Goal: Task Accomplishment & Management: Complete application form

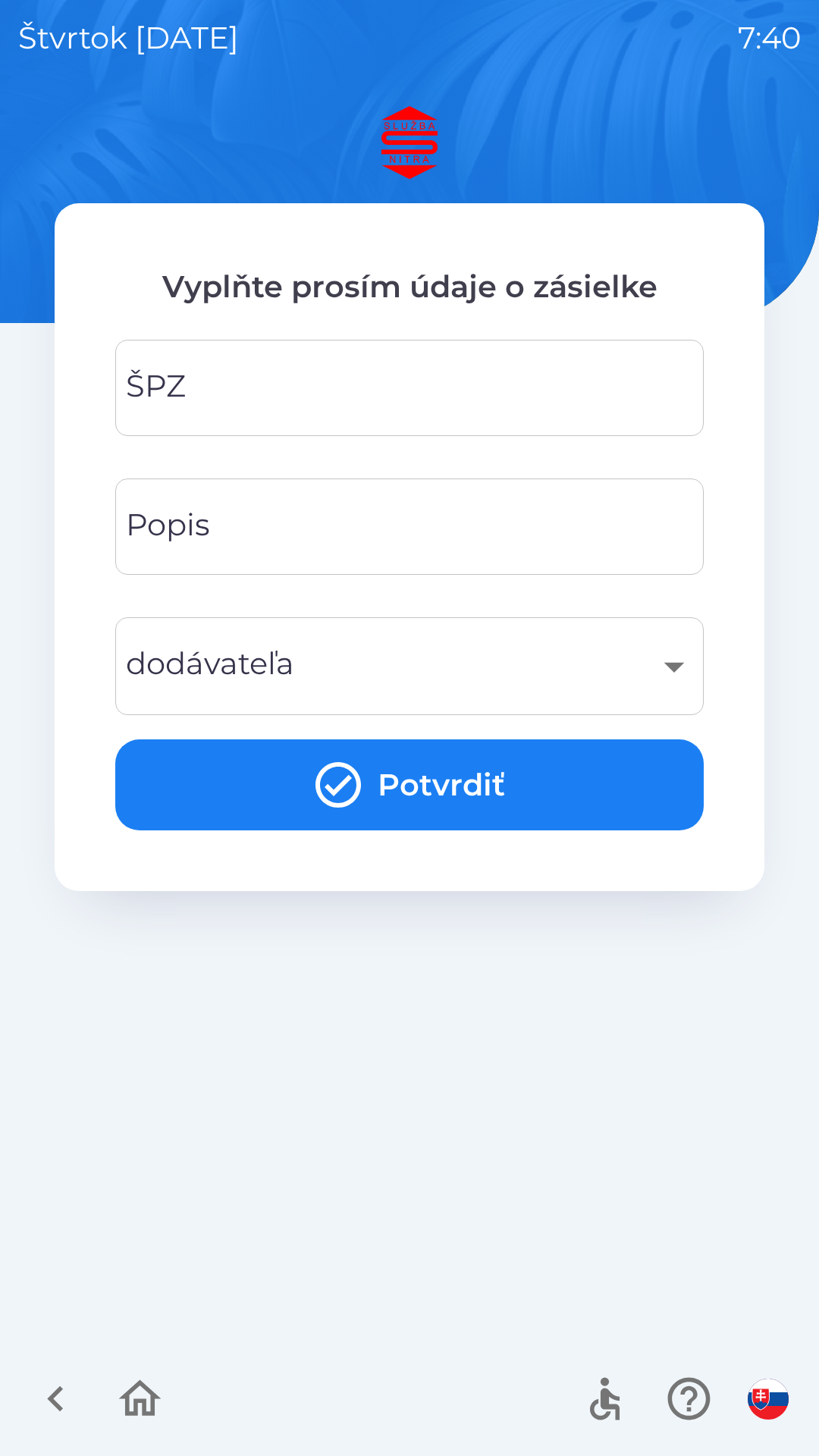
click at [769, 1392] on img "button" at bounding box center [768, 1398] width 41 height 41
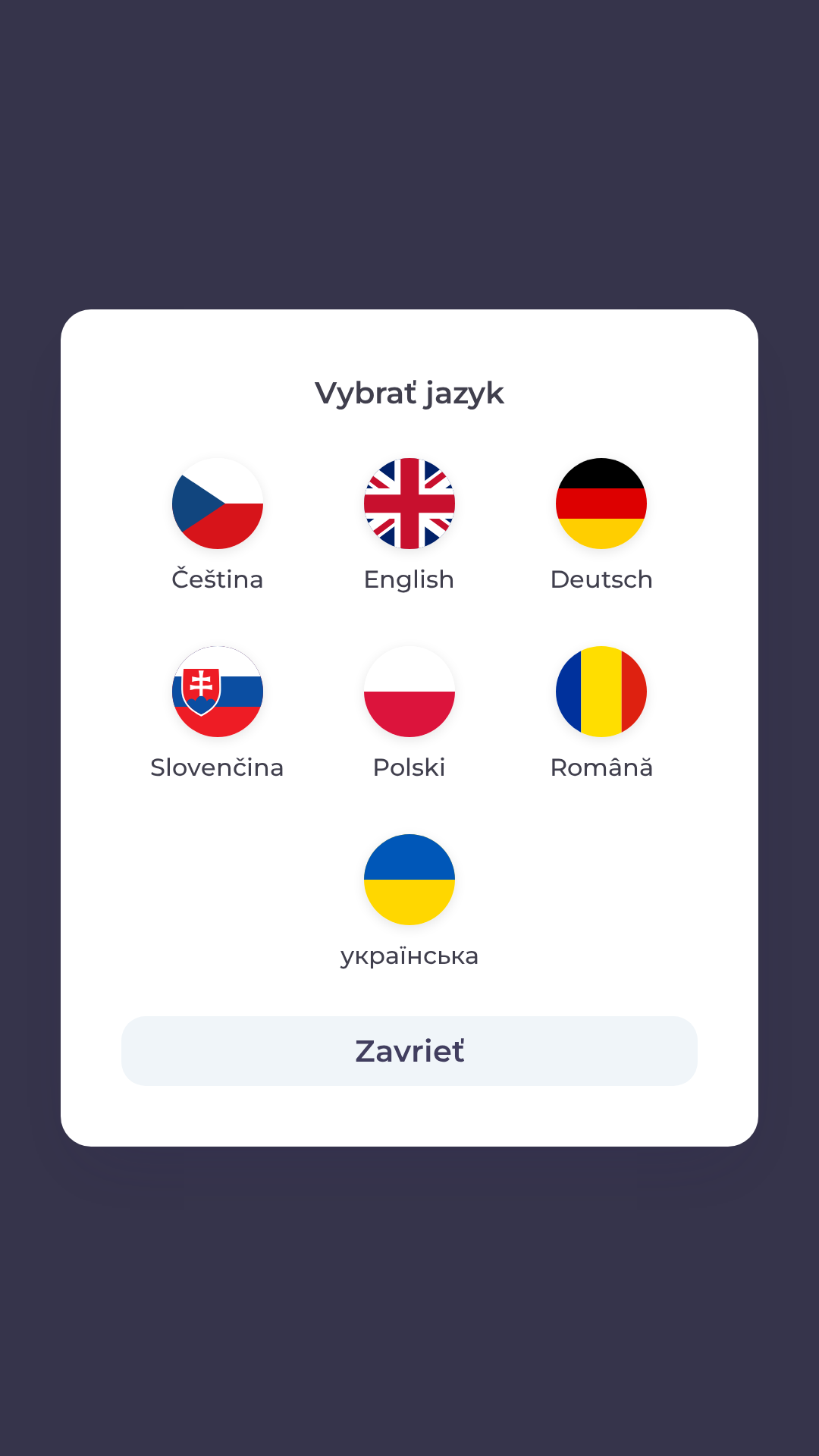
click at [406, 688] on img "button" at bounding box center [410, 691] width 91 height 91
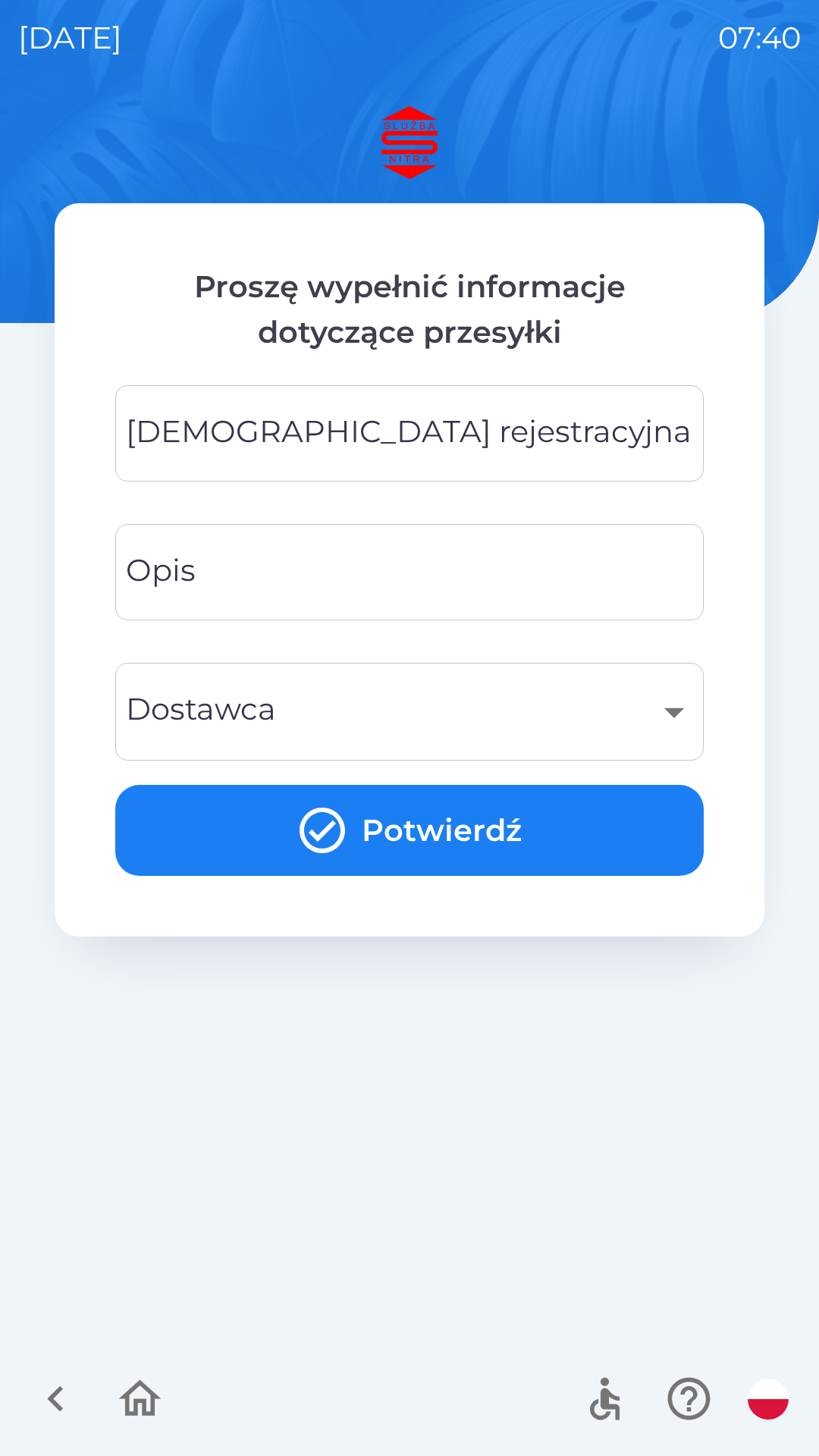
click at [78, 1391] on icon "button" at bounding box center [55, 1398] width 51 height 51
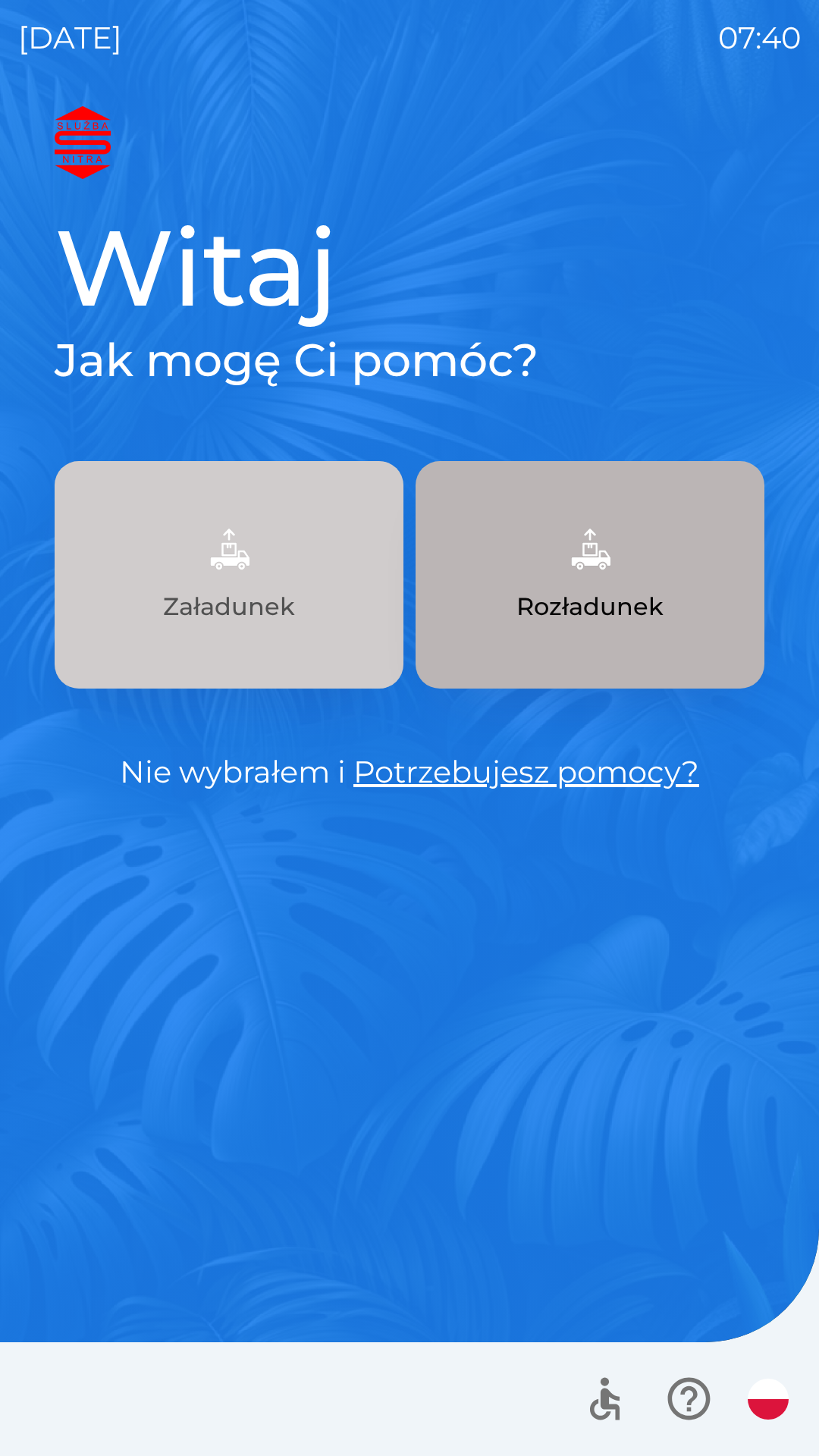
click at [247, 610] on p "Załadunek" at bounding box center [229, 606] width 132 height 36
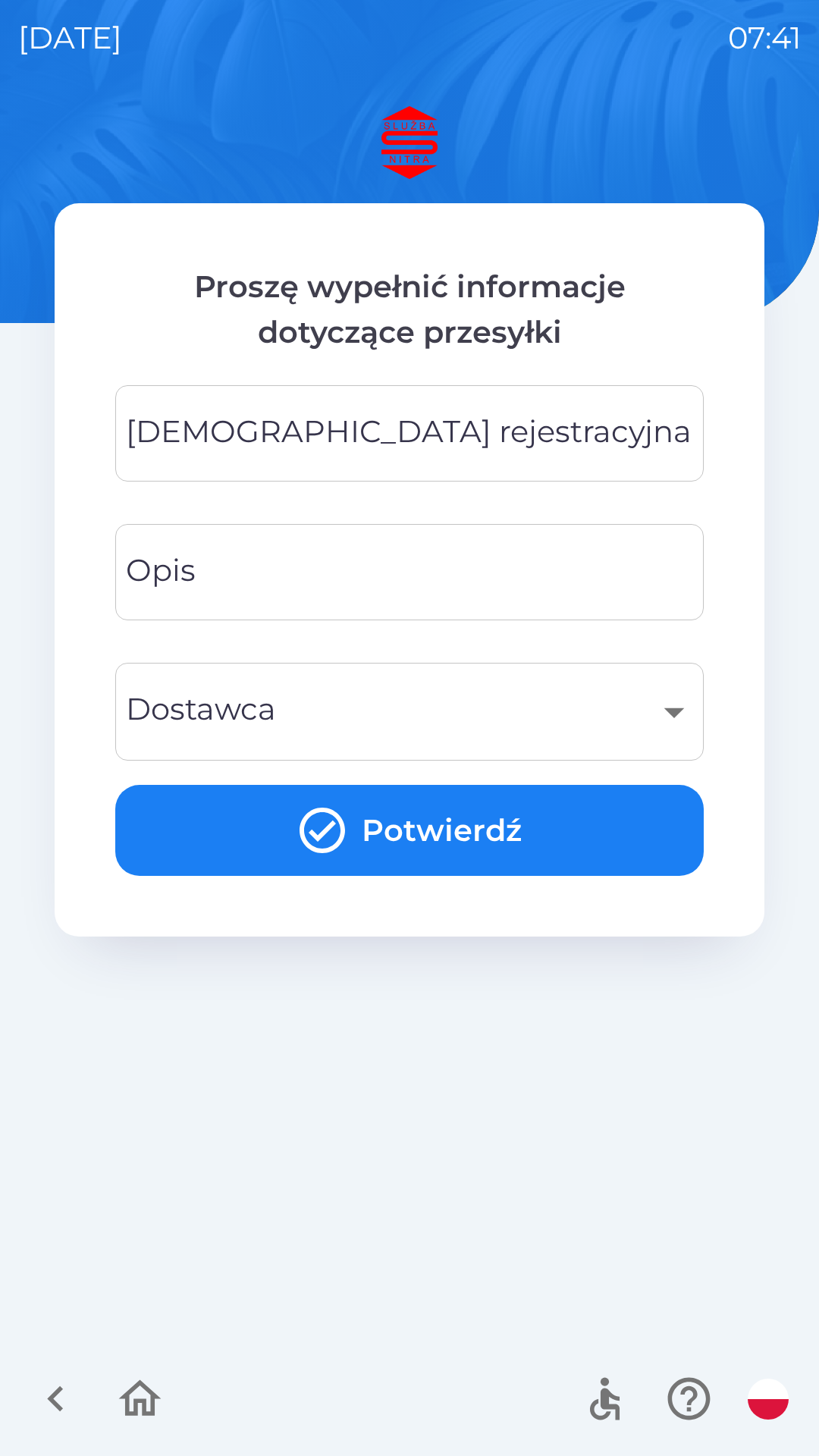
click at [489, 438] on input "[DEMOGRAPHIC_DATA] rejestracyjna" at bounding box center [410, 433] width 552 height 60
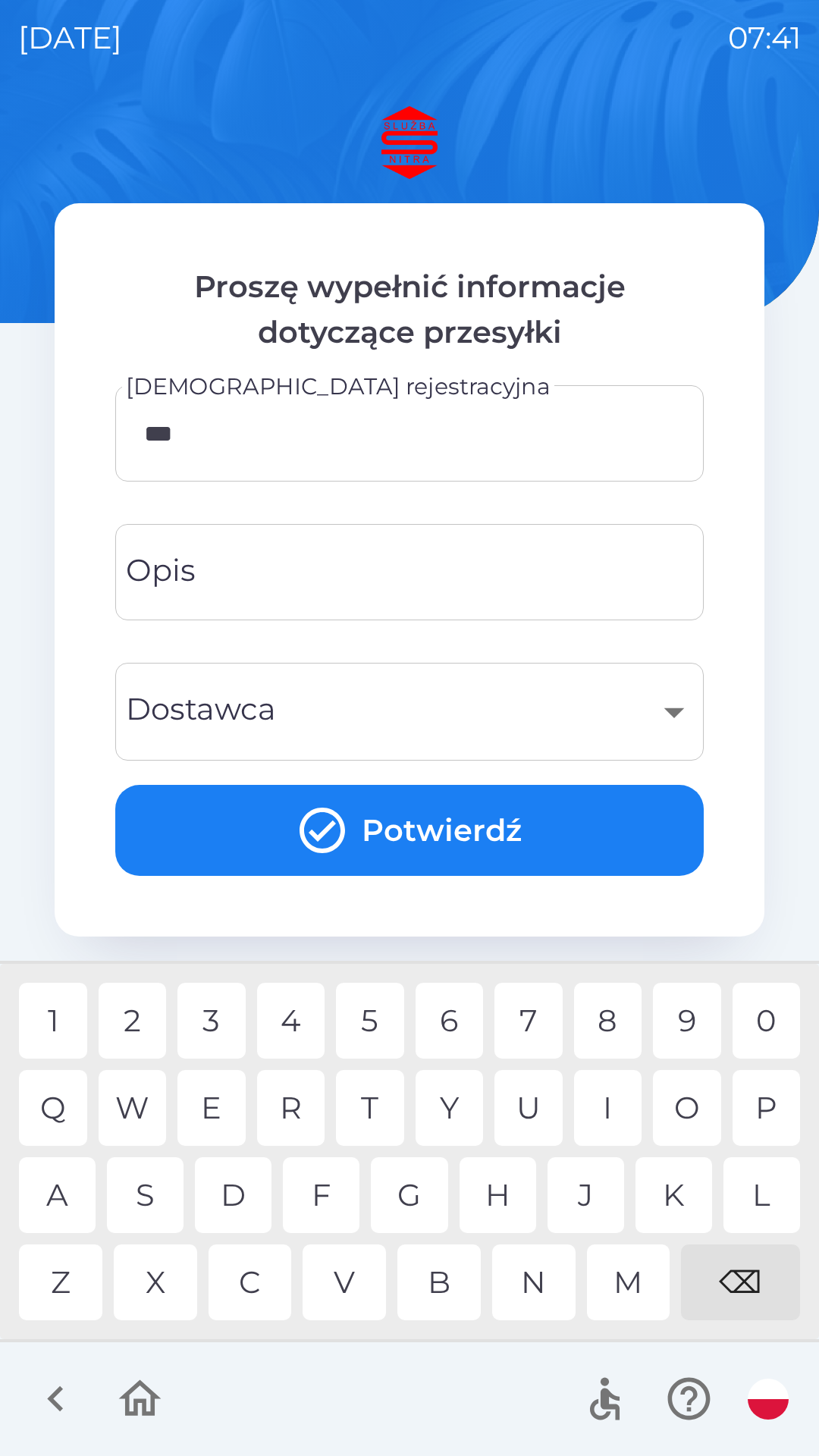
click at [64, 1175] on div "A" at bounding box center [58, 1195] width 77 height 76
click at [528, 1018] on div "7" at bounding box center [529, 1021] width 68 height 76
click at [623, 1007] on div "8" at bounding box center [608, 1021] width 68 height 76
type input "********"
click at [215, 1100] on div "E" at bounding box center [211, 1107] width 68 height 76
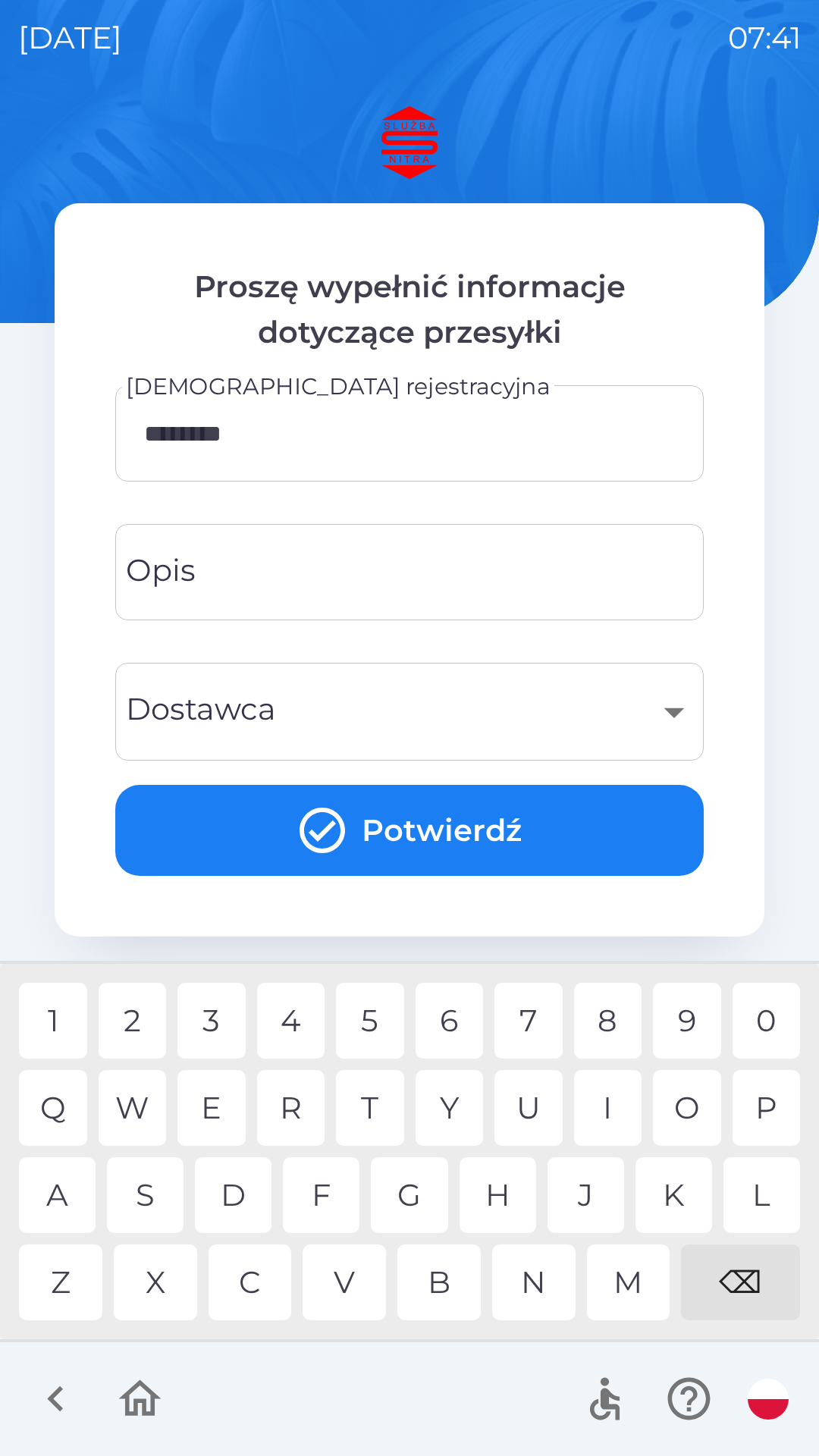
click at [677, 715] on div "​" at bounding box center [410, 712] width 552 height 61
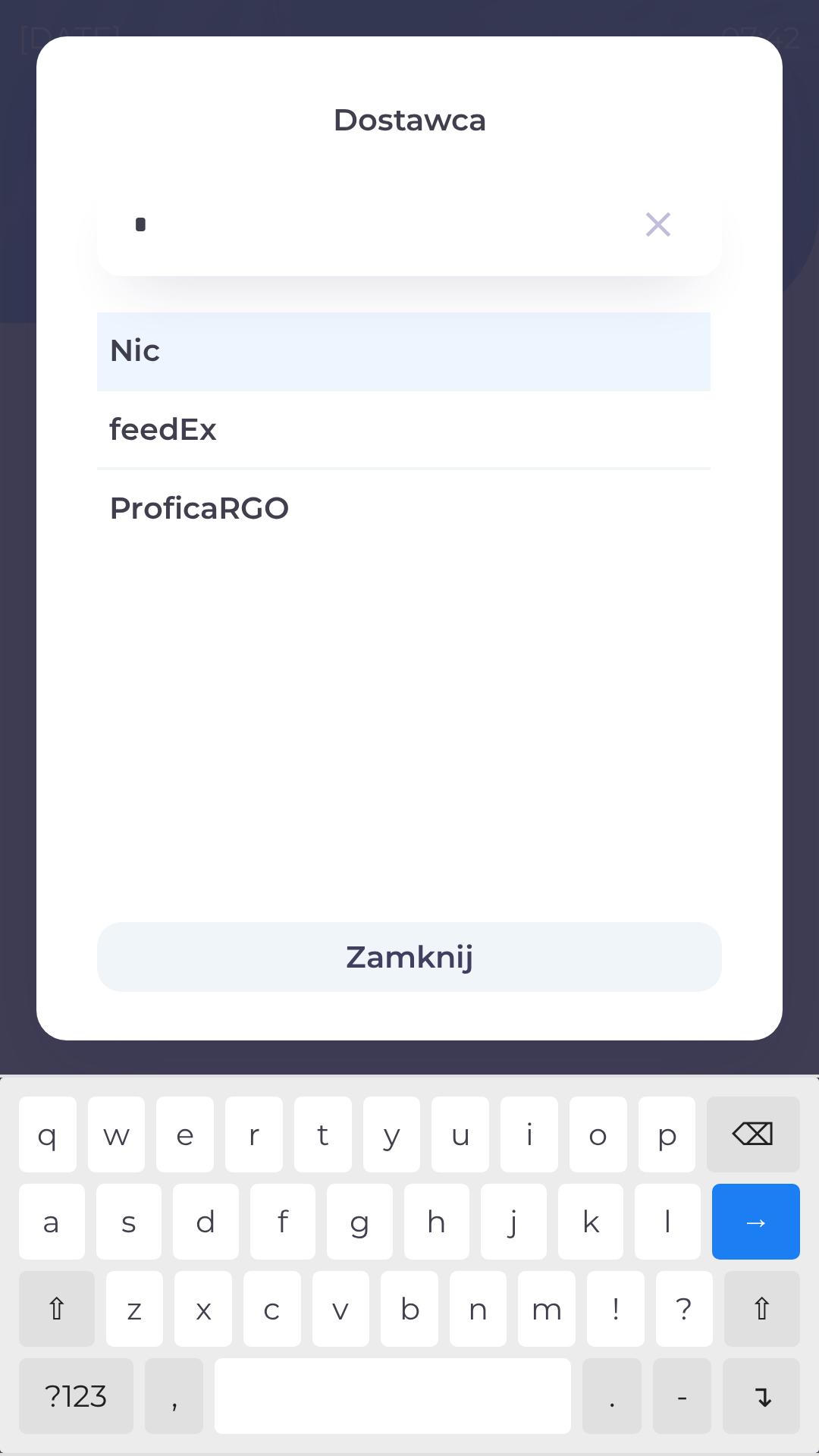
click at [286, 1219] on div "f" at bounding box center [284, 1221] width 66 height 76
click at [275, 1309] on div "c" at bounding box center [272, 1309] width 58 height 76
click at [596, 1126] on div "o" at bounding box center [598, 1134] width 58 height 76
type input "*"
click at [753, 1135] on div "⌫" at bounding box center [753, 1134] width 93 height 76
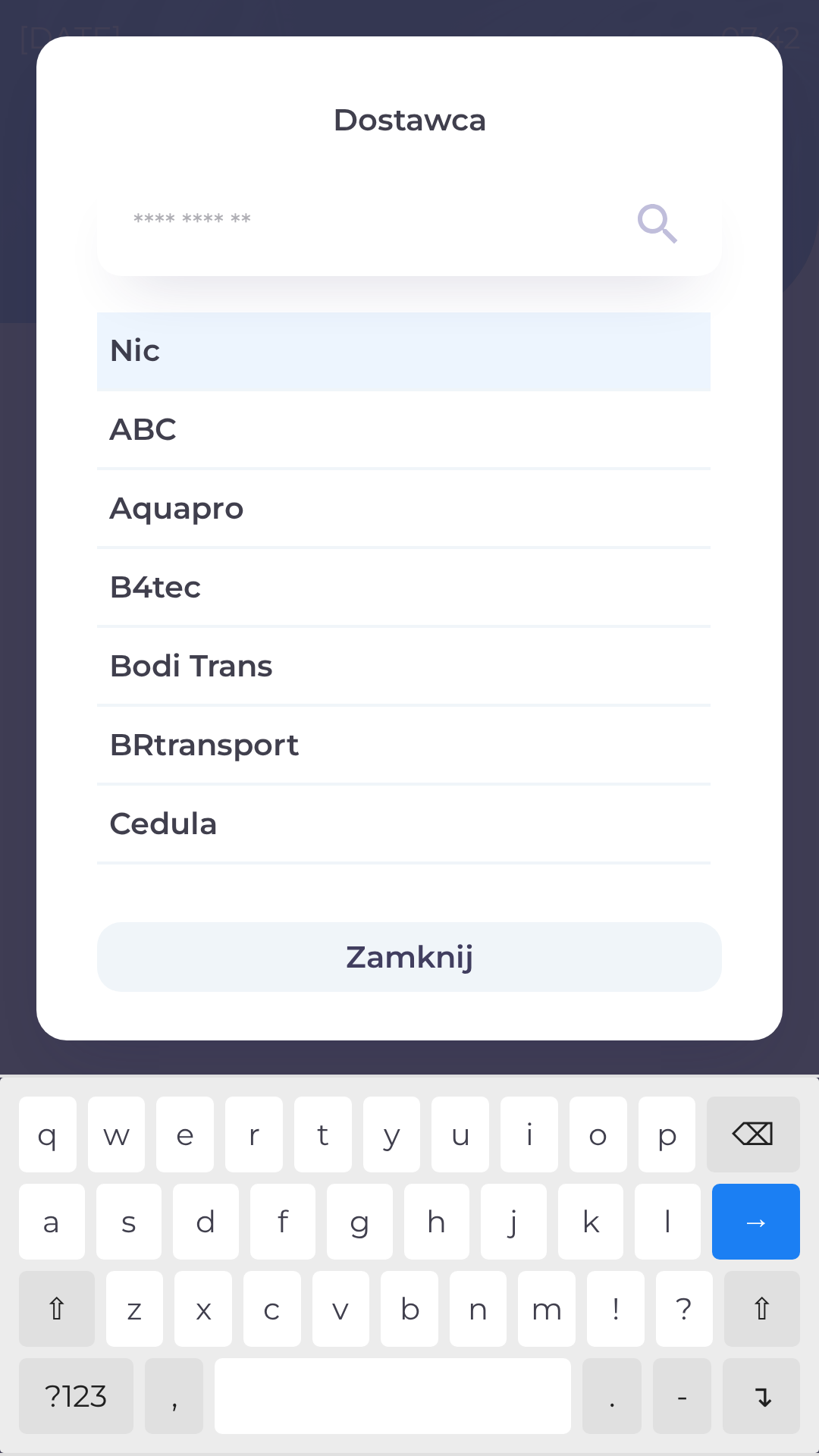
click at [439, 958] on button "Zamknij" at bounding box center [410, 957] width 625 height 70
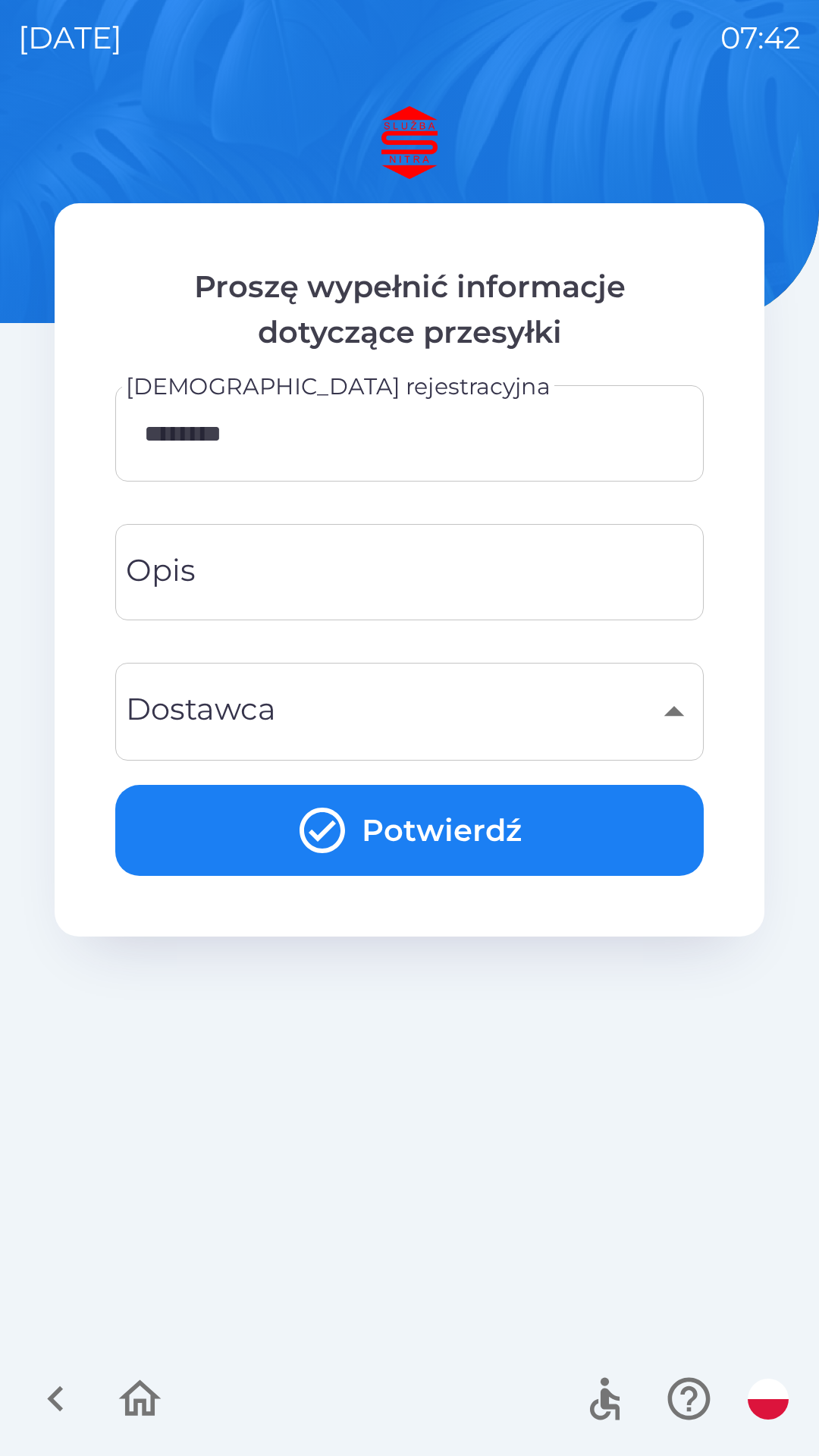
click at [599, 581] on input "Opis" at bounding box center [410, 572] width 552 height 60
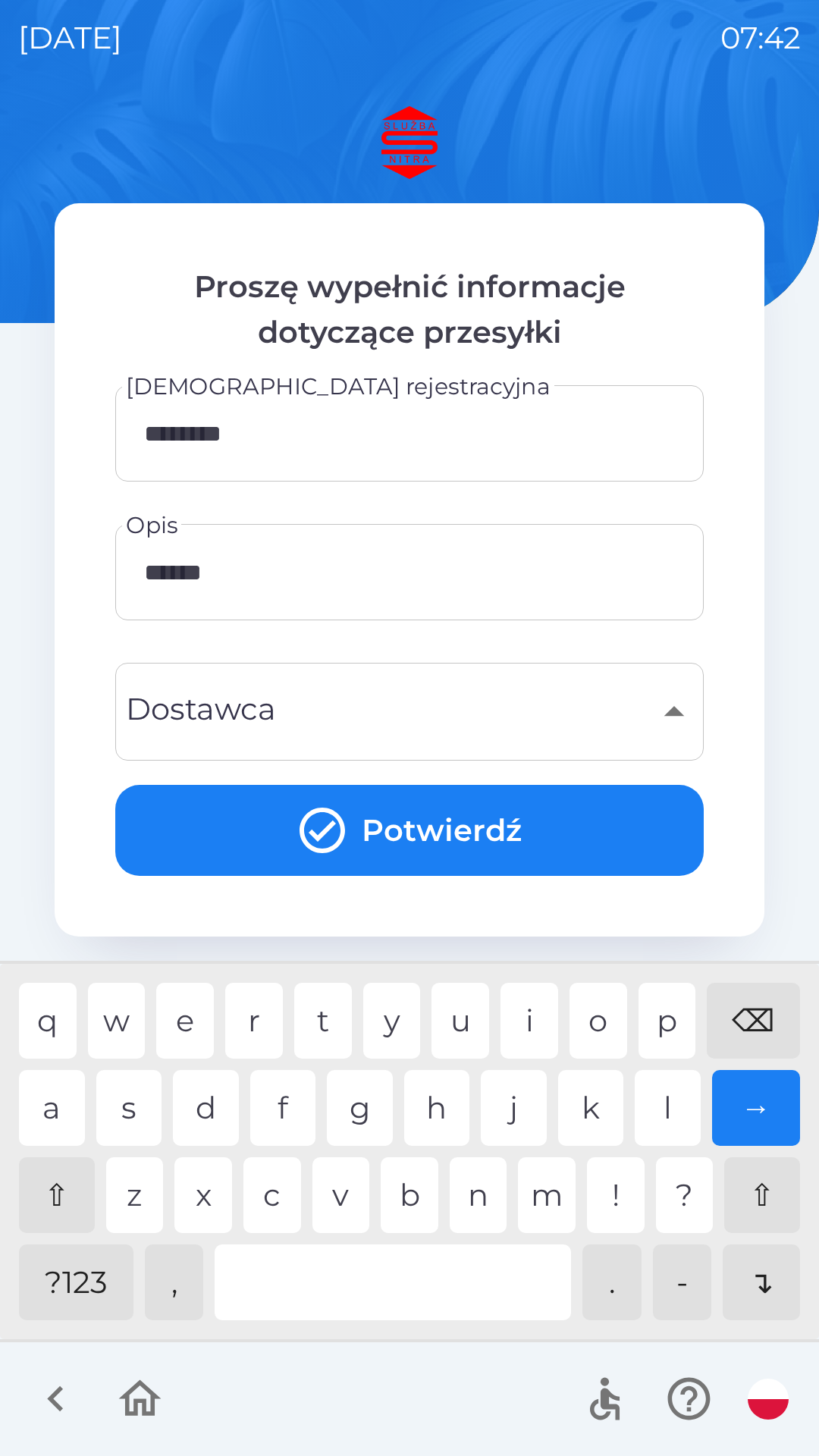
click at [663, 1104] on div "l" at bounding box center [668, 1107] width 66 height 76
click at [192, 1007] on div "e" at bounding box center [184, 1021] width 58 height 76
click at [323, 1021] on div "t" at bounding box center [323, 1021] width 58 height 76
type input "*********"
click at [481, 825] on button "Potwierdź" at bounding box center [410, 830] width 589 height 91
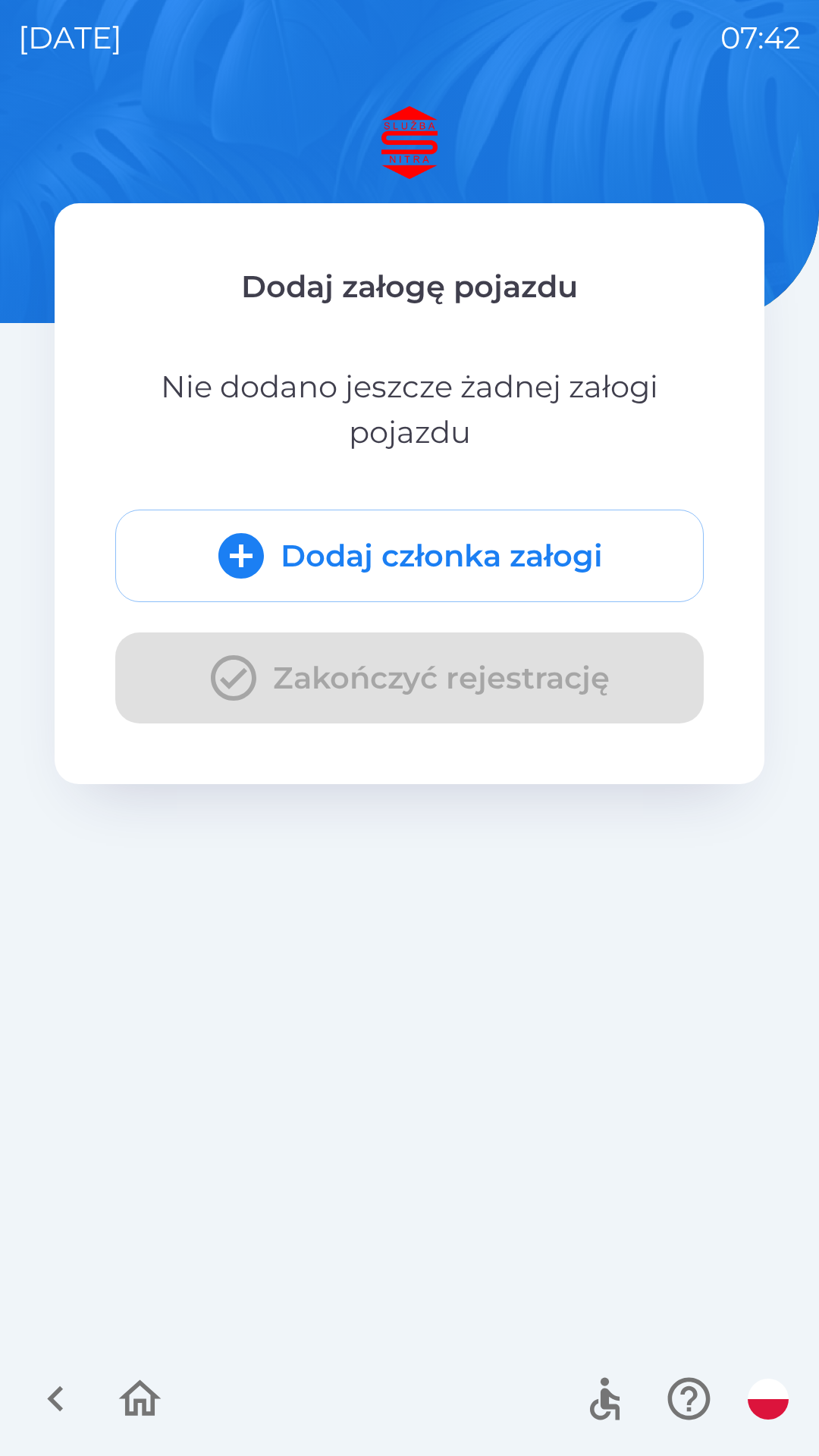
click at [524, 553] on button "Dodaj członka załogi" at bounding box center [410, 555] width 589 height 92
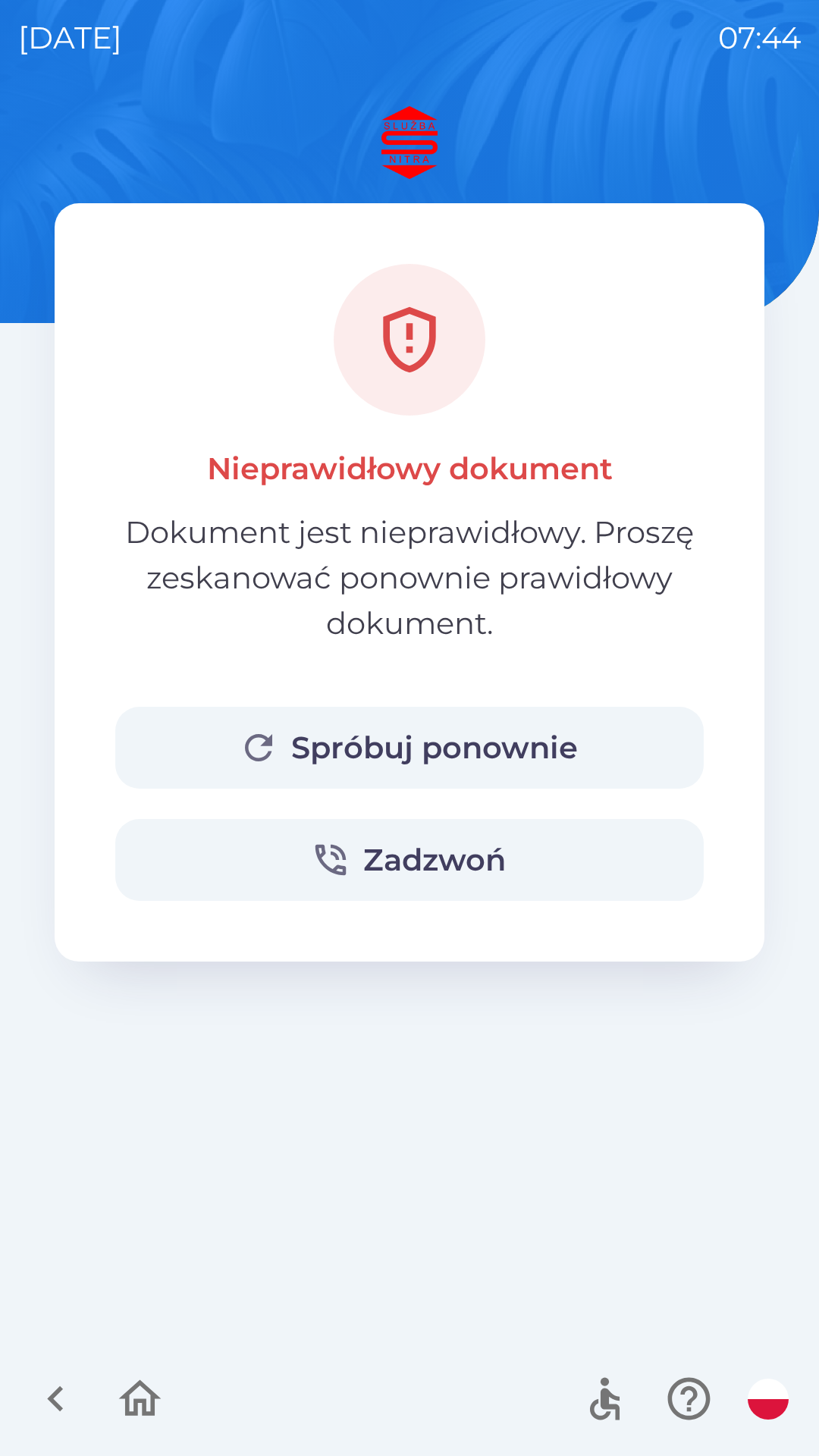
click at [495, 747] on button "Spróbuj ponownie" at bounding box center [410, 747] width 589 height 82
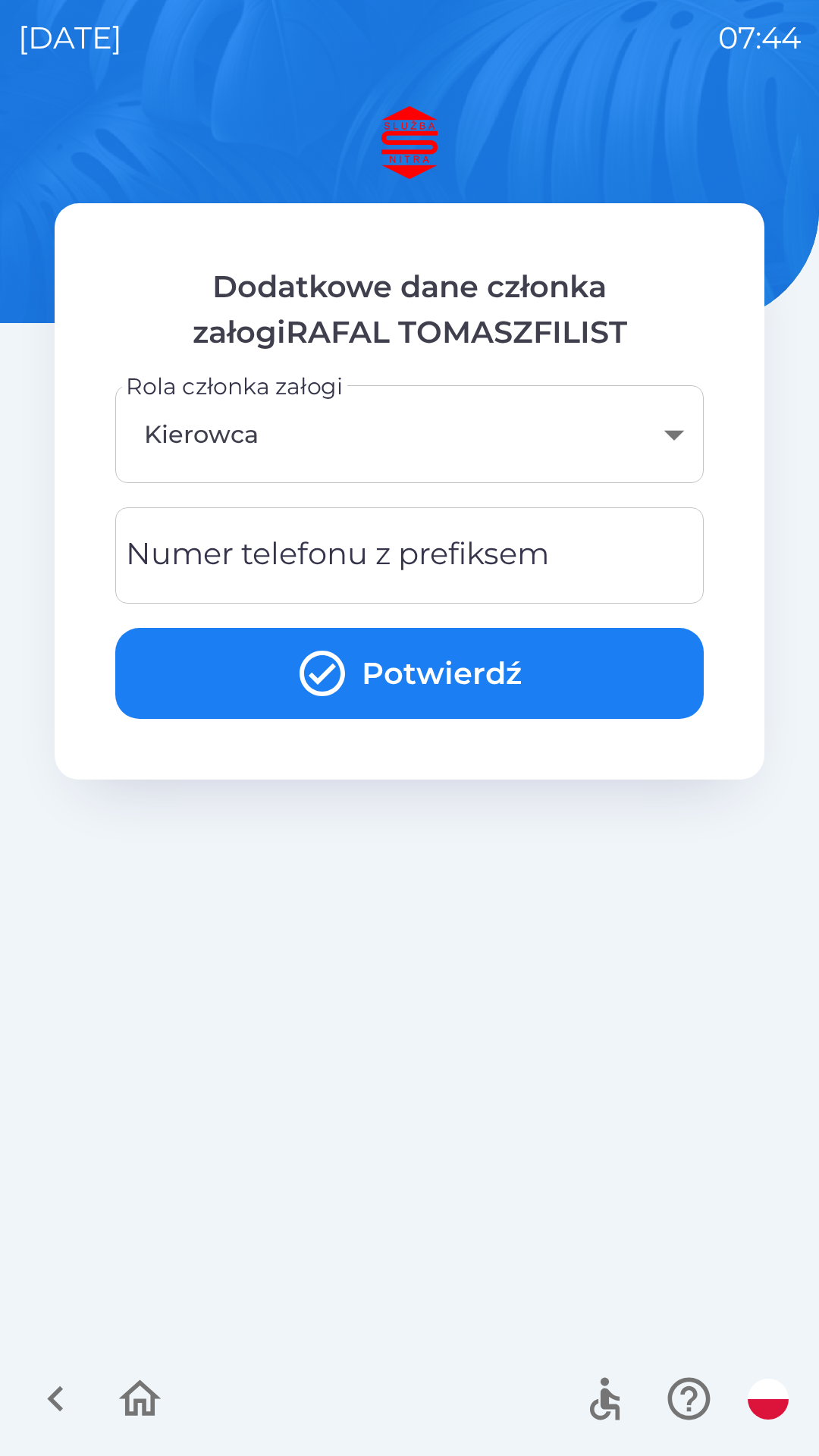
click at [668, 439] on body "[DATE] 07:44 Dodatkowe dane członka załogiRAFAL TOMASZFILIST Rola członka załog…" at bounding box center [410, 728] width 819 height 1456
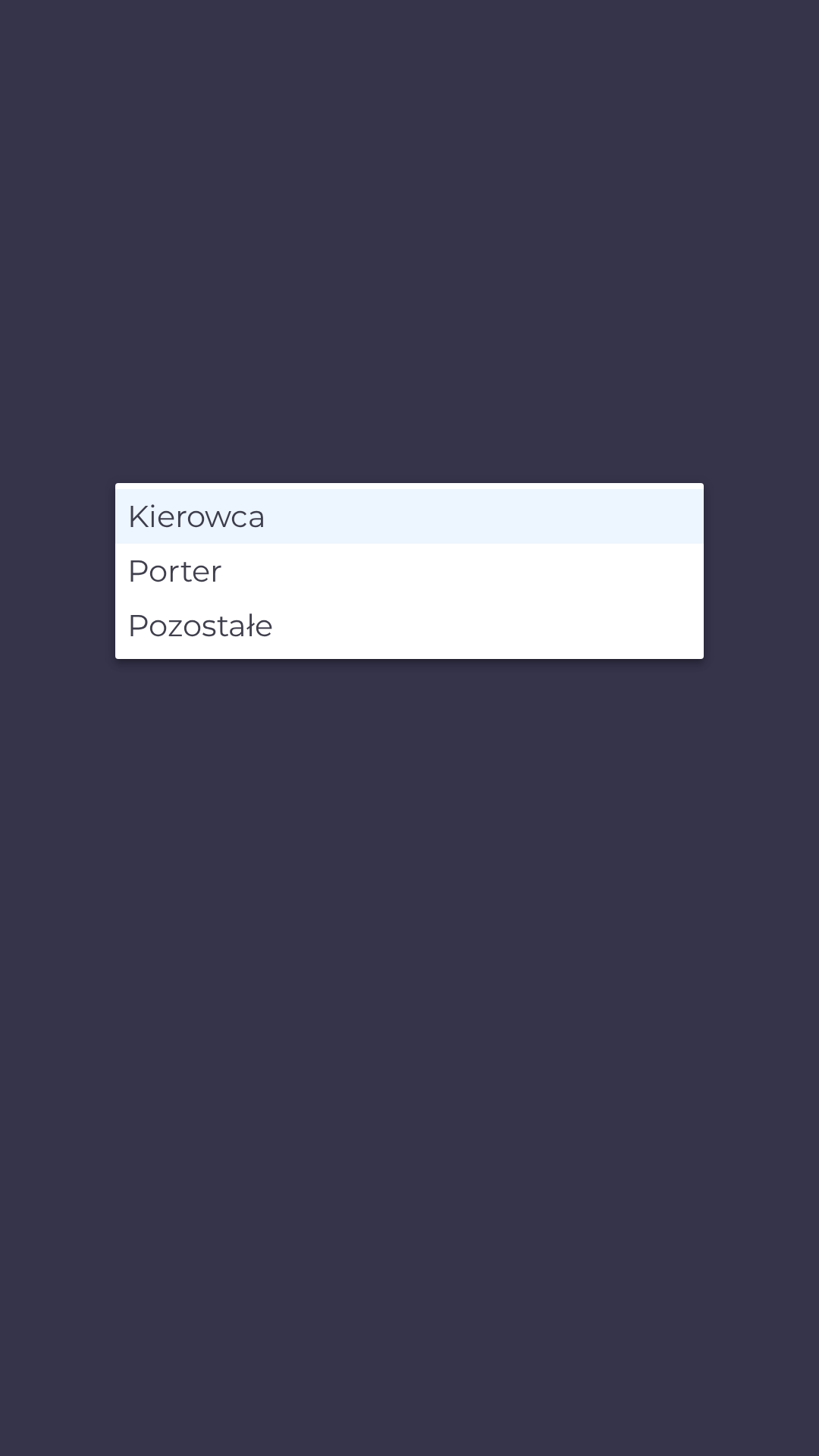
click at [466, 522] on li "Kierowca" at bounding box center [410, 516] width 589 height 55
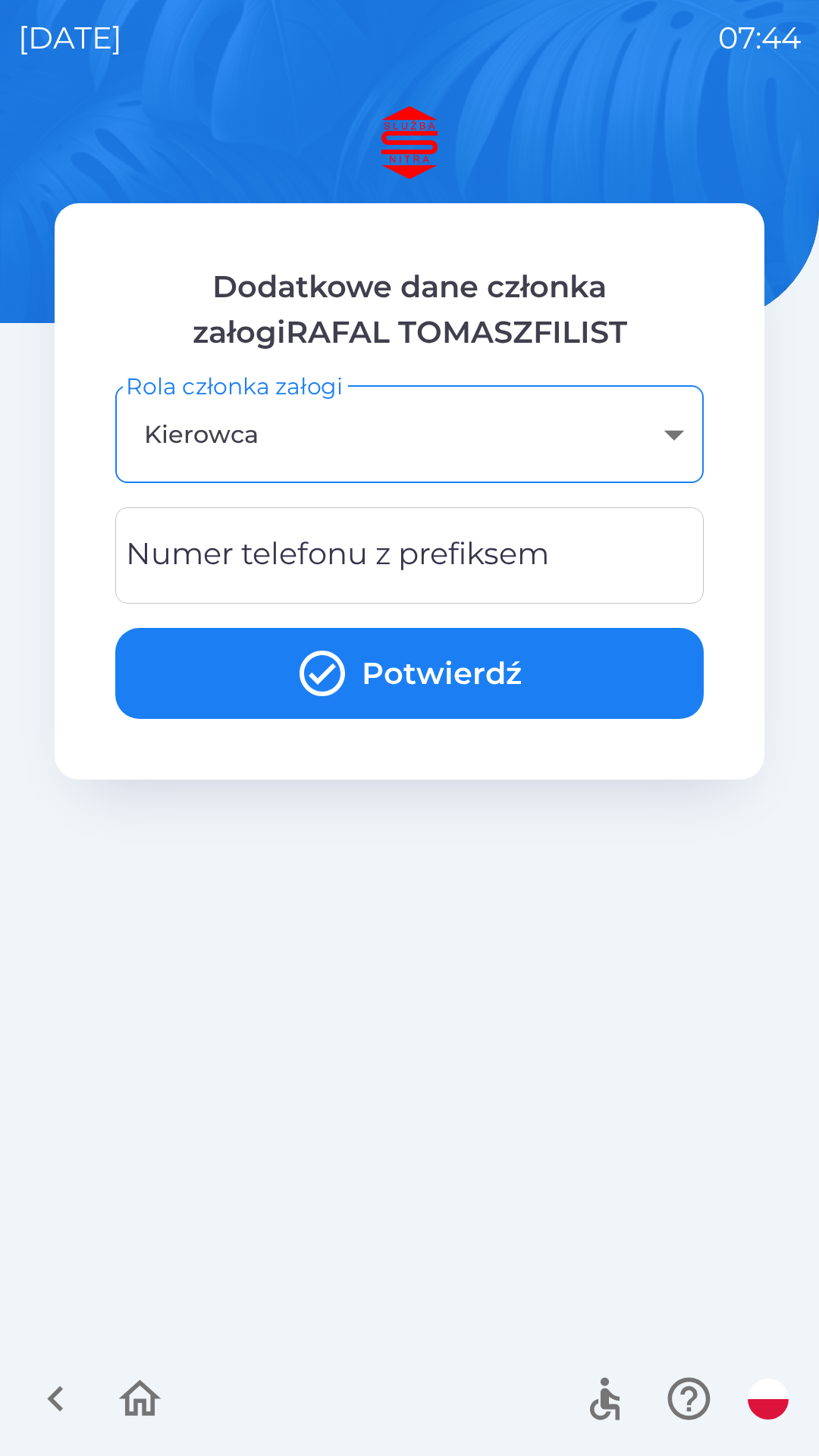
click at [598, 564] on input "Numer telefonu z prefiksem" at bounding box center [410, 555] width 552 height 60
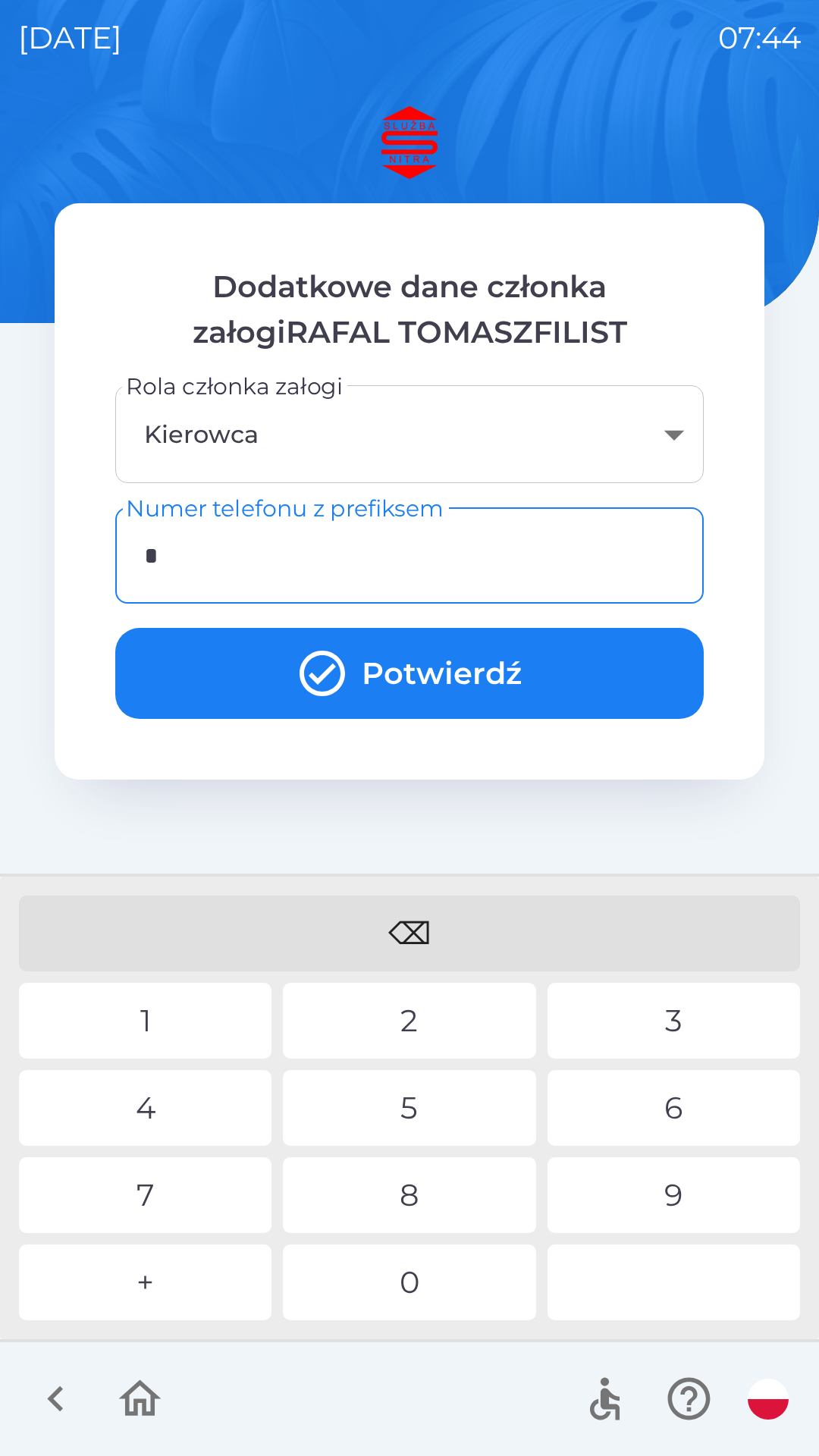
click at [197, 1100] on div "4" at bounding box center [145, 1107] width 253 height 76
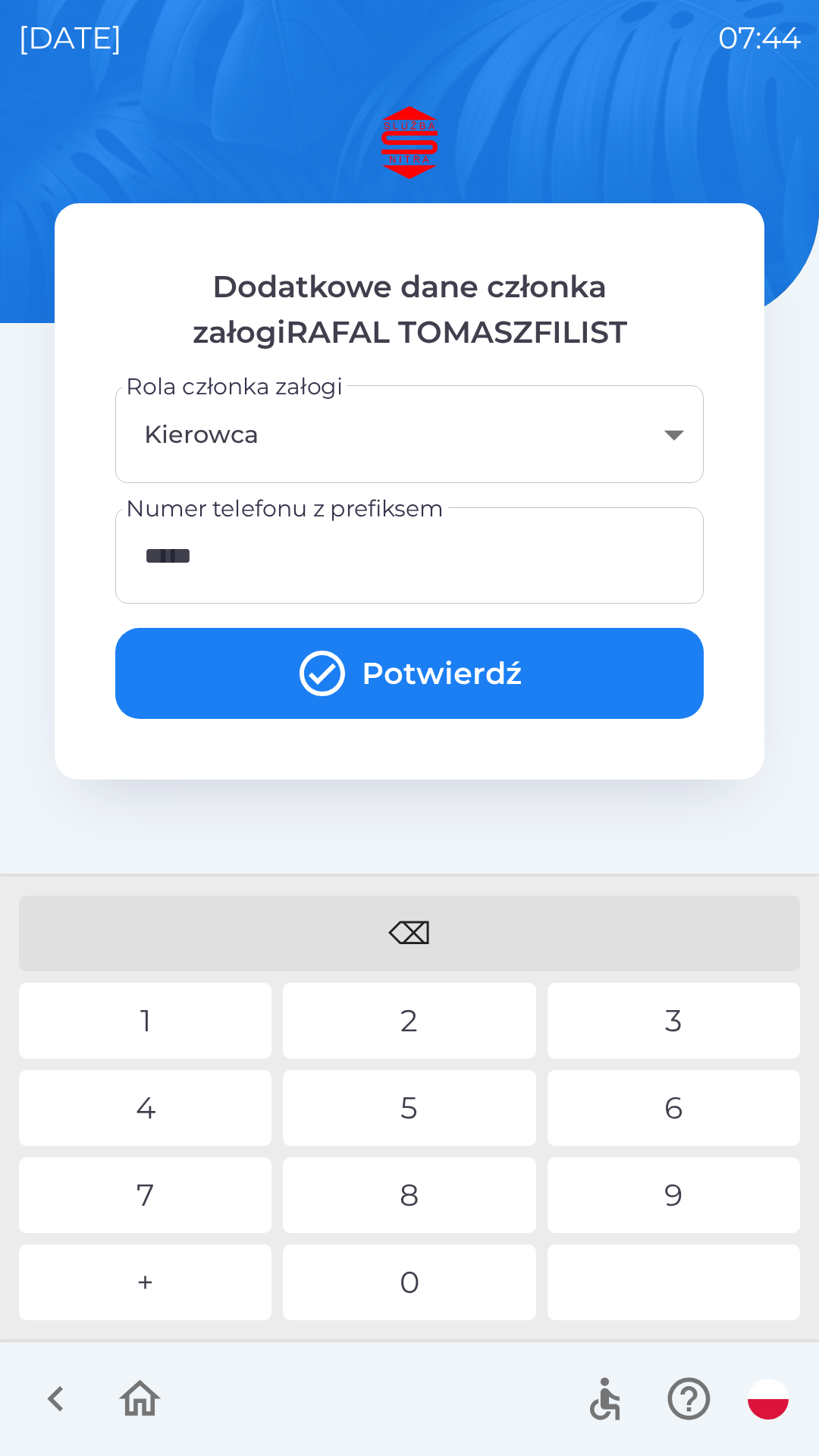
click at [419, 1282] on div "0" at bounding box center [409, 1282] width 253 height 76
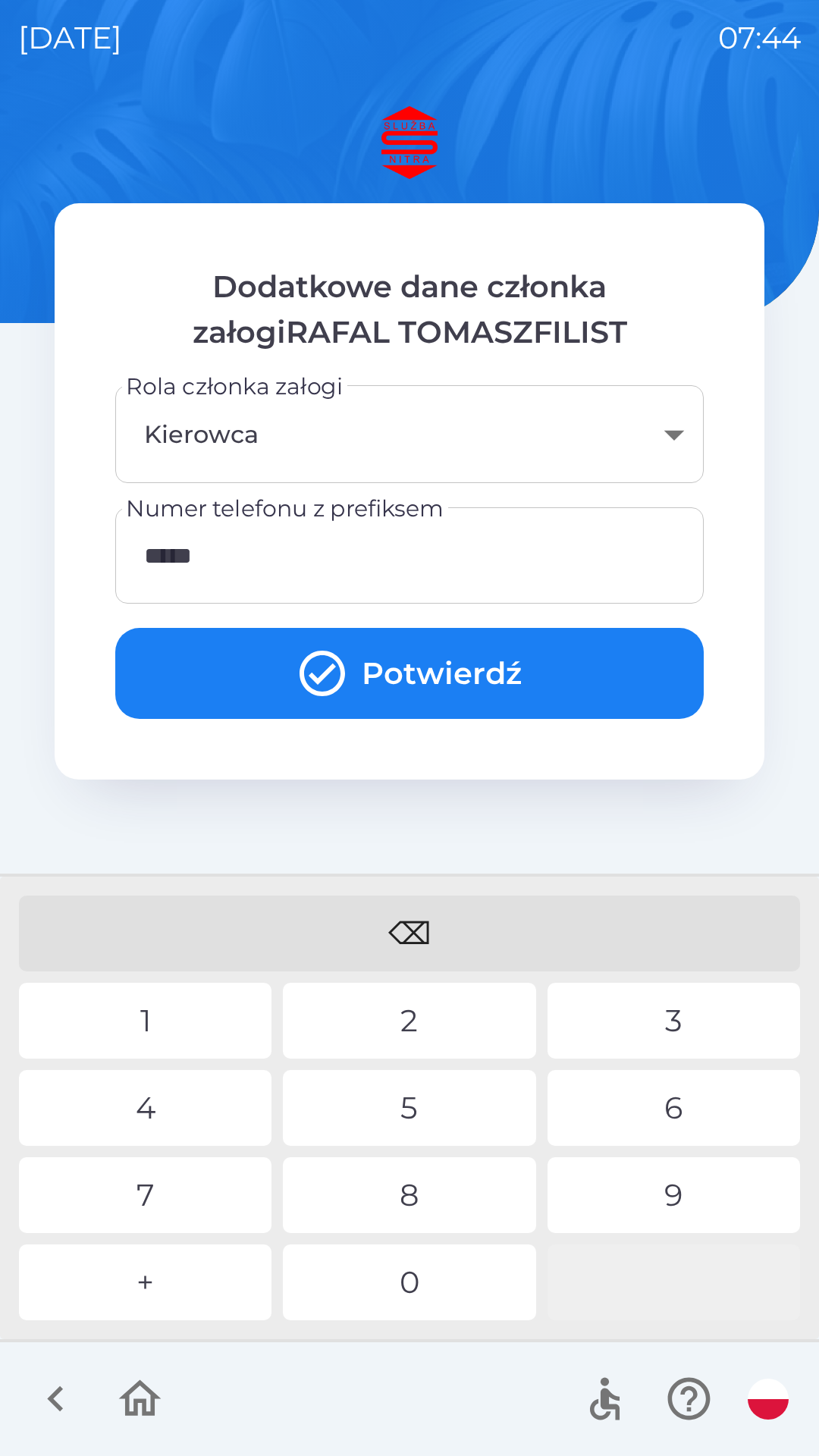
click at [695, 1277] on div at bounding box center [674, 1282] width 253 height 76
click at [661, 1289] on div at bounding box center [674, 1282] width 253 height 76
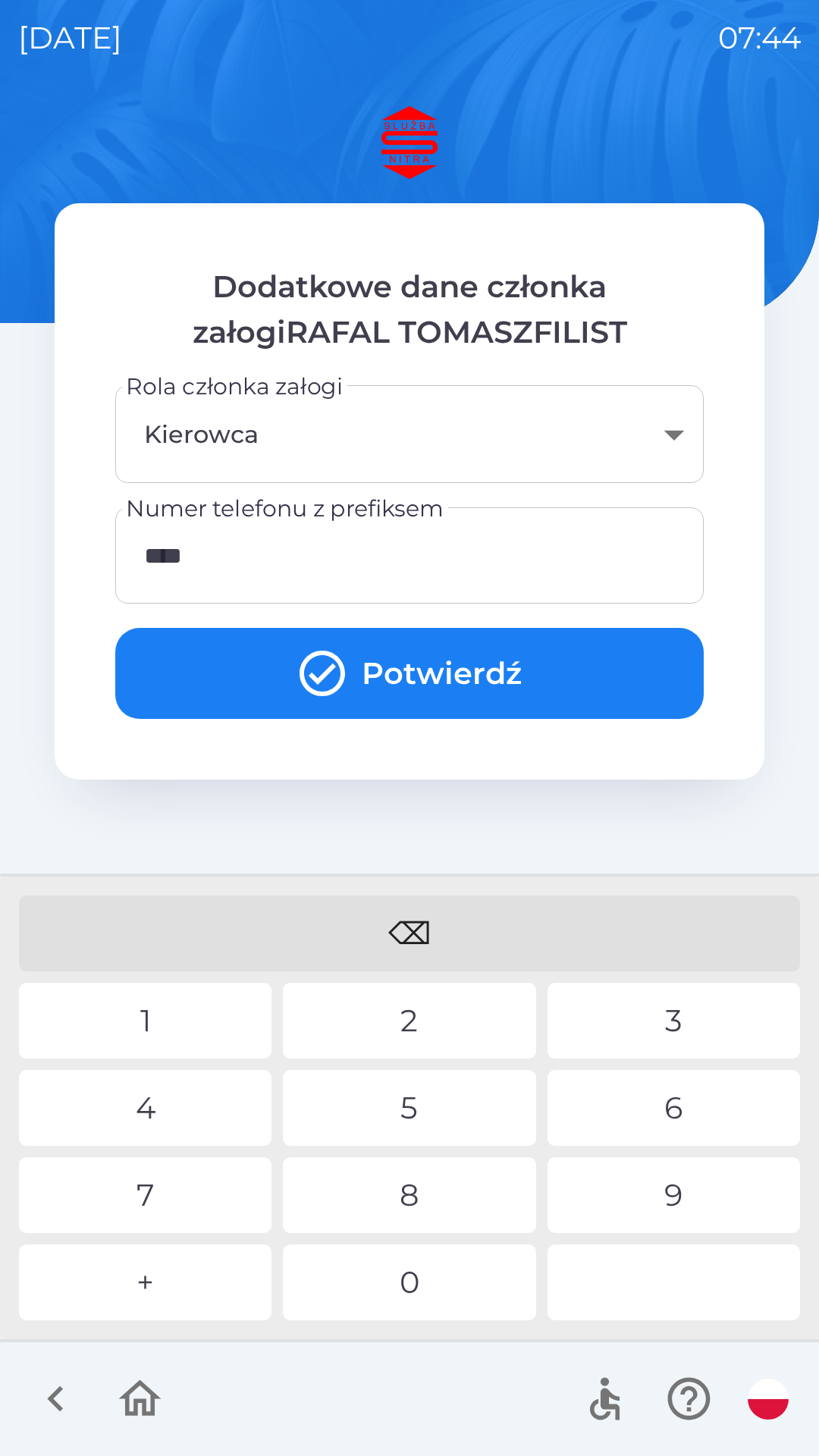
click at [208, 1019] on div "1" at bounding box center [145, 1021] width 253 height 76
click at [676, 1181] on div "9" at bounding box center [674, 1195] width 253 height 76
click at [462, 1107] on div "5" at bounding box center [409, 1107] width 253 height 76
click at [458, 1006] on div "2" at bounding box center [409, 1021] width 253 height 76
click at [214, 1193] on div "7" at bounding box center [145, 1195] width 253 height 76
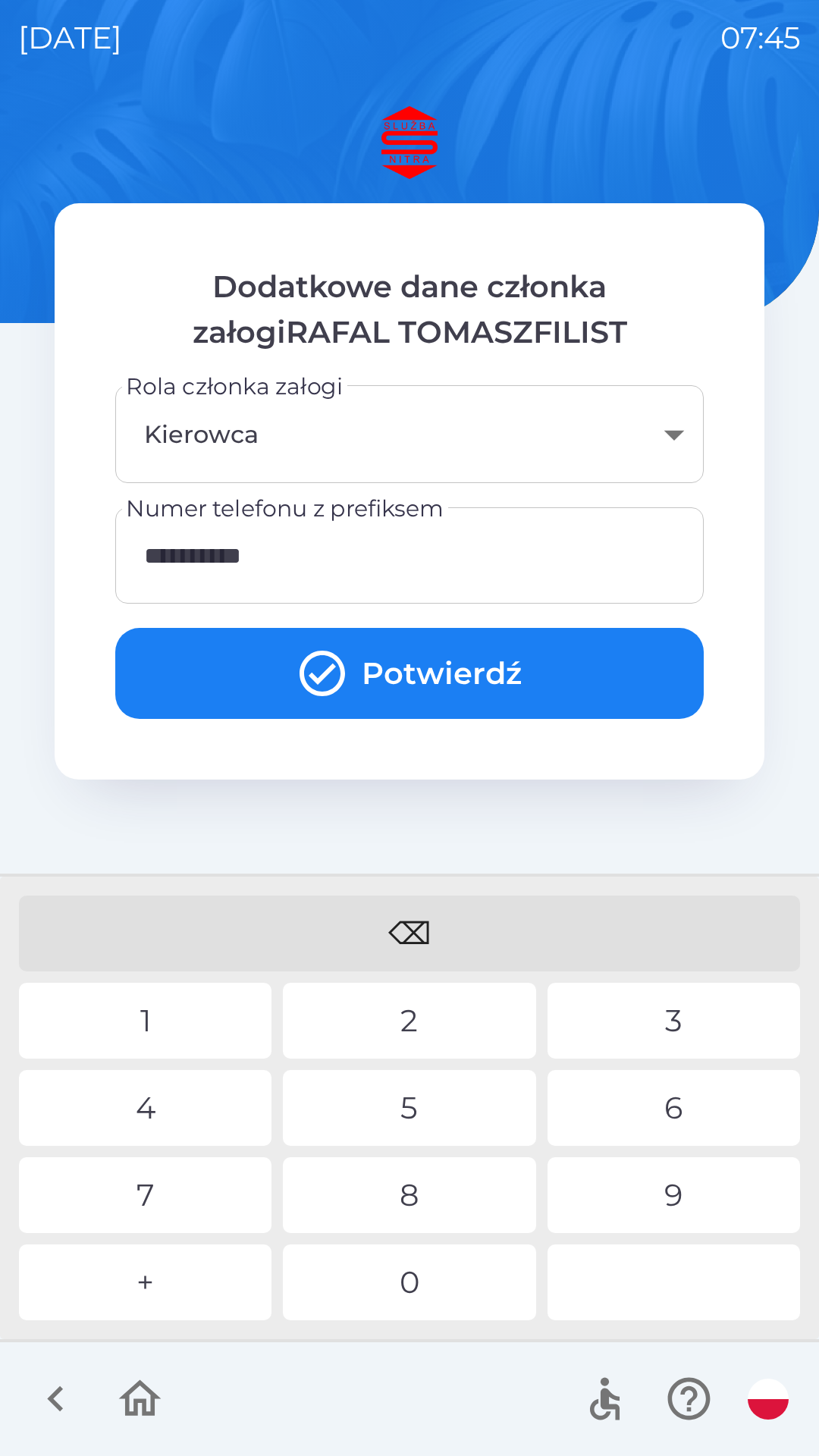
click at [400, 928] on div "⌫" at bounding box center [410, 933] width 781 height 76
click at [402, 928] on div "⌫" at bounding box center [410, 933] width 781 height 76
click at [390, 931] on div "⌫" at bounding box center [410, 933] width 781 height 76
click at [397, 926] on div "⌫" at bounding box center [410, 933] width 781 height 76
type input "*"
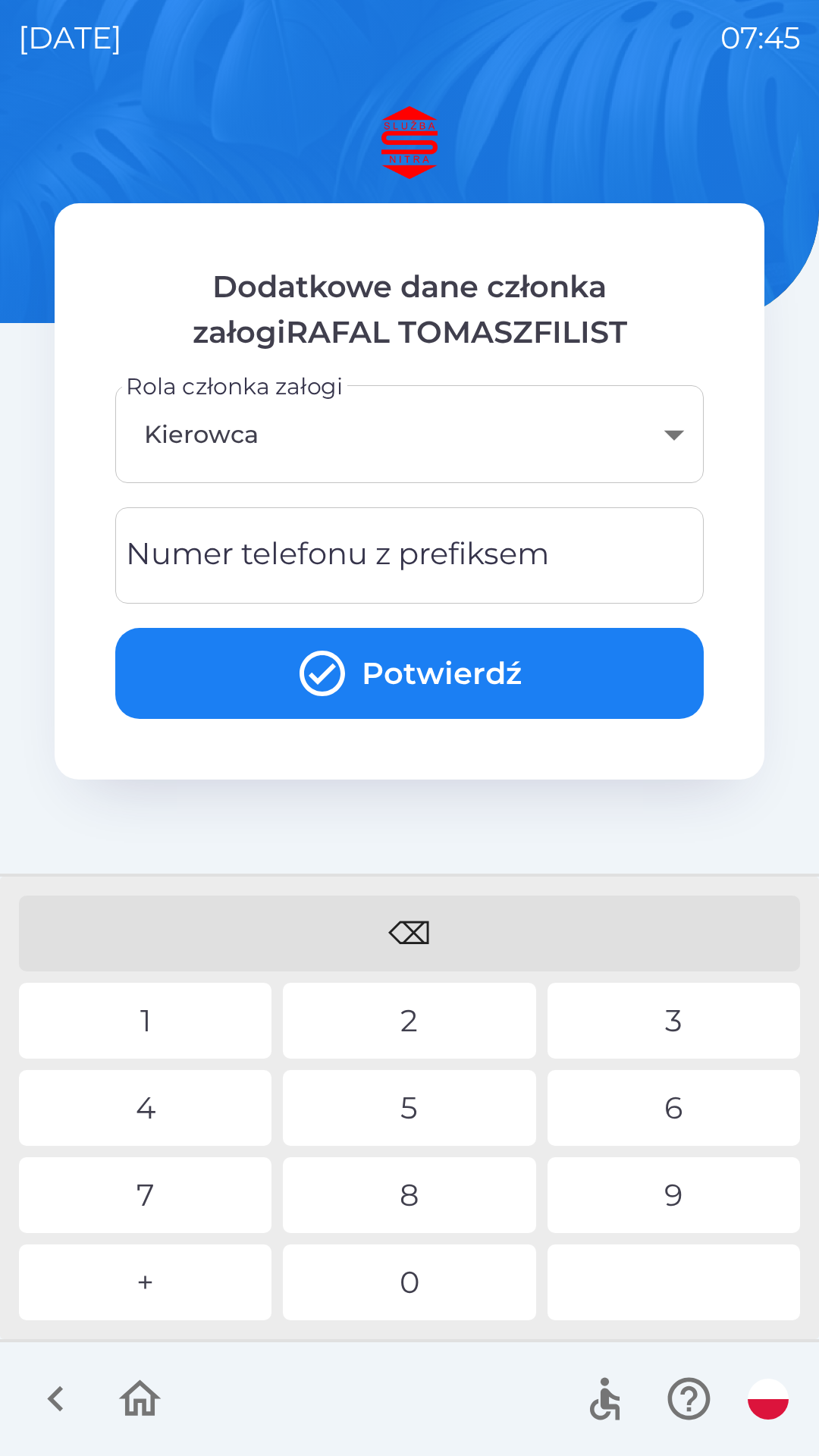
click at [399, 927] on div "⌫" at bounding box center [410, 933] width 781 height 76
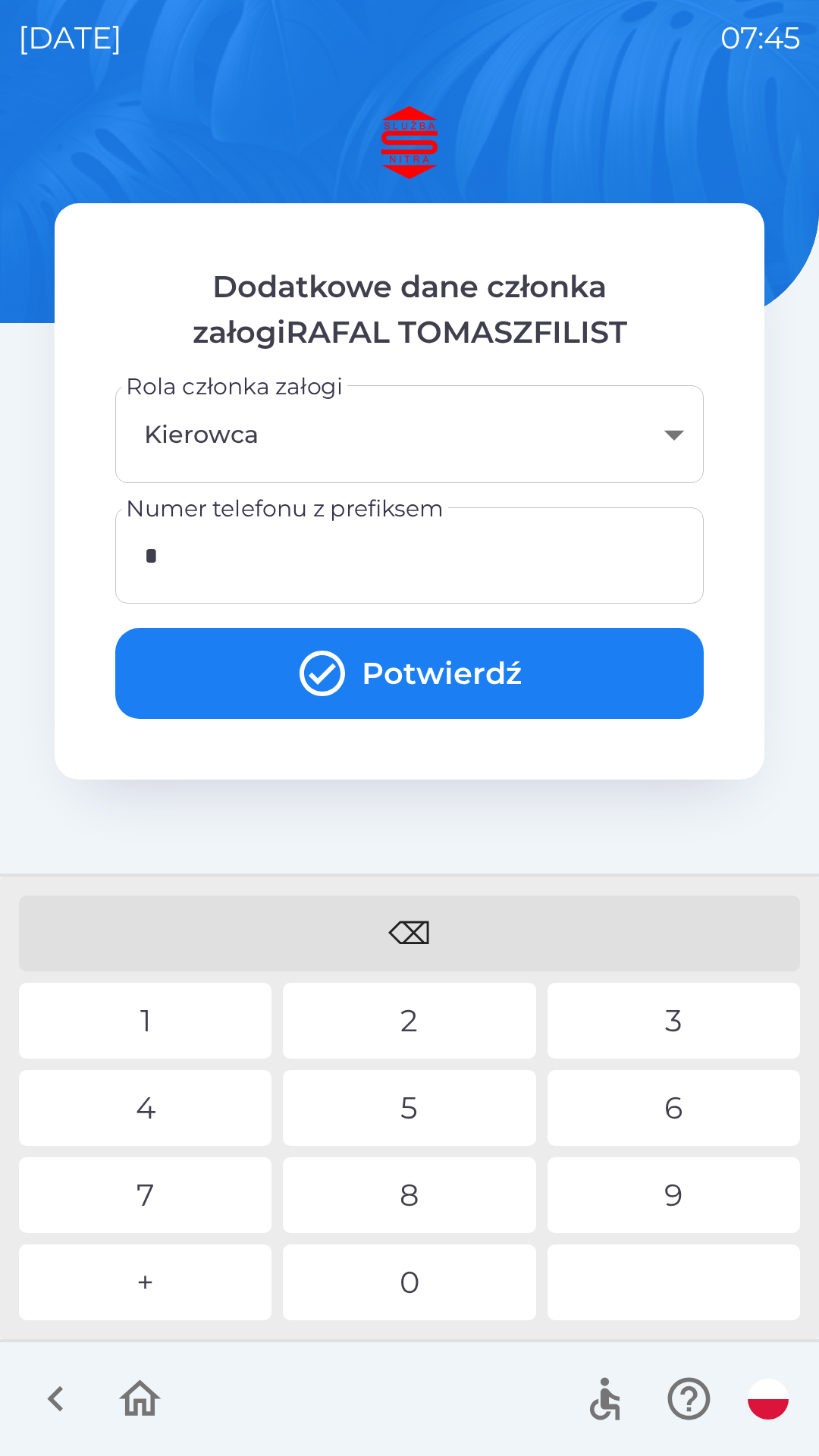
click at [167, 1292] on div "+" at bounding box center [145, 1282] width 253 height 76
click at [194, 1104] on div "4" at bounding box center [145, 1107] width 253 height 76
click at [419, 1108] on div "5" at bounding box center [409, 1107] width 253 height 76
click at [456, 1109] on div "5" at bounding box center [409, 1107] width 253 height 76
click at [460, 1018] on div "2" at bounding box center [409, 1021] width 253 height 76
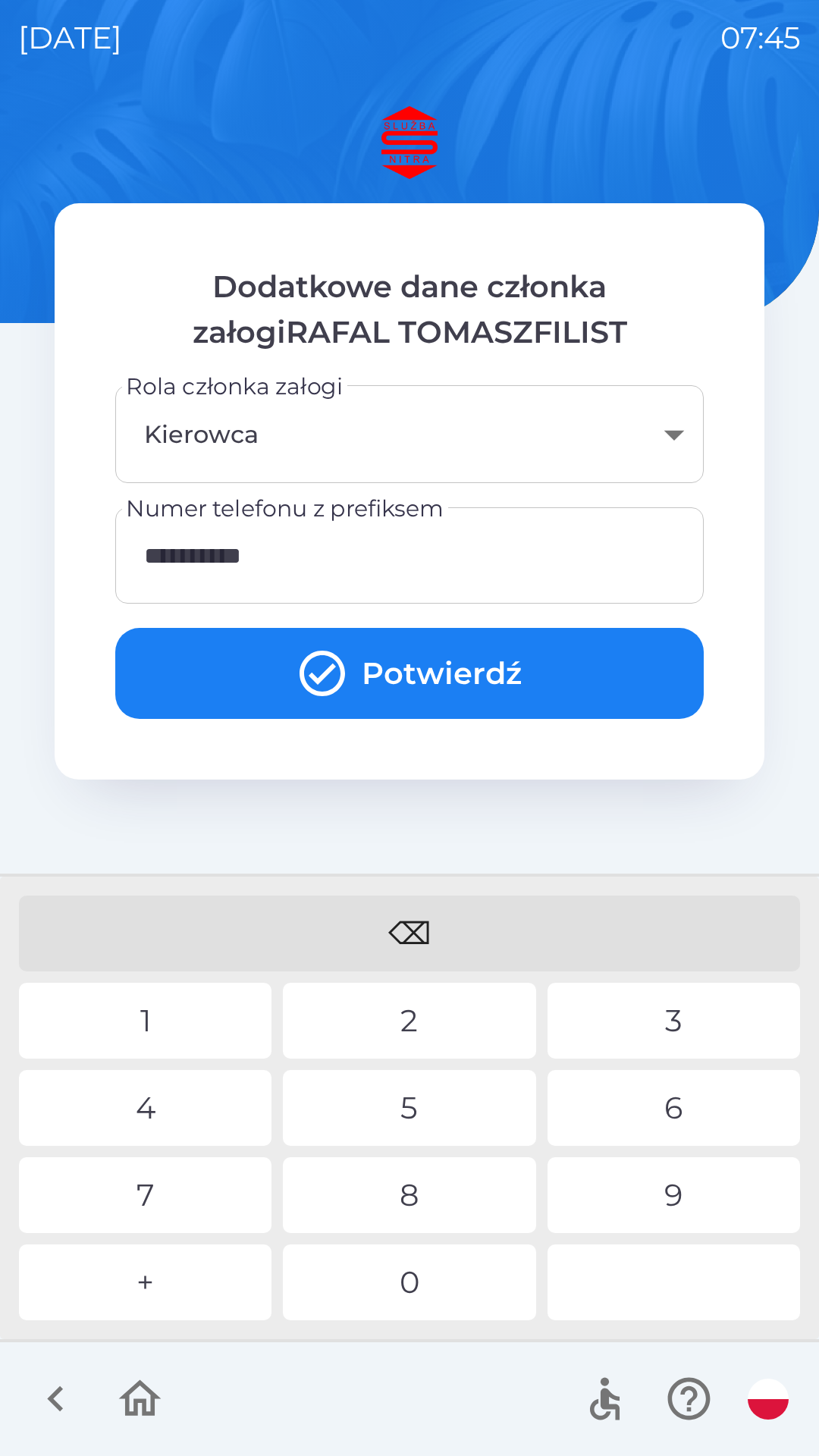
click at [419, 1101] on div "5" at bounding box center [409, 1107] width 253 height 76
type input "**********"
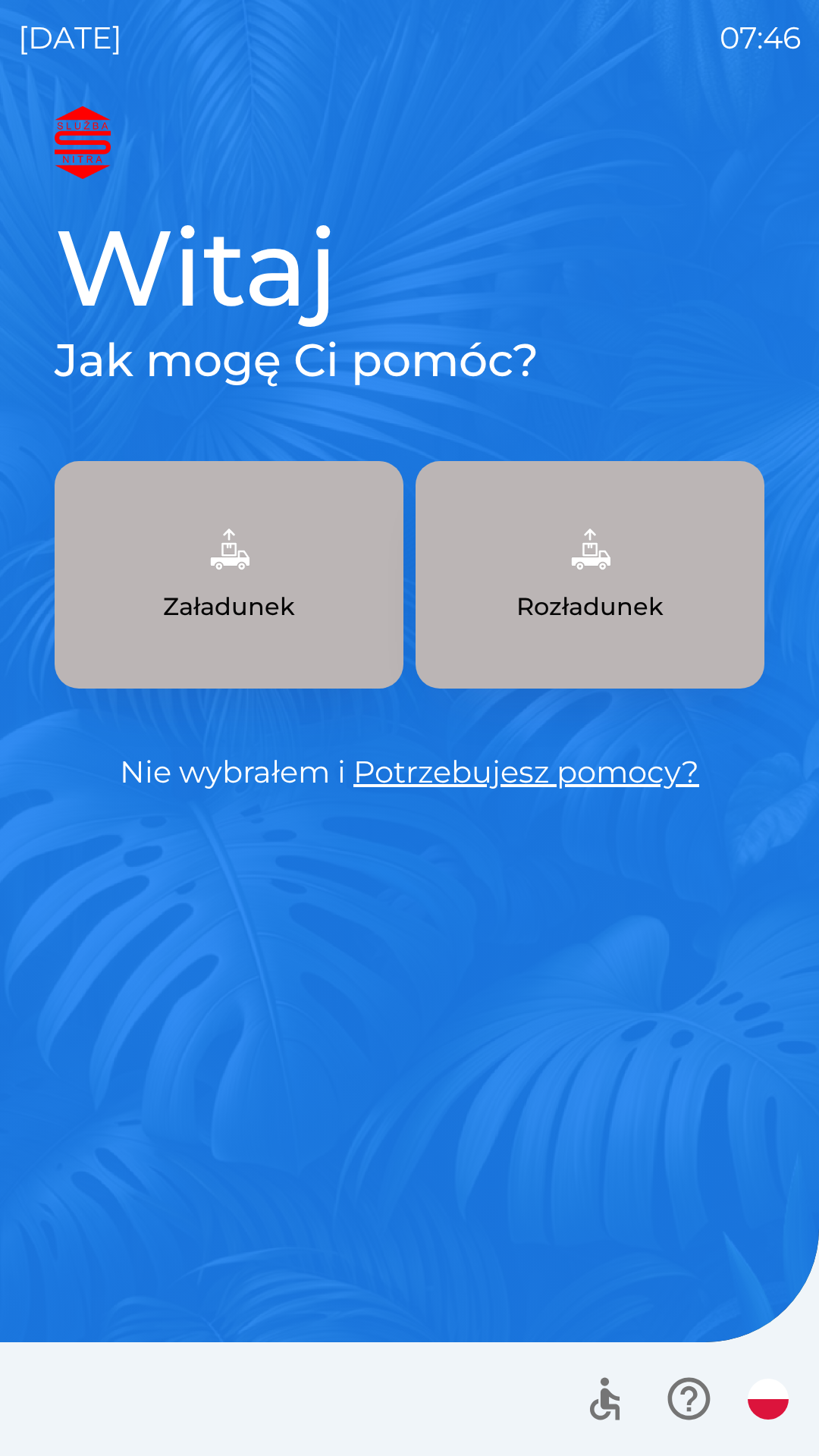
click at [549, 954] on div "Witaj Jak mogę Ci pomóc? Załadunek Rozładunek Nie wybrałem i Potrzebujesz pomoc…" at bounding box center [410, 780] width 783 height 1349
click at [274, 601] on p "Załadunek" at bounding box center [229, 606] width 132 height 36
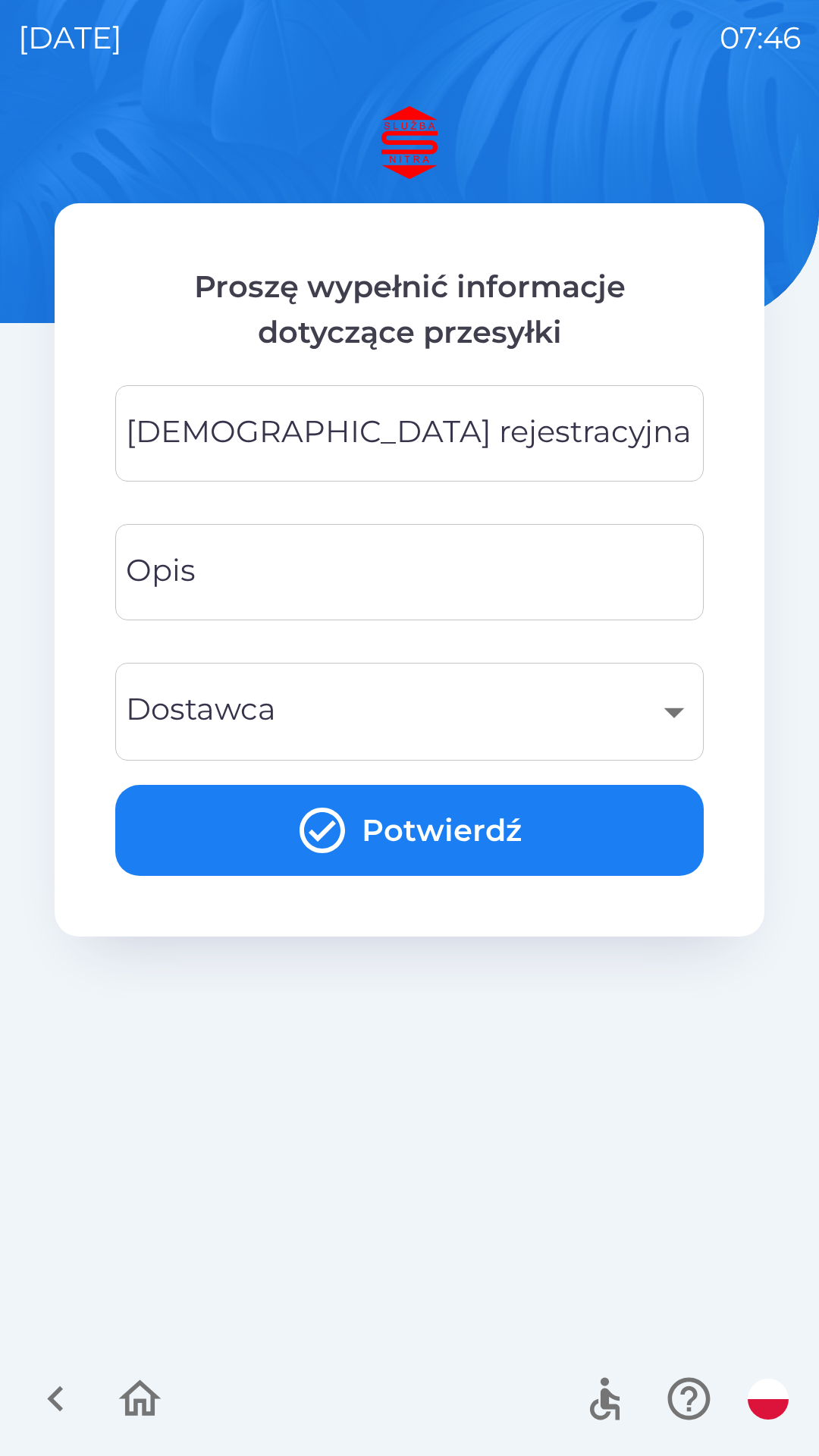
click at [516, 435] on input "[DEMOGRAPHIC_DATA] rejestracyjna" at bounding box center [410, 433] width 552 height 60
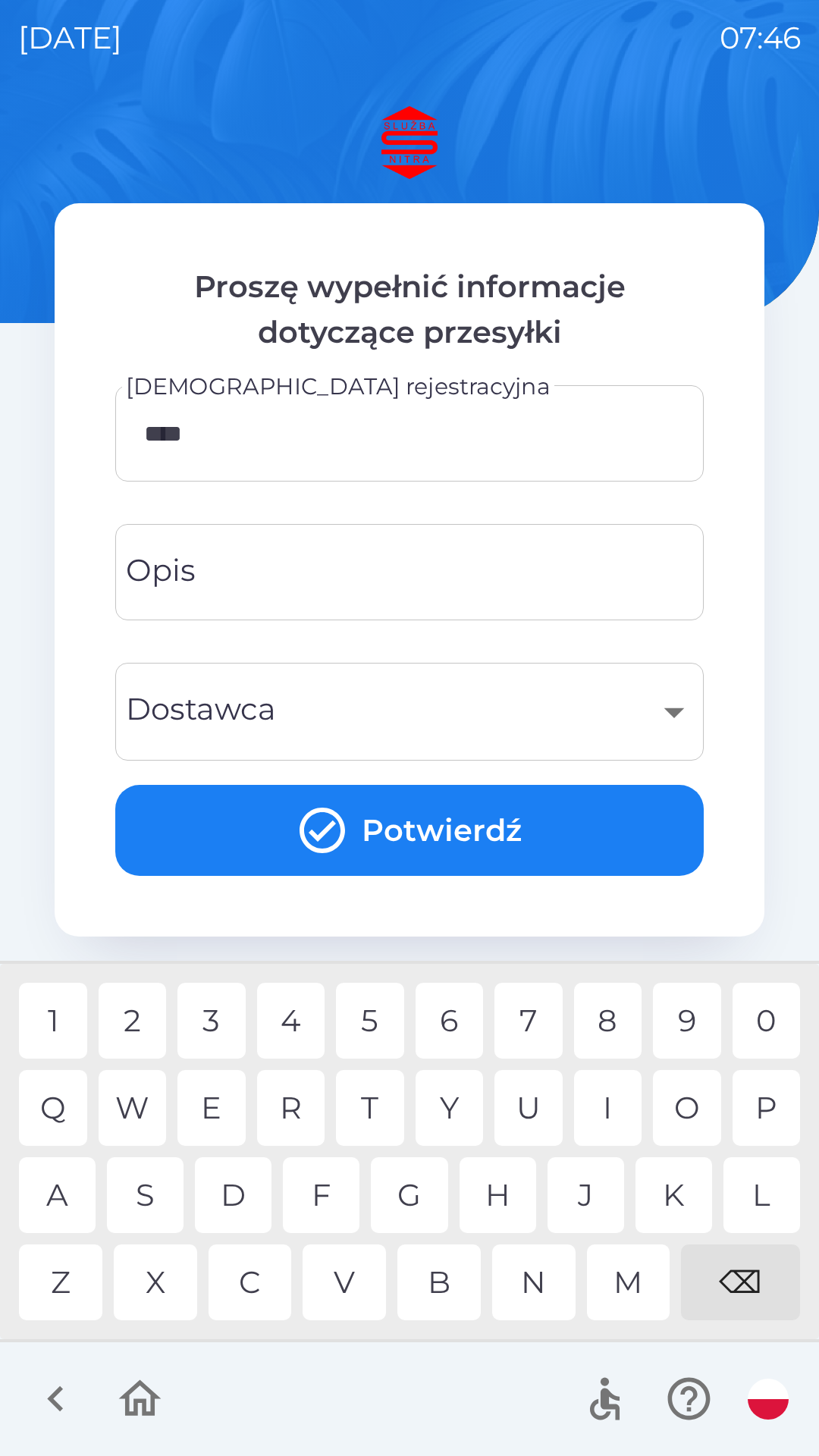
click at [532, 1018] on div "7" at bounding box center [529, 1021] width 68 height 76
click at [612, 1030] on div "8" at bounding box center [608, 1021] width 68 height 76
type input "********"
click at [594, 574] on input "Opis" at bounding box center [410, 572] width 552 height 60
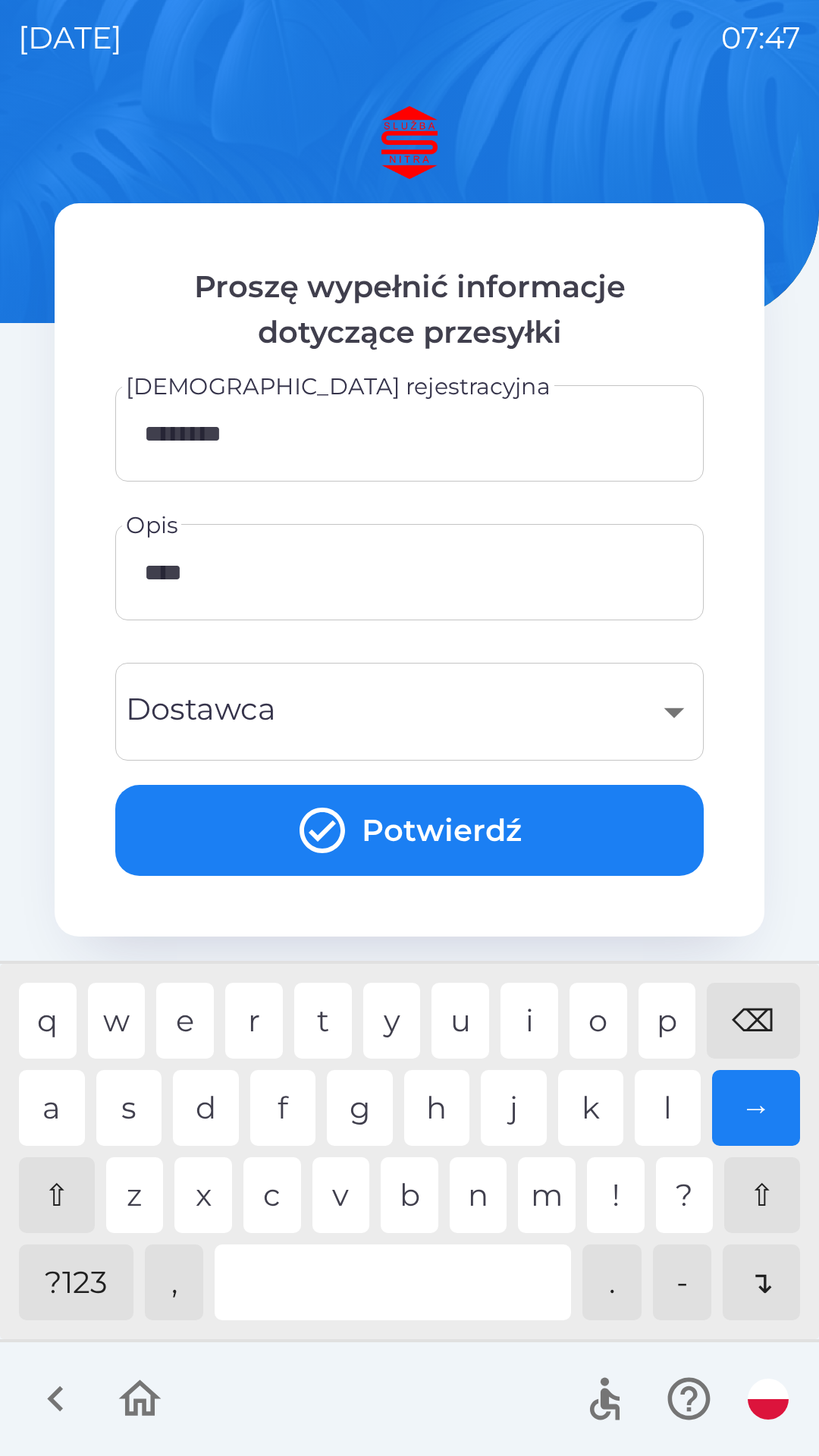
click at [671, 1028] on div "p" at bounding box center [667, 1021] width 58 height 76
type input "********"
click at [513, 822] on button "Potwierdź" at bounding box center [410, 830] width 589 height 91
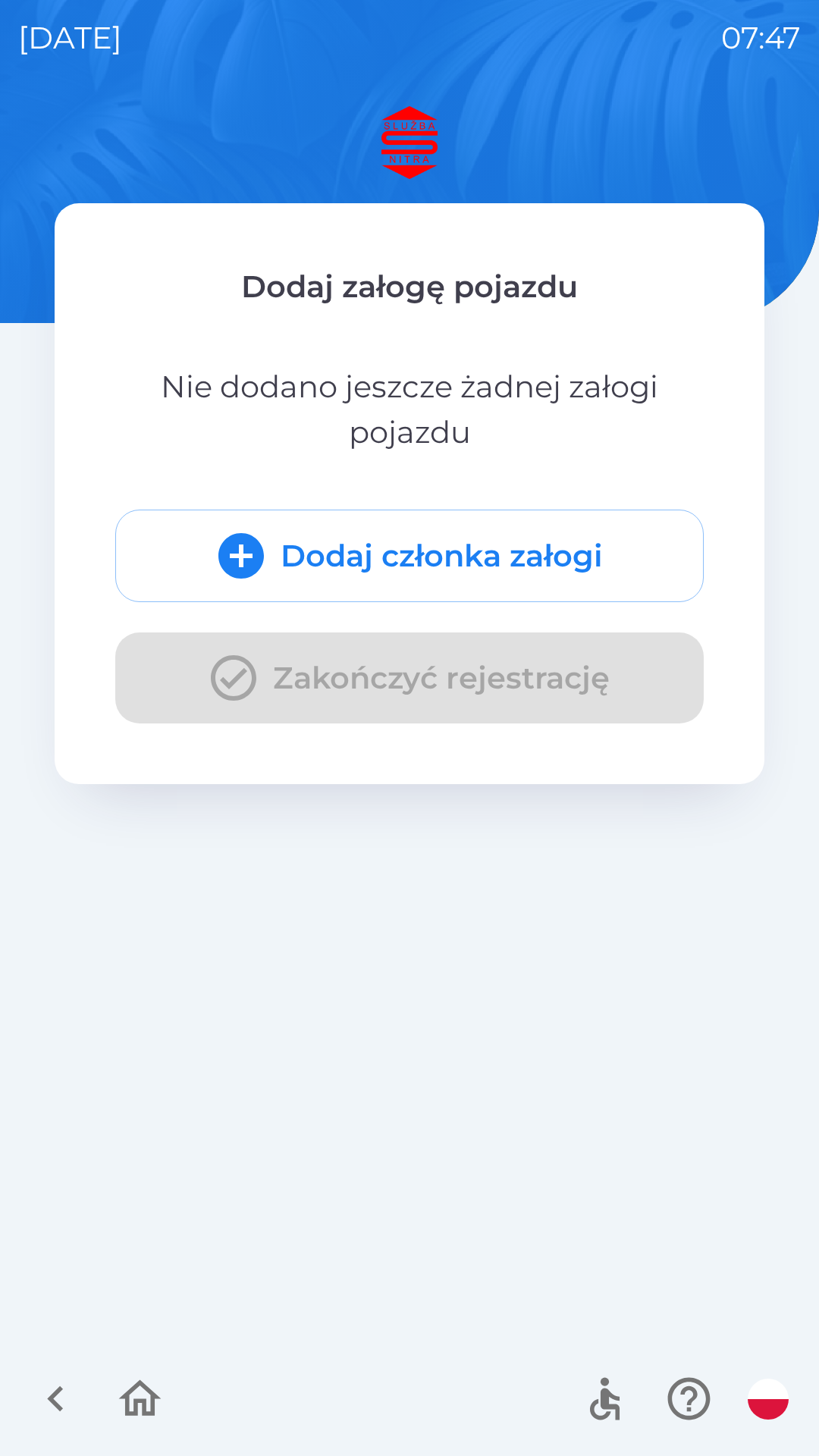
click at [544, 558] on button "Dodaj członka załogi" at bounding box center [410, 555] width 589 height 92
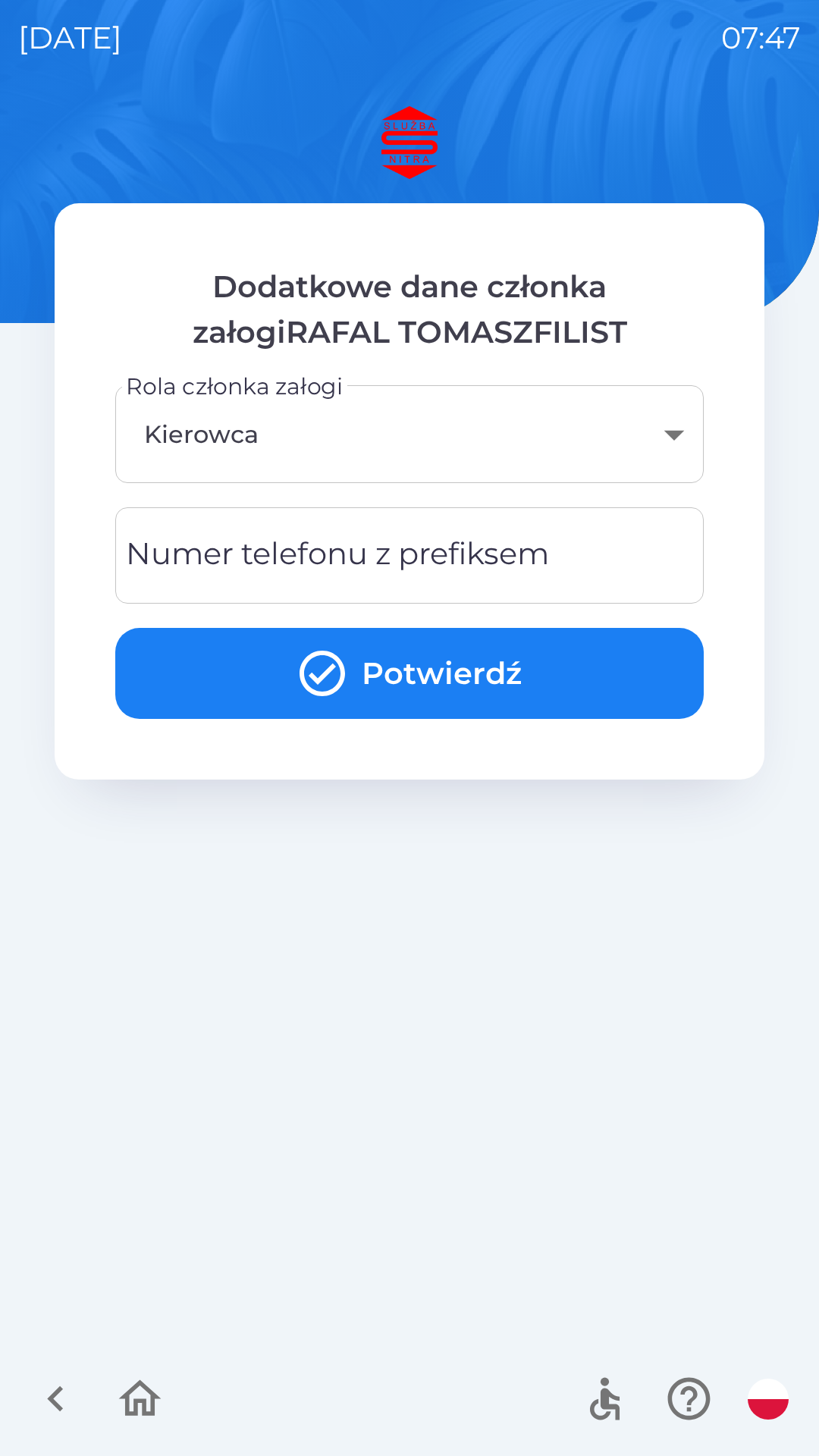
click at [619, 560] on input "Numer telefonu z prefiksem" at bounding box center [410, 555] width 552 height 60
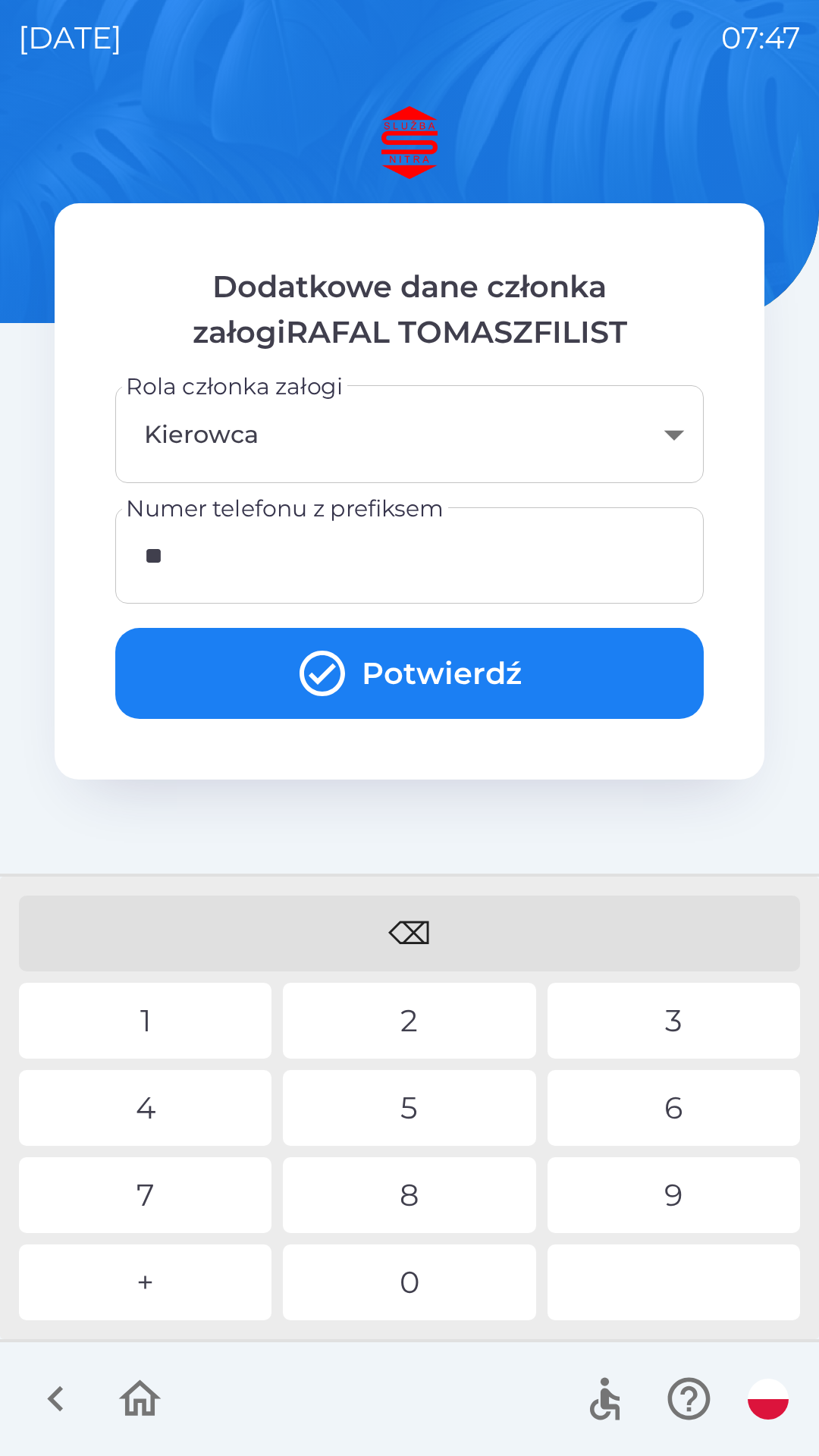
click at [197, 1107] on div "4" at bounding box center [145, 1107] width 253 height 76
click at [426, 1292] on div "0" at bounding box center [409, 1282] width 253 height 76
click at [661, 1196] on div "9" at bounding box center [674, 1195] width 253 height 76
click at [209, 1206] on div "7" at bounding box center [145, 1195] width 253 height 76
type input "**********"
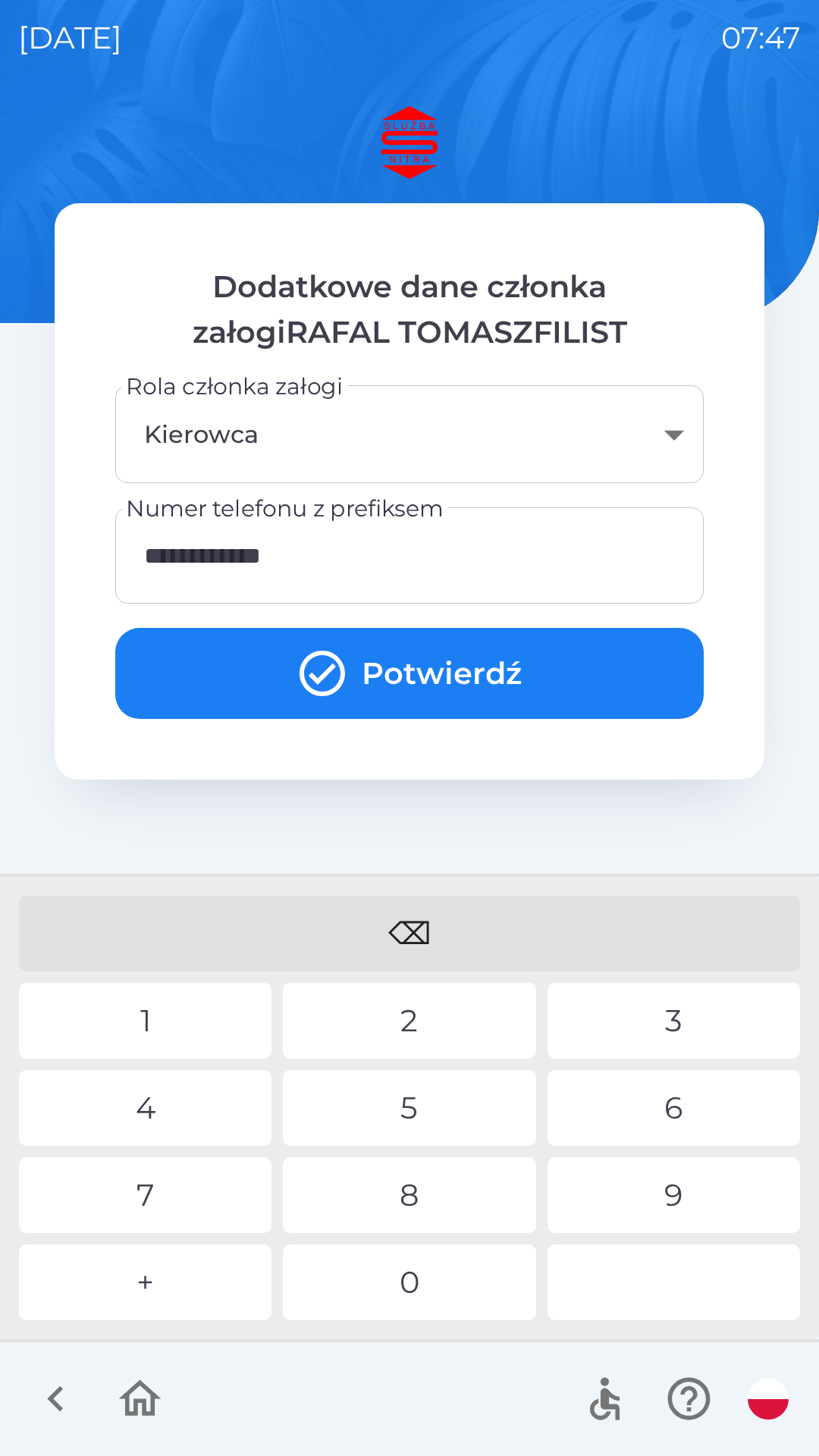
click at [694, 1020] on div "3" at bounding box center [674, 1021] width 253 height 76
click at [547, 669] on button "Potwierdź" at bounding box center [410, 673] width 589 height 91
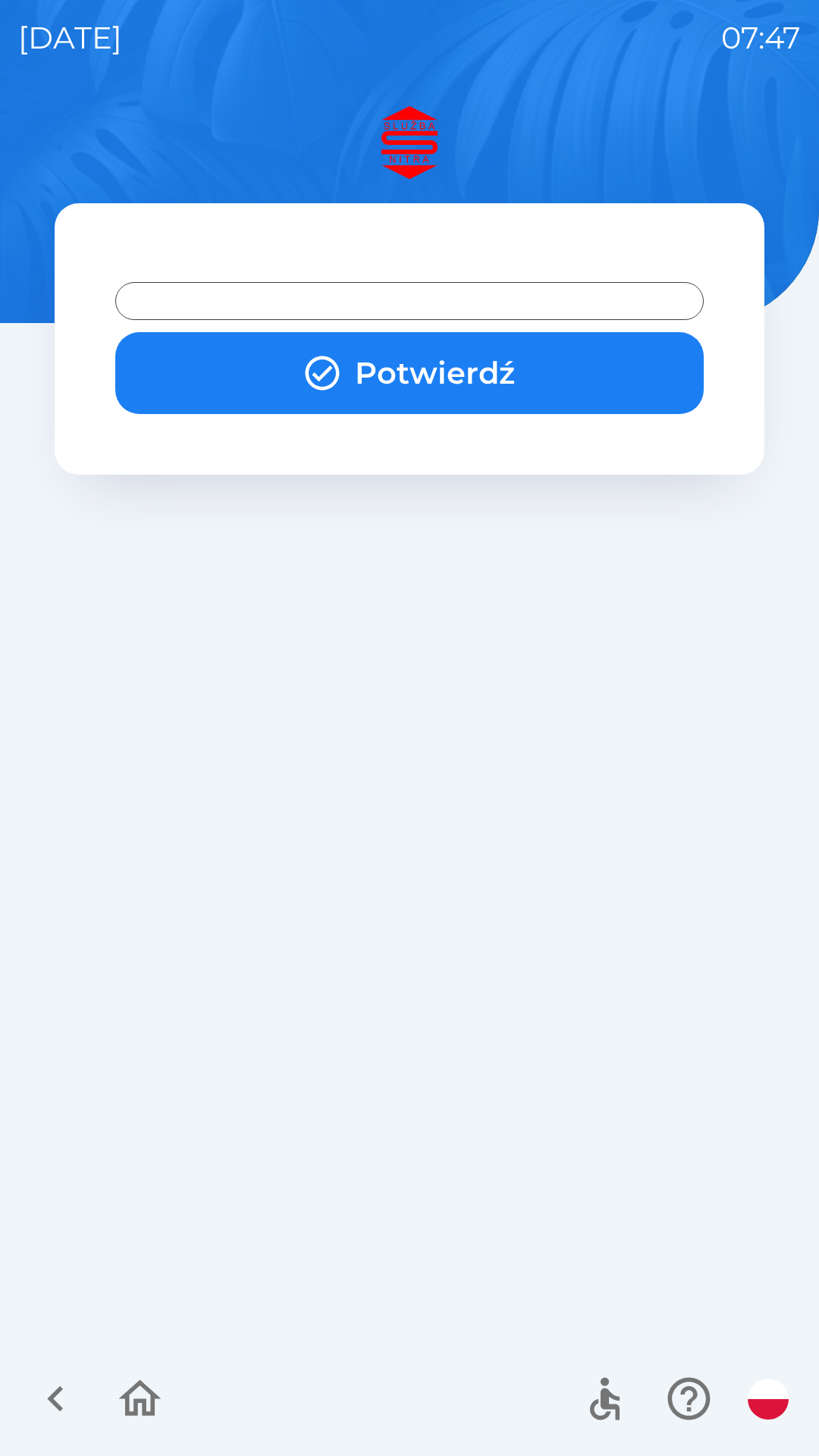
click at [509, 287] on div at bounding box center [410, 300] width 589 height 38
click at [542, 307] on div at bounding box center [410, 300] width 589 height 38
click at [458, 376] on button "Potwierdź" at bounding box center [410, 372] width 589 height 82
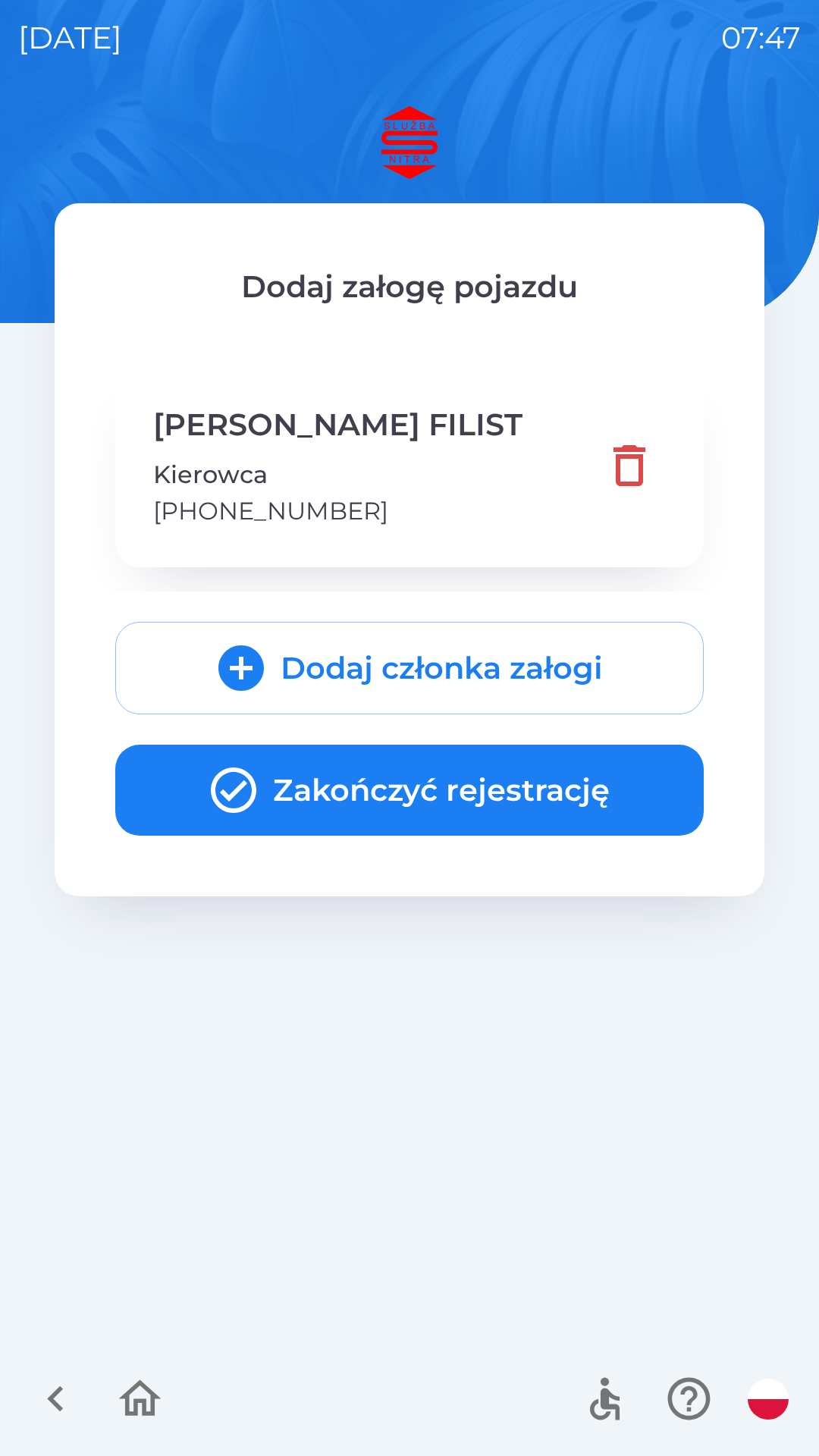
click at [476, 793] on button "Zakończyć rejestrację" at bounding box center [410, 790] width 589 height 91
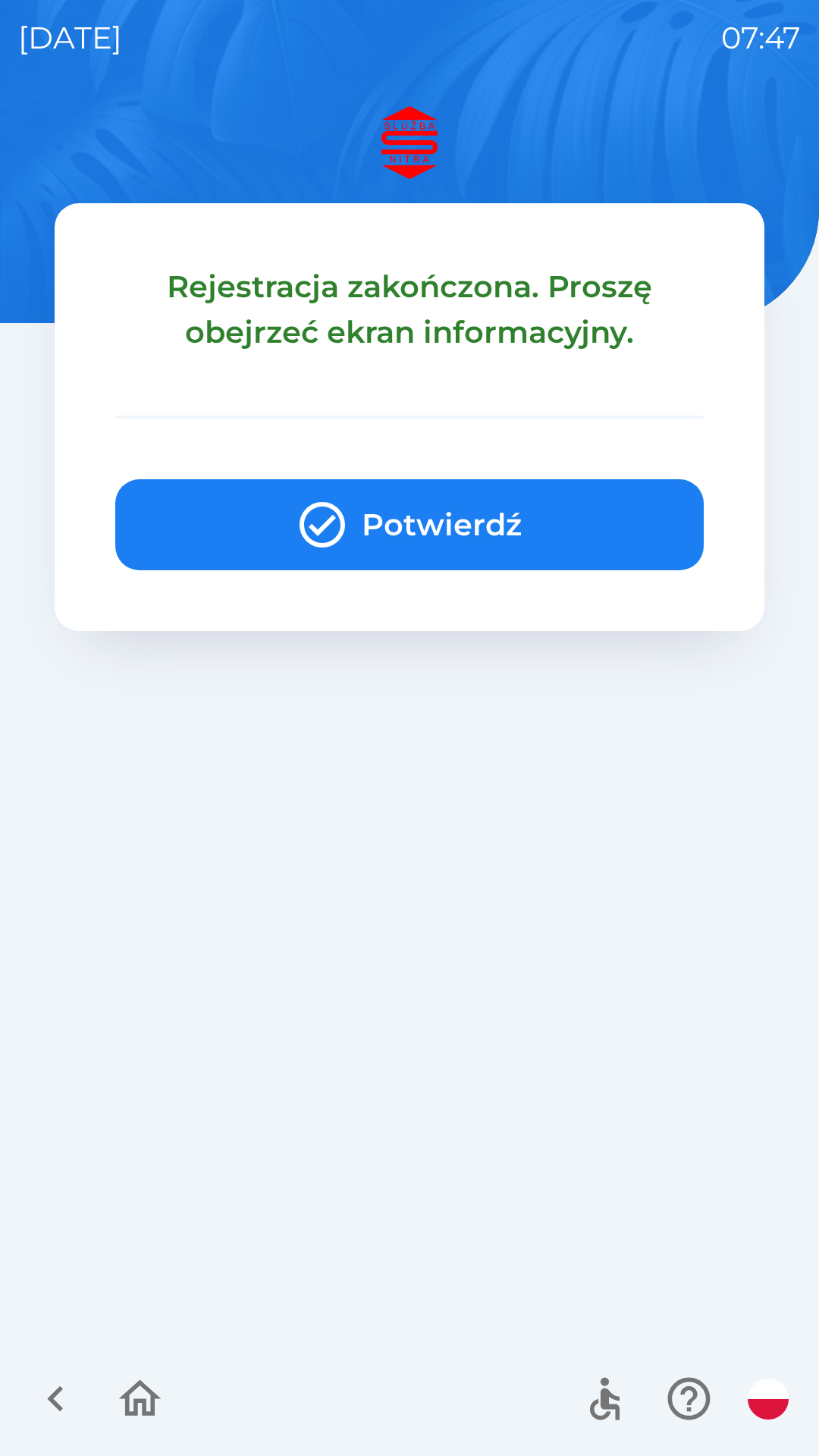
click at [454, 523] on button "Potwierdź" at bounding box center [410, 524] width 589 height 91
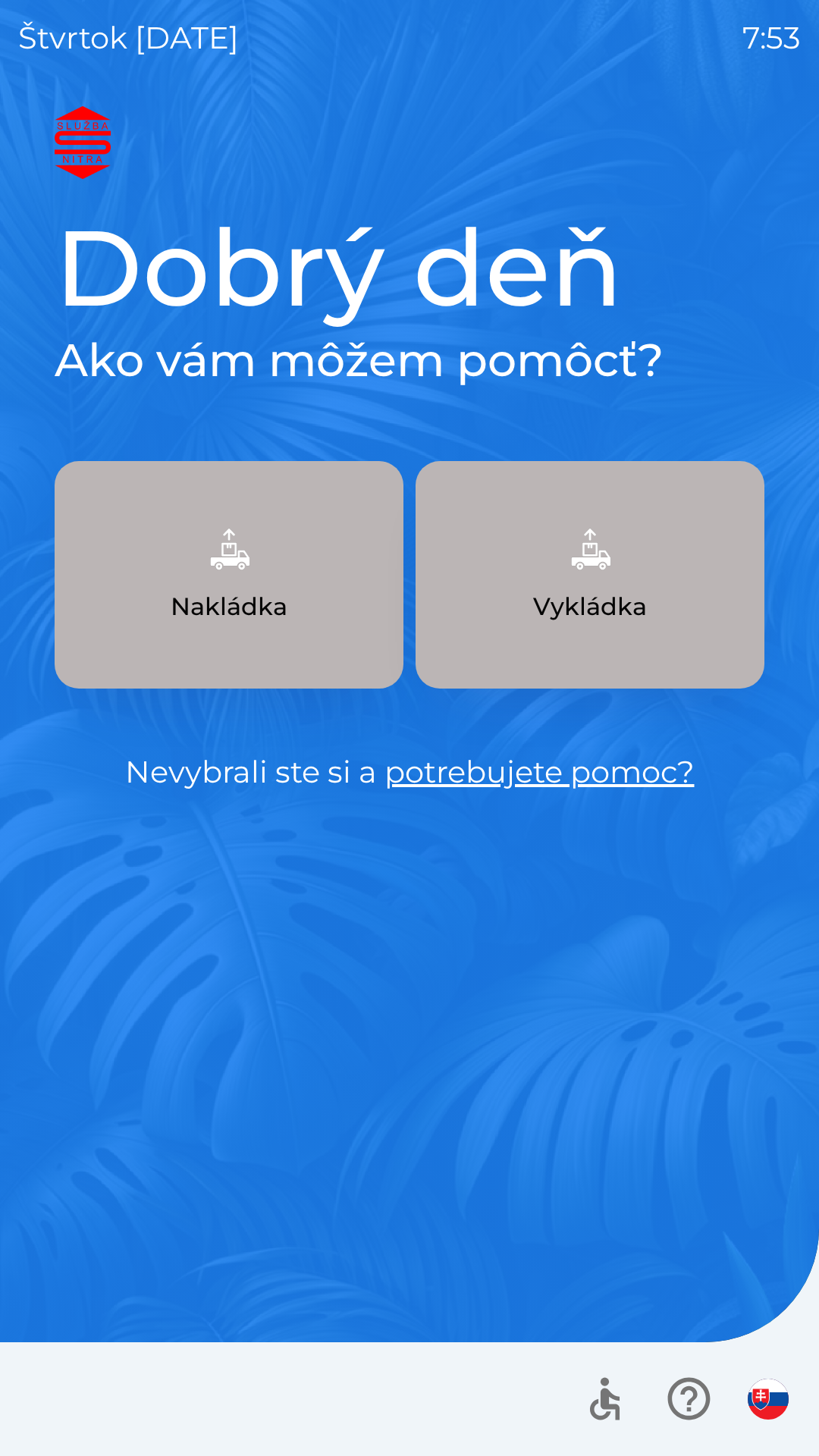
click at [778, 1388] on img "button" at bounding box center [768, 1398] width 41 height 41
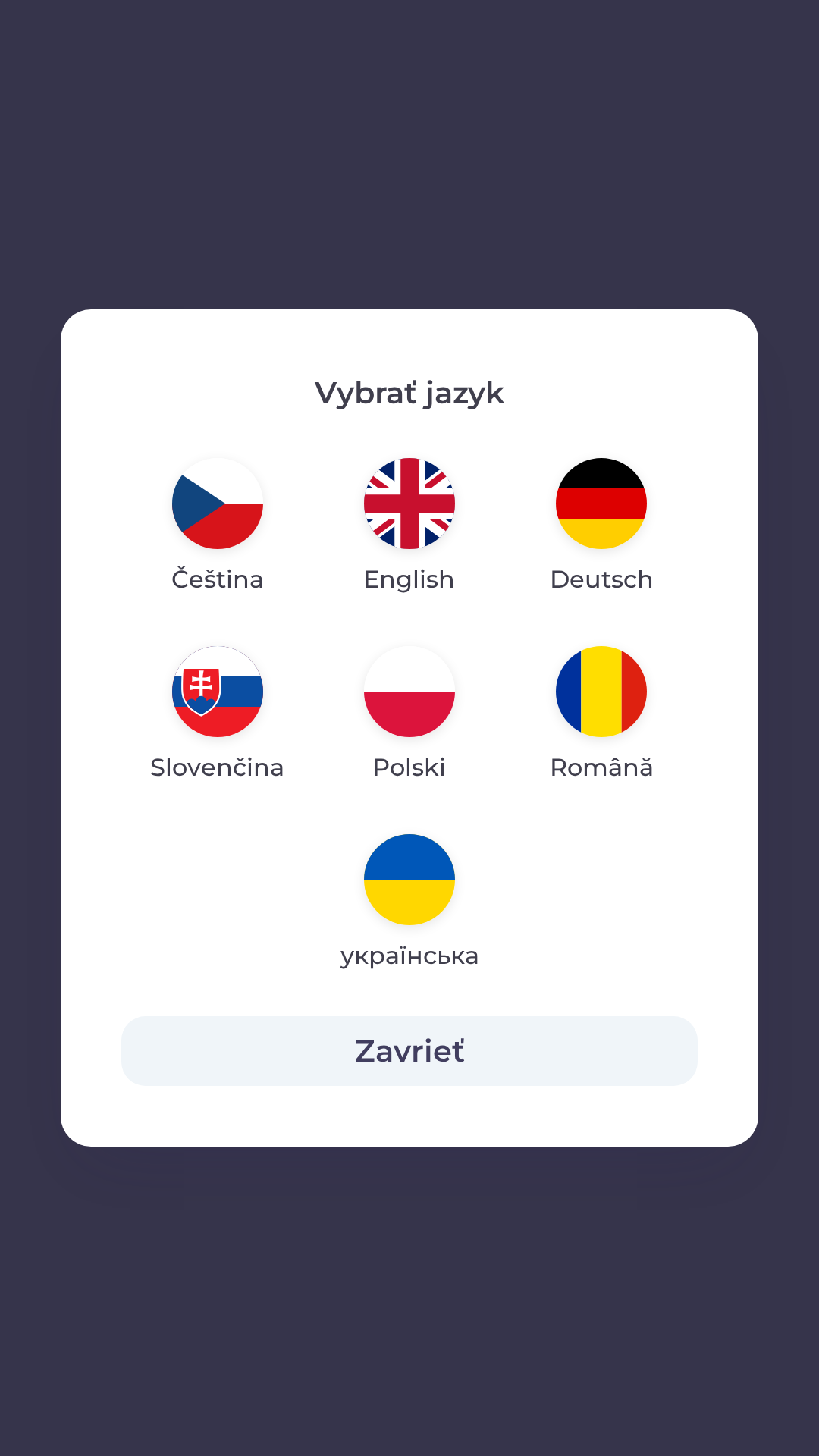
click at [404, 706] on img "button" at bounding box center [410, 691] width 91 height 91
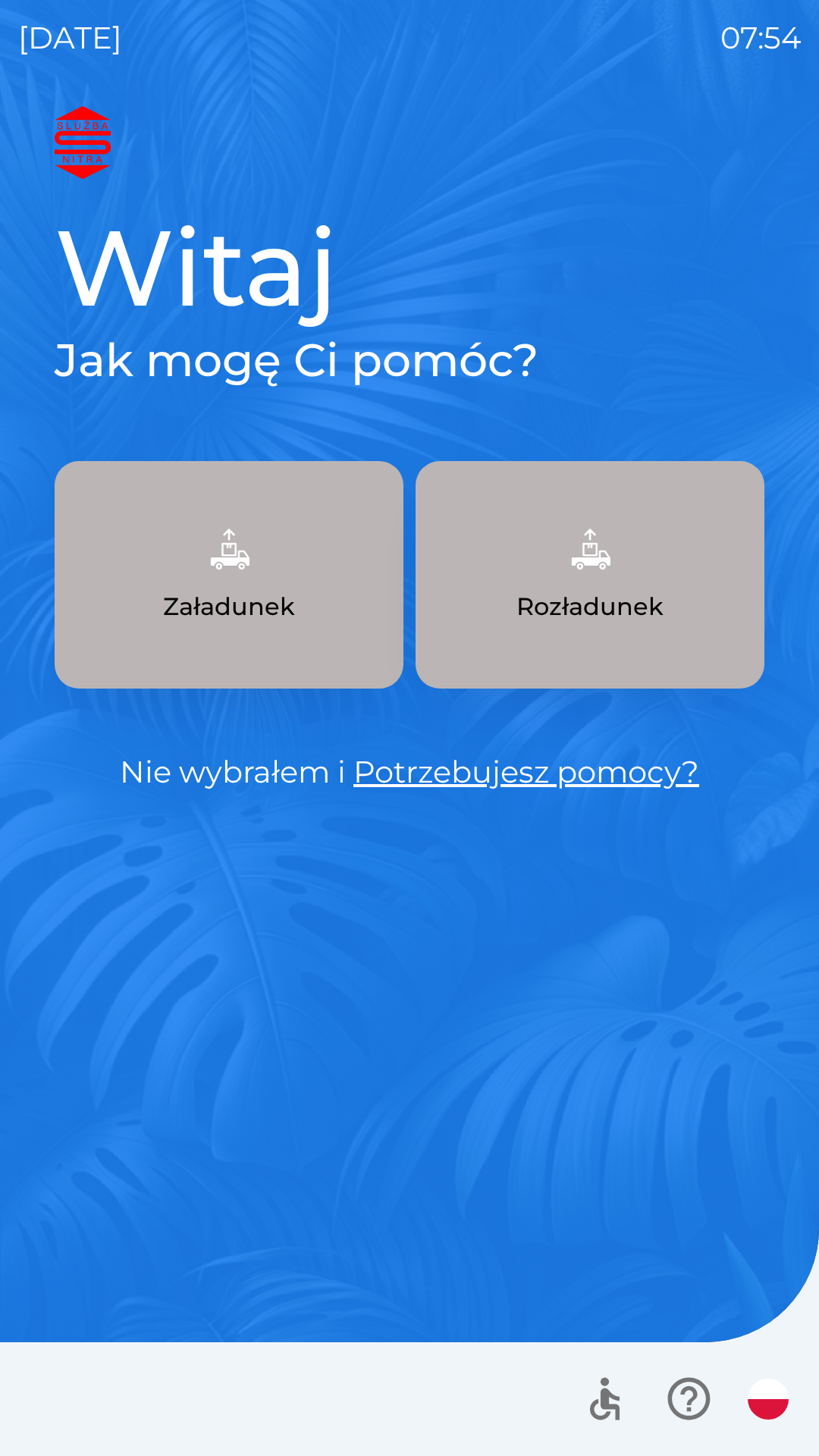
click at [574, 764] on link "Potrzebujesz pomocy?" at bounding box center [526, 771] width 346 height 37
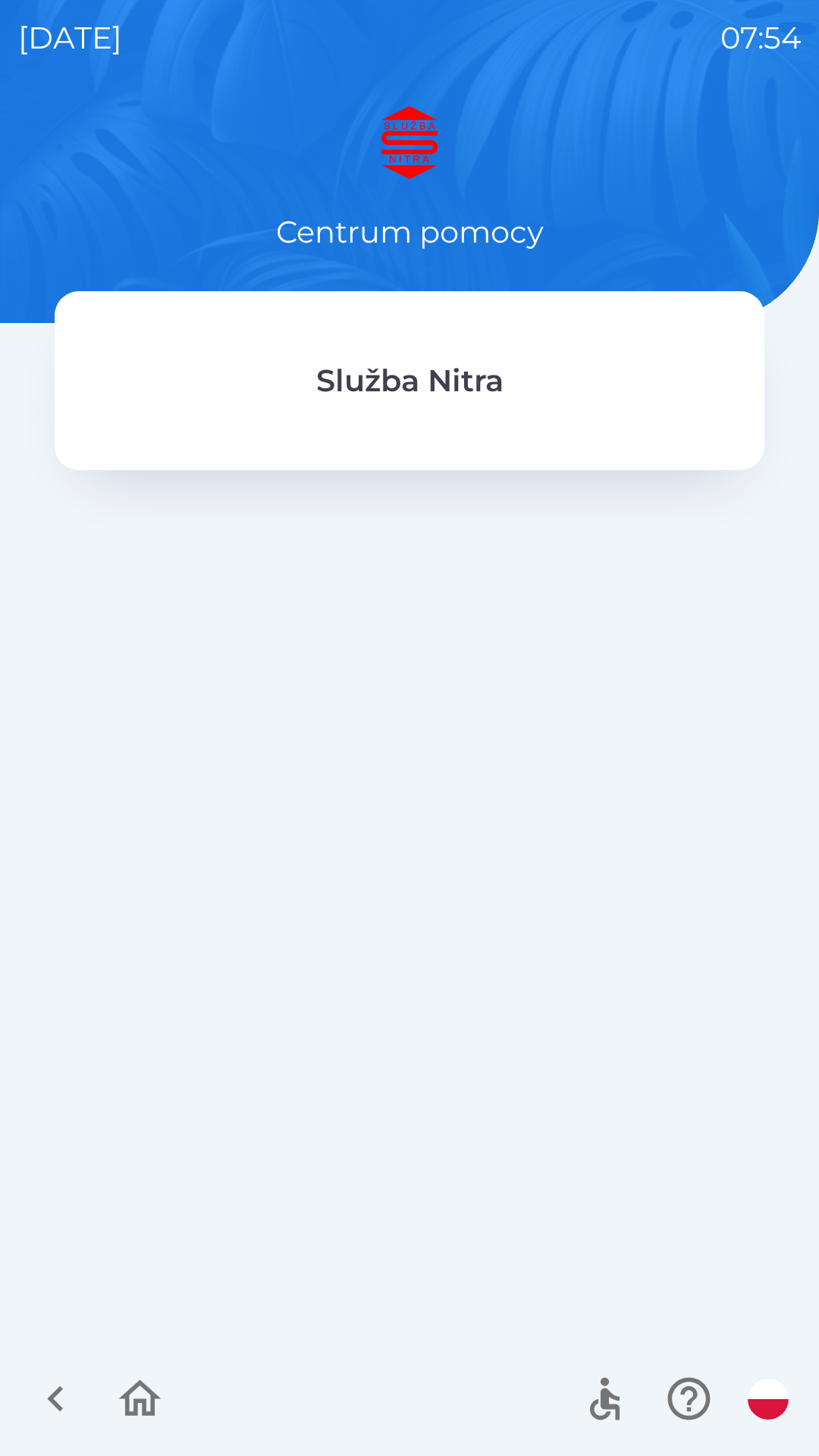
click at [395, 685] on div at bounding box center [410, 910] width 710 height 855
click at [410, 381] on p "Služba Nitra" at bounding box center [410, 380] width 187 height 45
click at [447, 413] on div "Služba Nitra" at bounding box center [410, 380] width 710 height 179
click at [420, 395] on p "Služba Nitra" at bounding box center [410, 380] width 187 height 45
click at [359, 404] on div "Služba Nitra" at bounding box center [410, 380] width 589 height 58
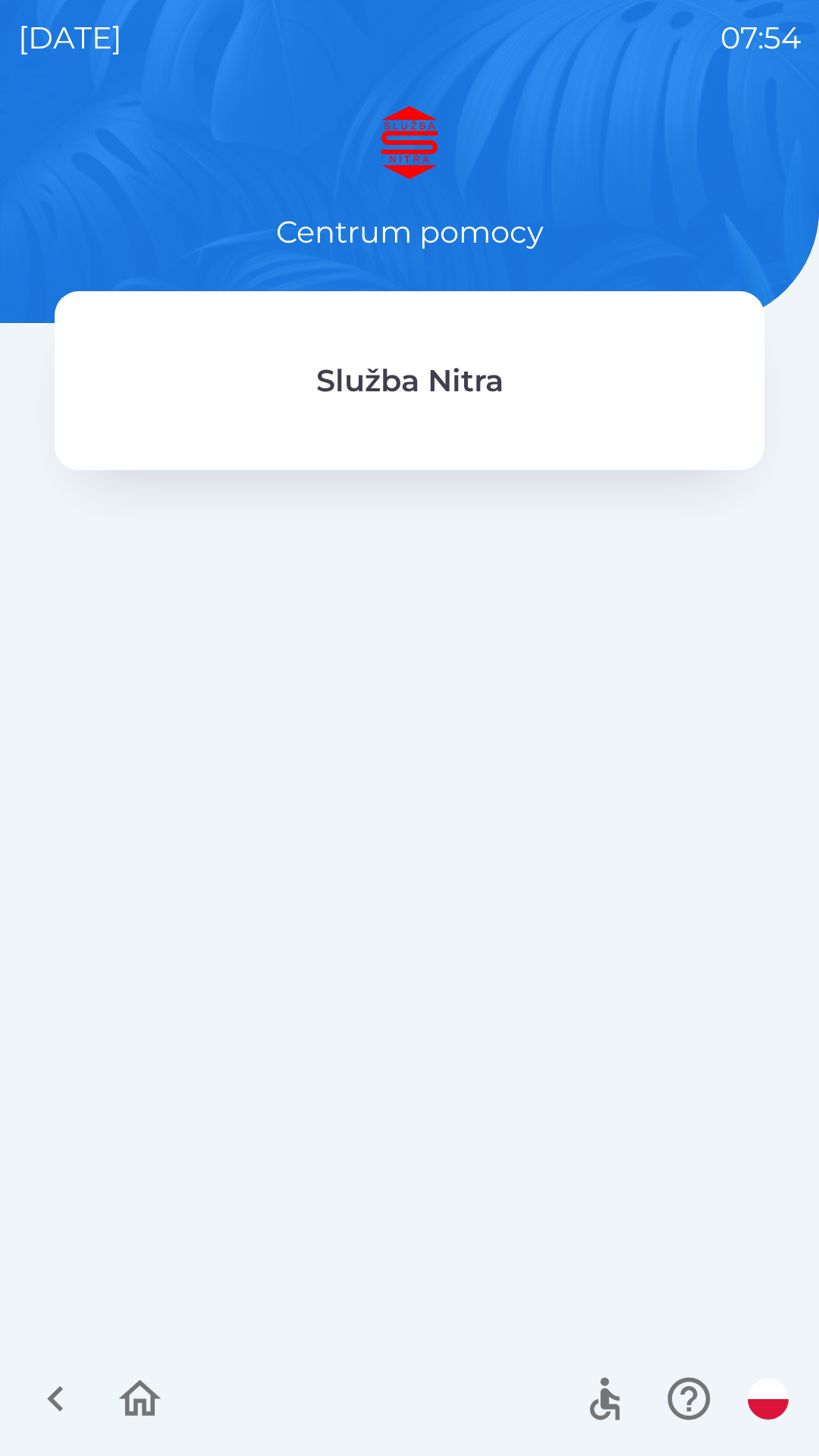
click at [451, 230] on p "Centrum pomocy" at bounding box center [410, 231] width 268 height 45
click at [141, 1411] on icon "button" at bounding box center [140, 1398] width 51 height 51
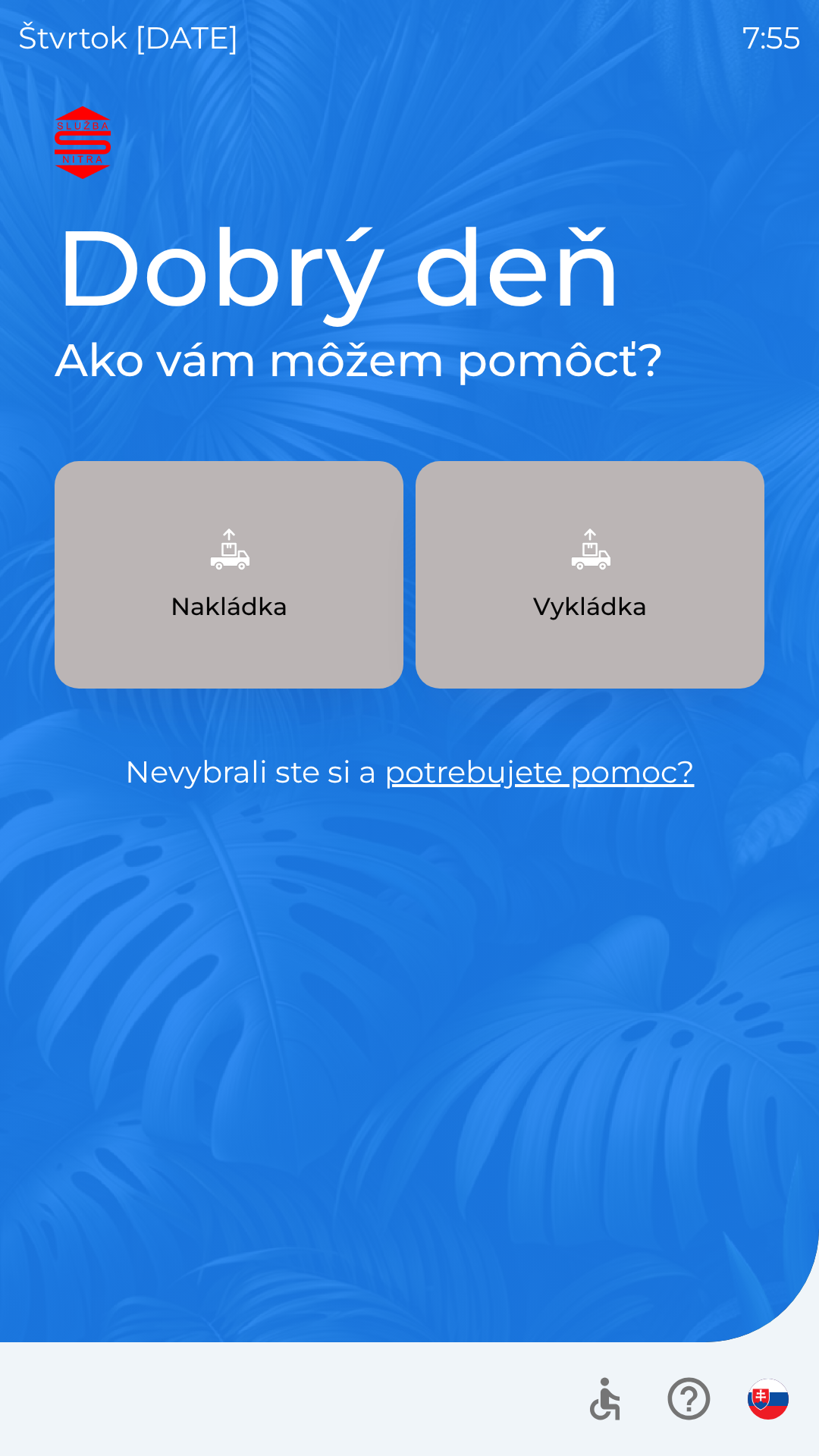
click at [763, 1386] on img "button" at bounding box center [768, 1398] width 41 height 41
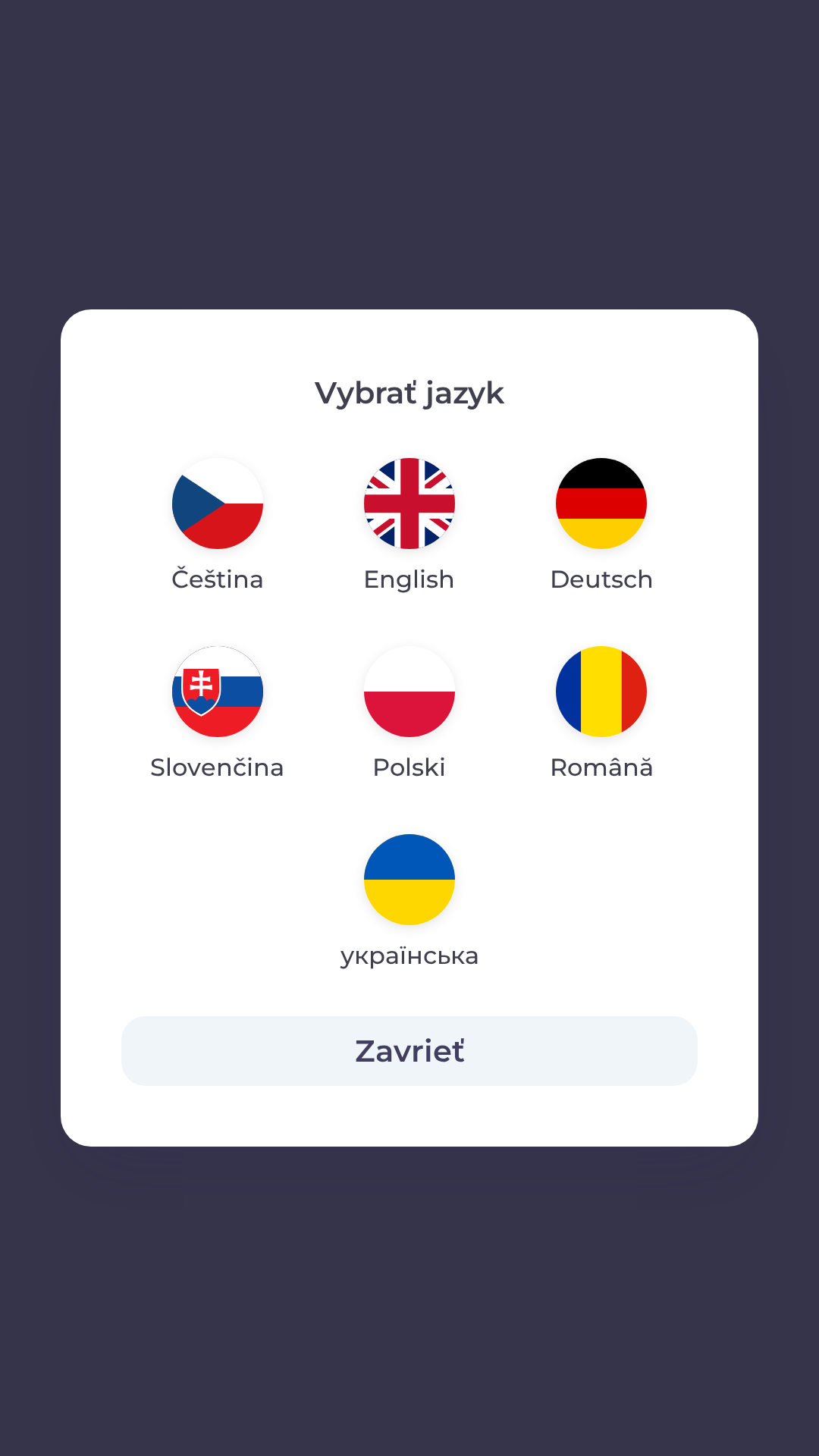
click at [411, 706] on img "button" at bounding box center [410, 691] width 91 height 91
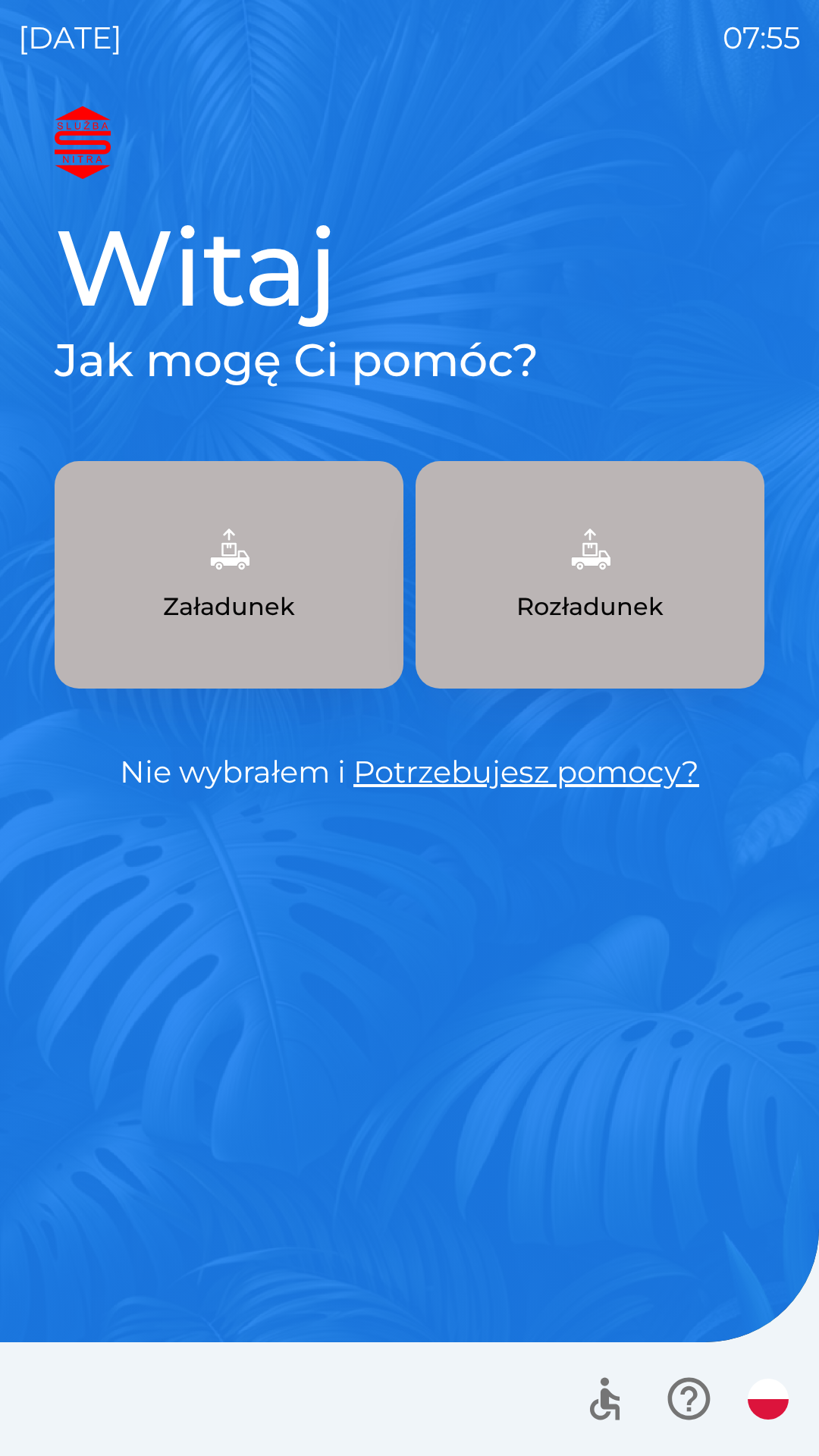
click at [244, 625] on button "Załadunek" at bounding box center [229, 574] width 349 height 227
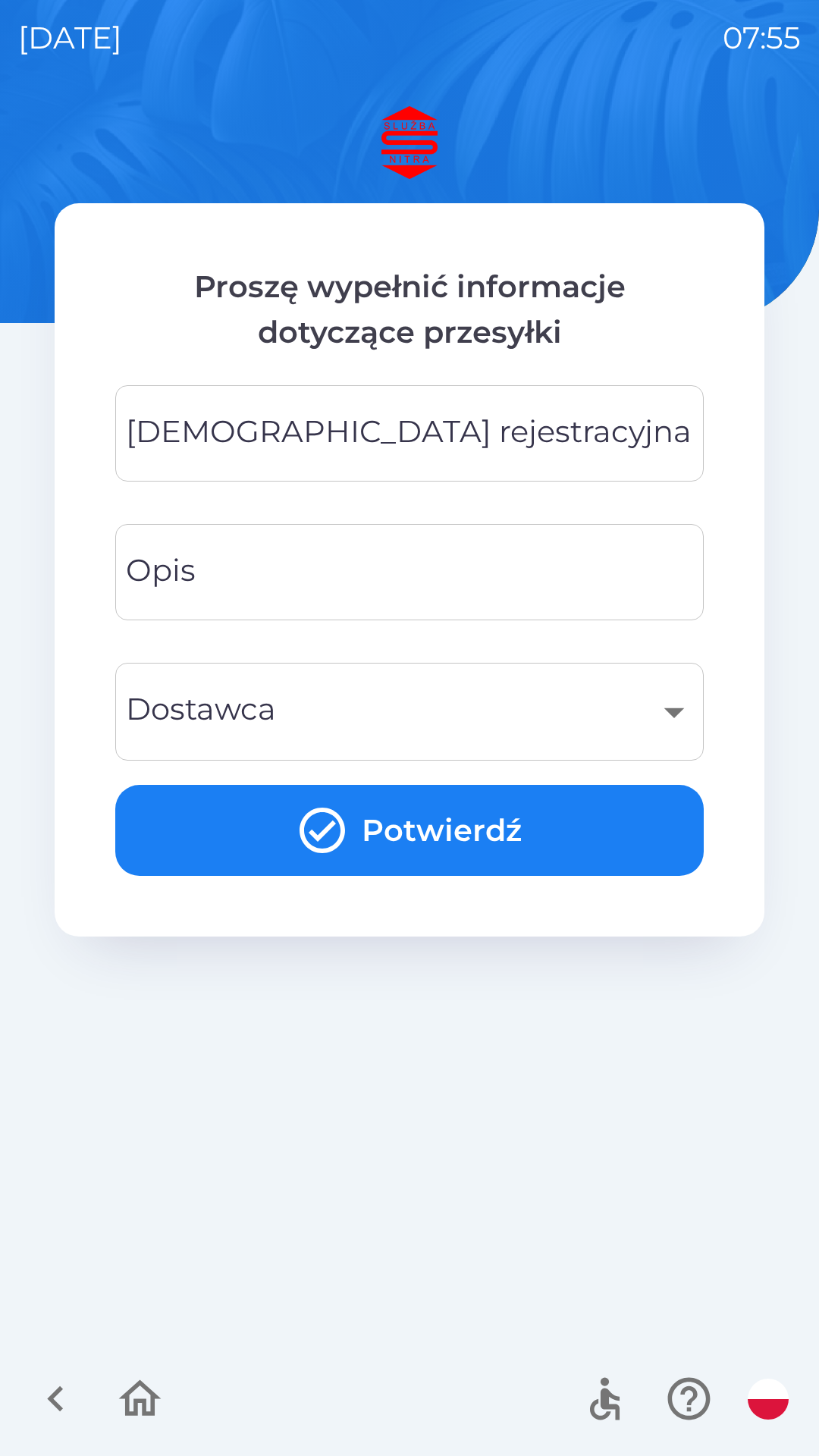
click at [492, 443] on input "[DEMOGRAPHIC_DATA] rejestracyjna" at bounding box center [410, 433] width 552 height 60
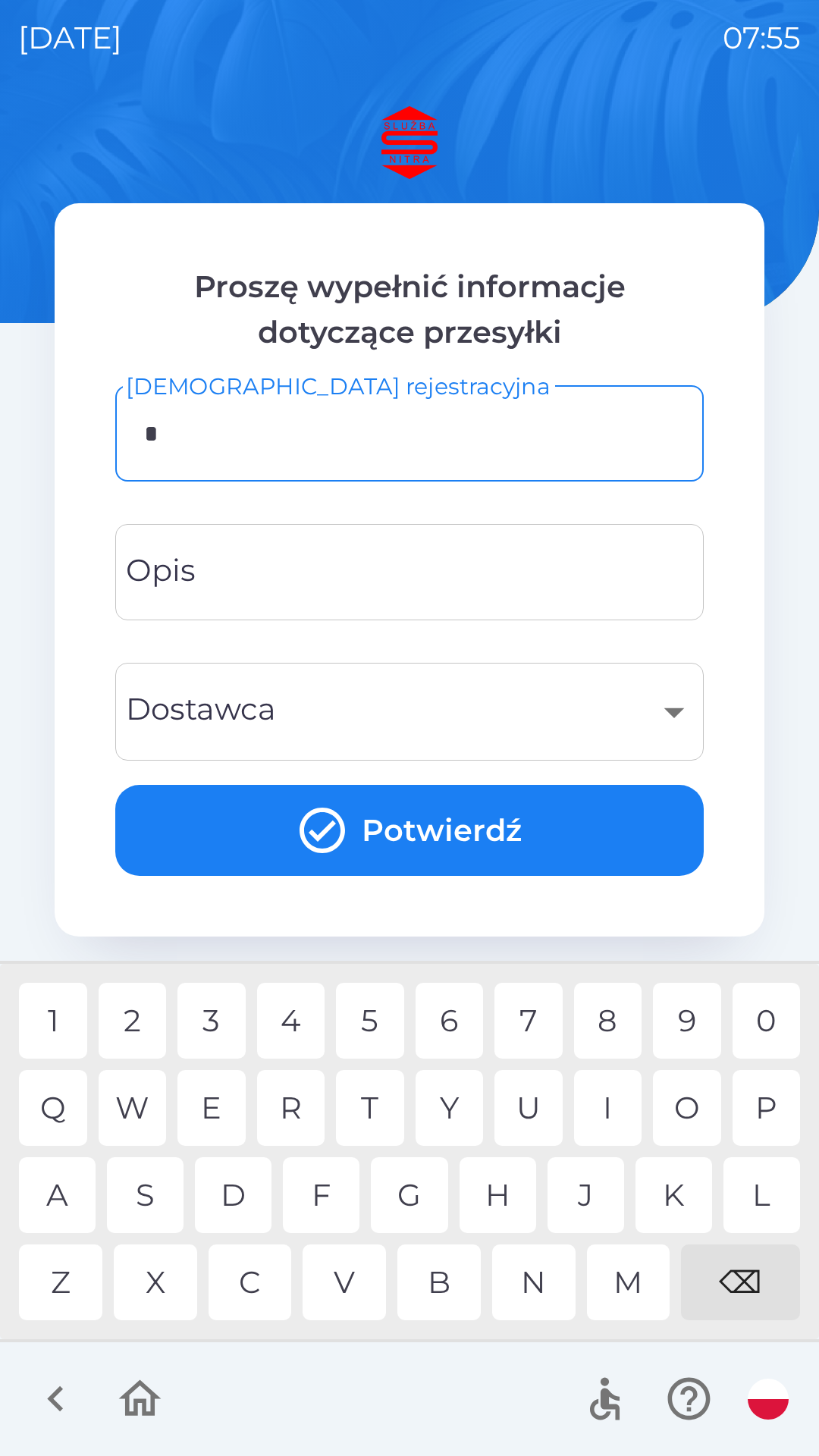
click at [144, 1196] on div "S" at bounding box center [145, 1195] width 77 height 76
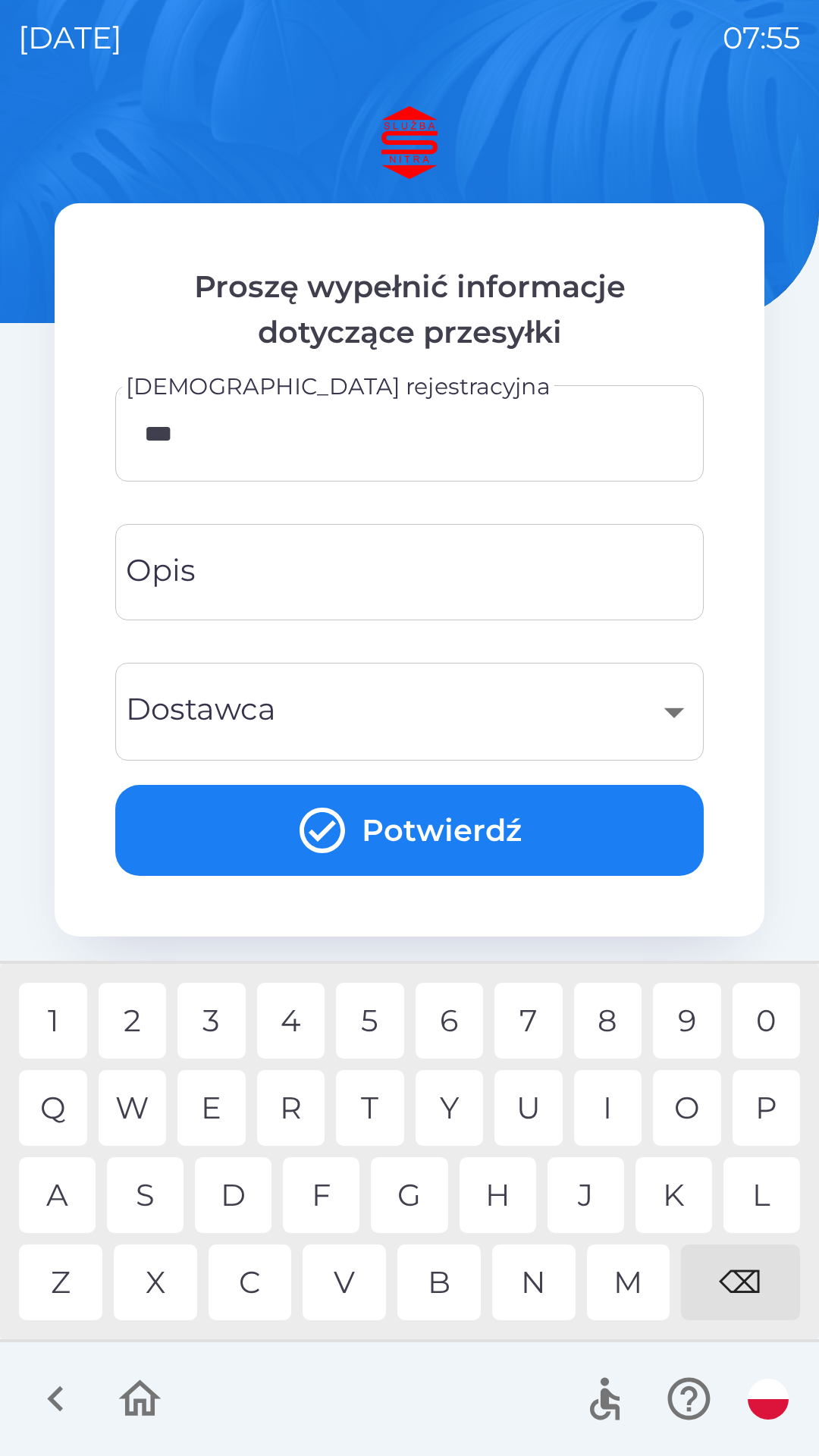
click at [58, 1190] on div "A" at bounding box center [58, 1195] width 77 height 76
click at [523, 1023] on div "7" at bounding box center [529, 1021] width 68 height 76
click at [598, 1019] on div "8" at bounding box center [608, 1021] width 68 height 76
click at [686, 1017] on div "9" at bounding box center [687, 1021] width 68 height 76
type input "********"
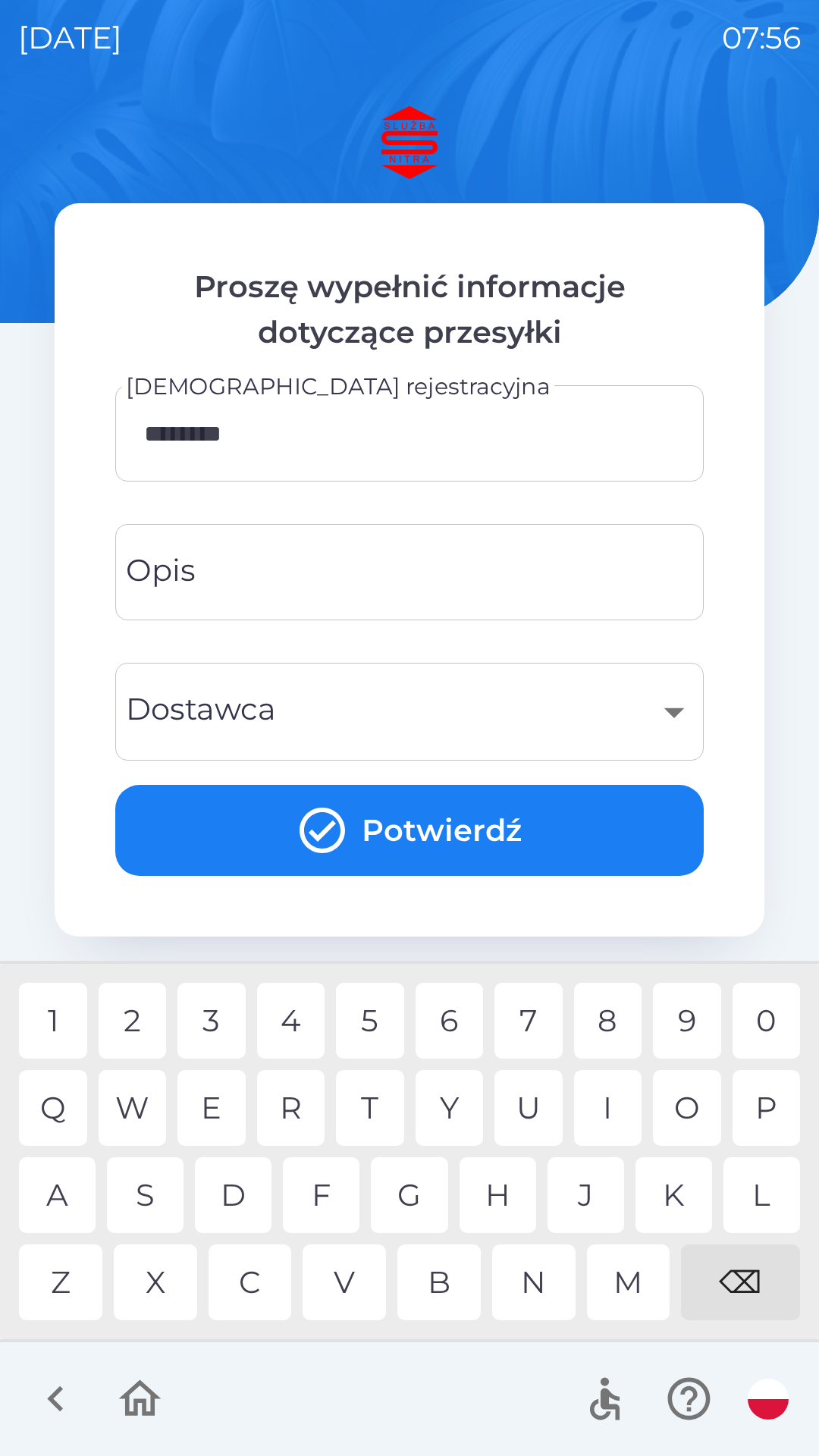
click at [502, 589] on input "Opis" at bounding box center [410, 572] width 552 height 60
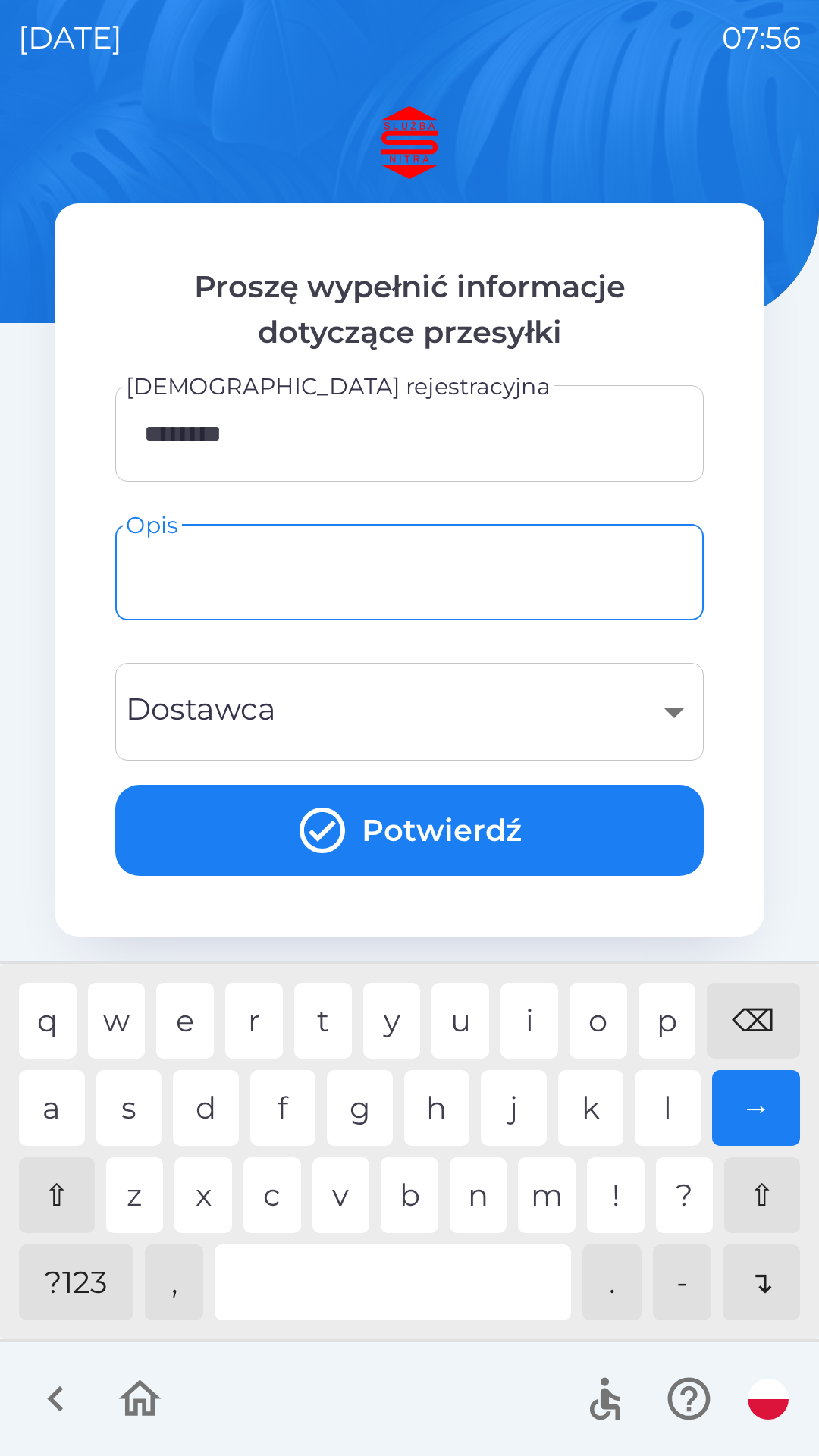
click at [664, 707] on div "​" at bounding box center [410, 712] width 552 height 61
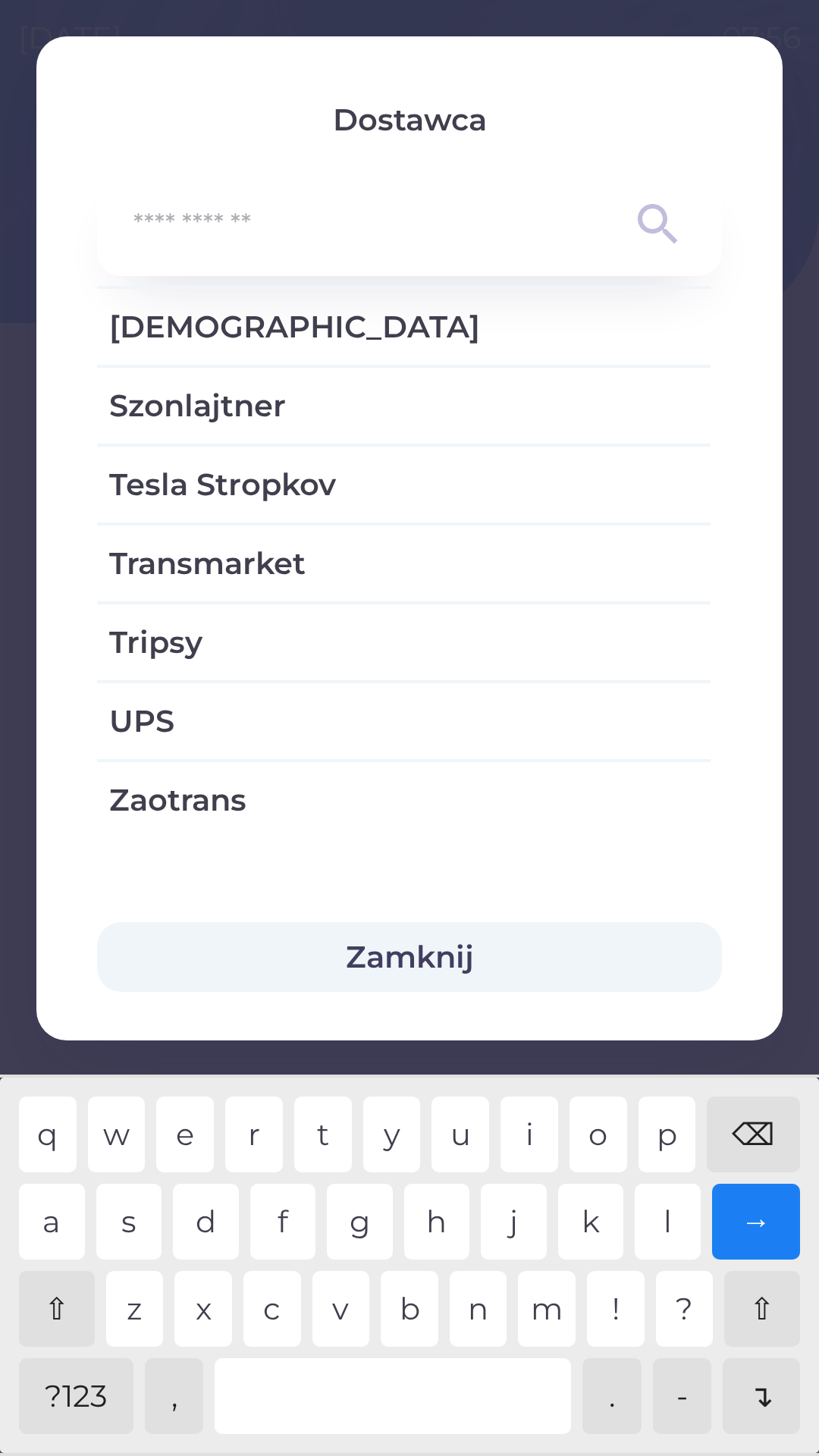
scroll to position [3130, 0]
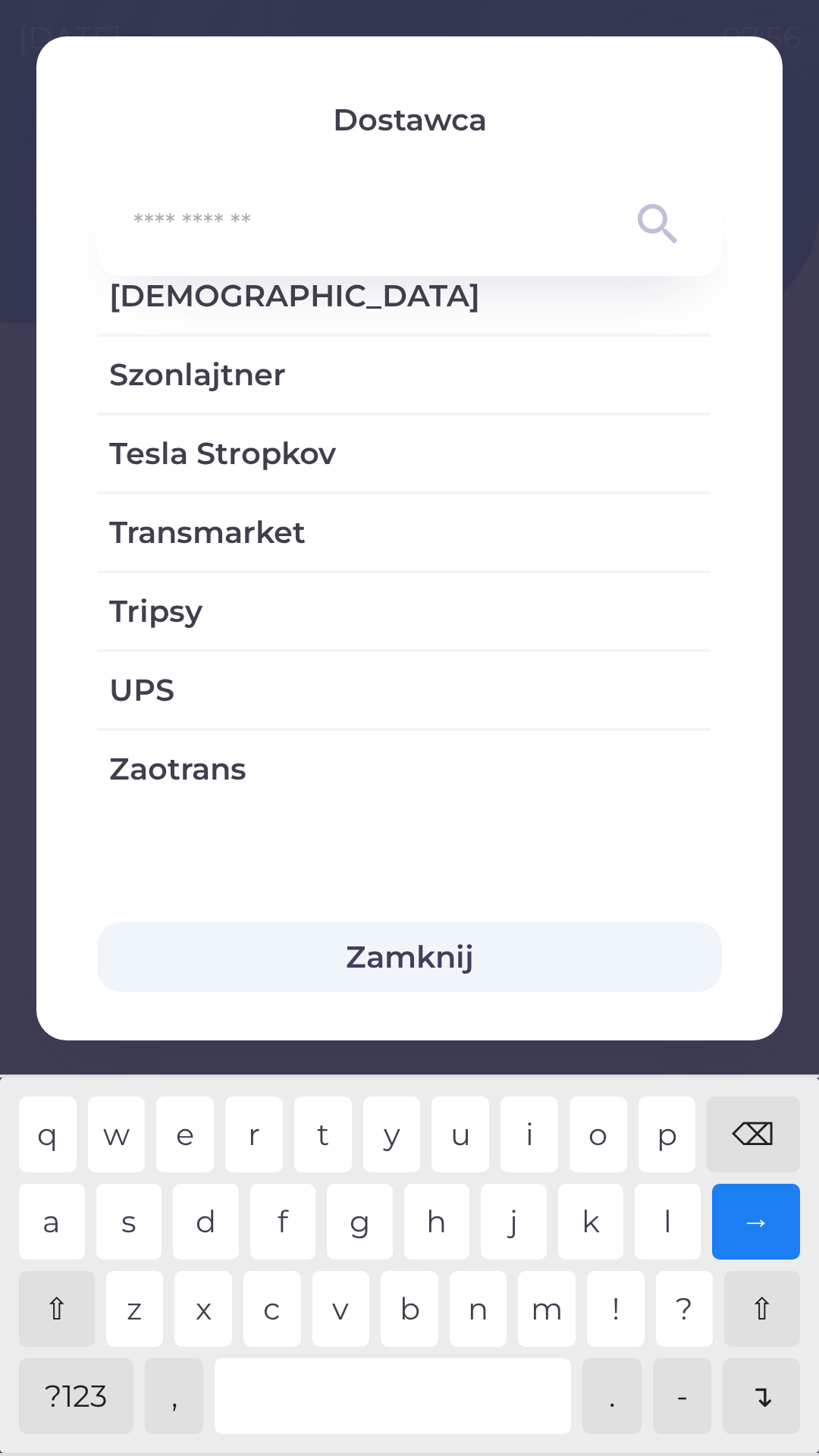
click at [416, 958] on button "Zamknij" at bounding box center [410, 957] width 625 height 70
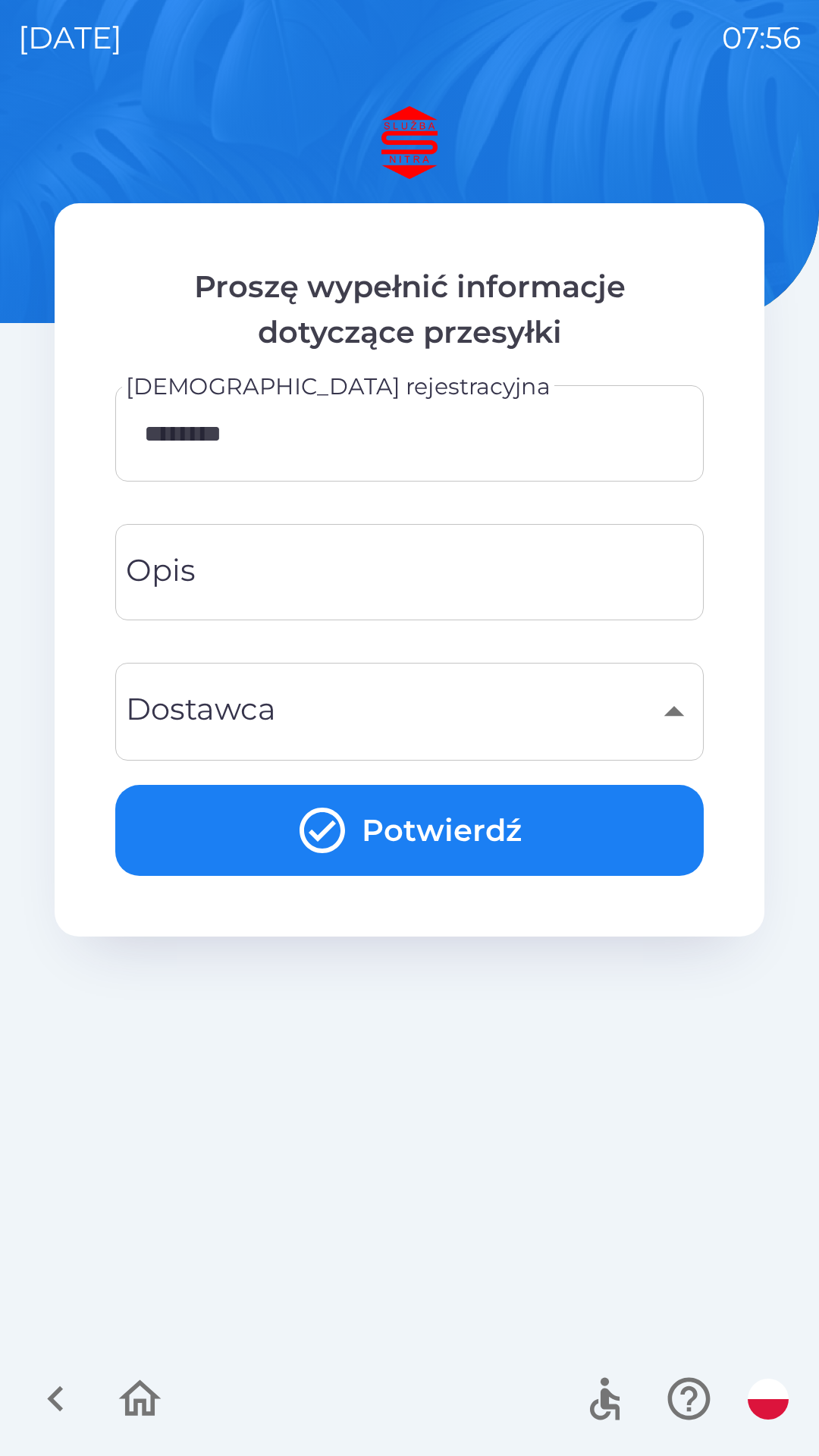
scroll to position [2751, 0]
click at [438, 842] on button "Potwierdź" at bounding box center [410, 830] width 589 height 91
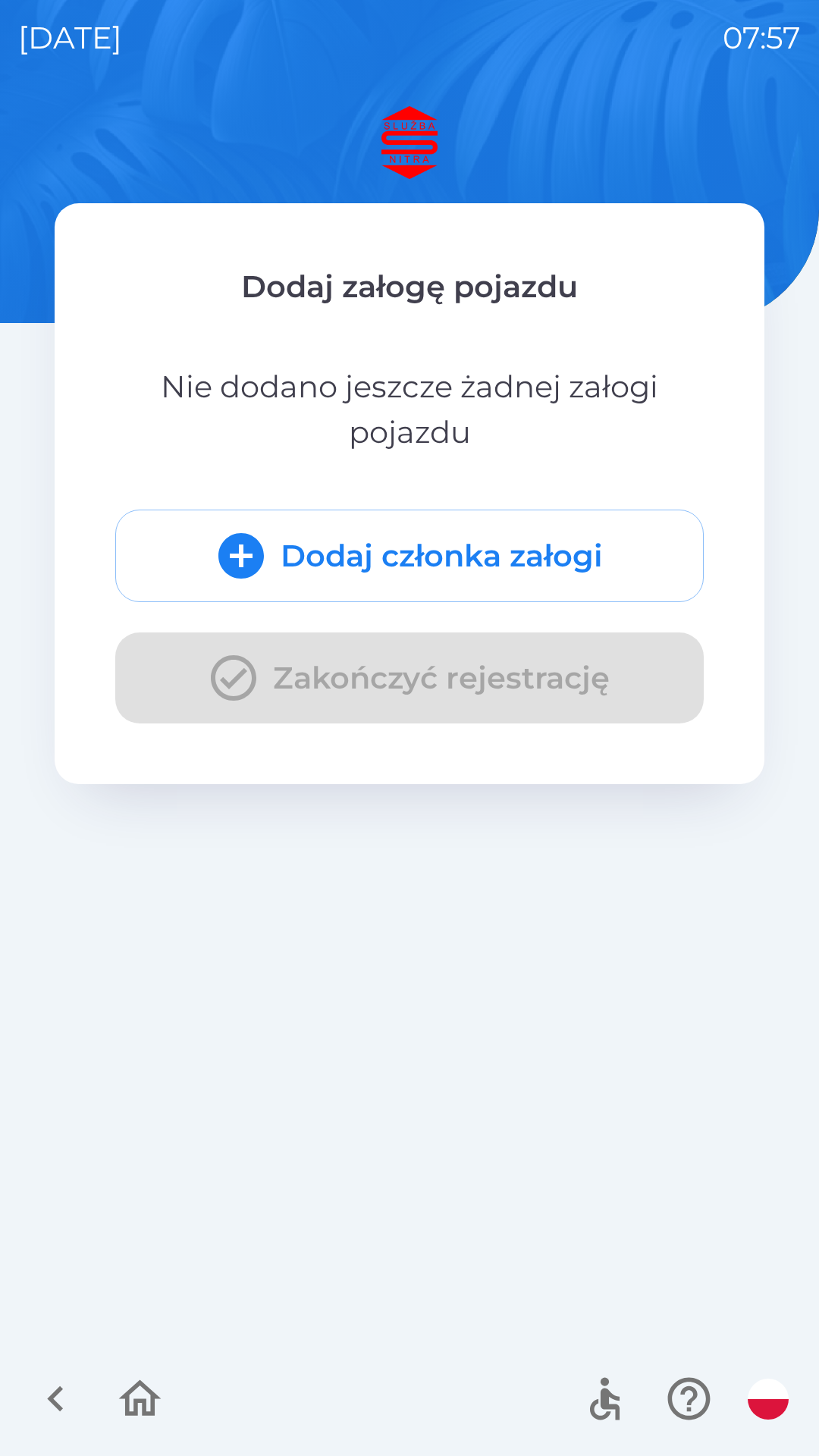
click at [532, 550] on button "Dodaj członka załogi" at bounding box center [410, 555] width 589 height 92
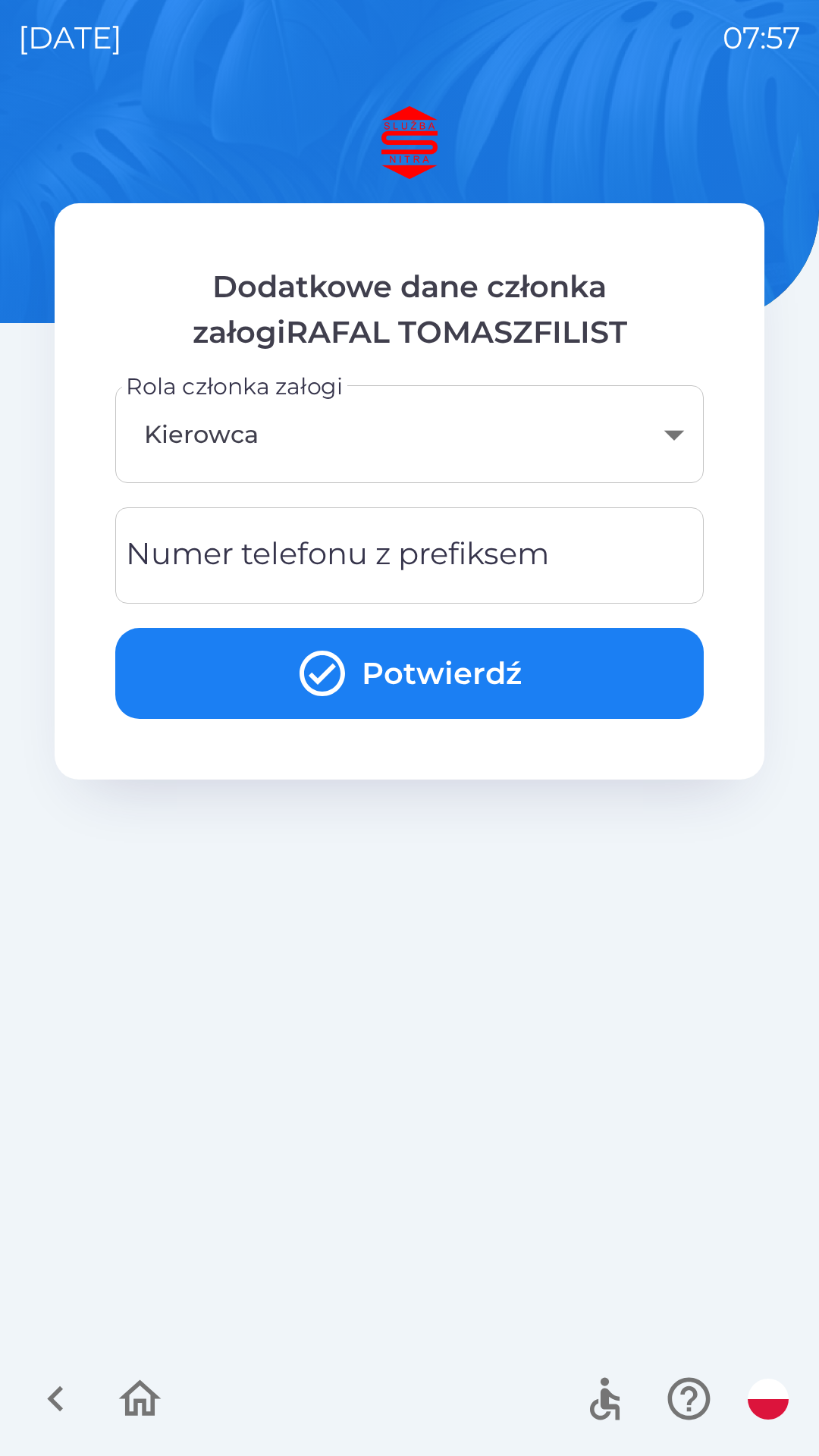
click at [582, 567] on input "Numer telefonu z prefiksem" at bounding box center [410, 555] width 552 height 60
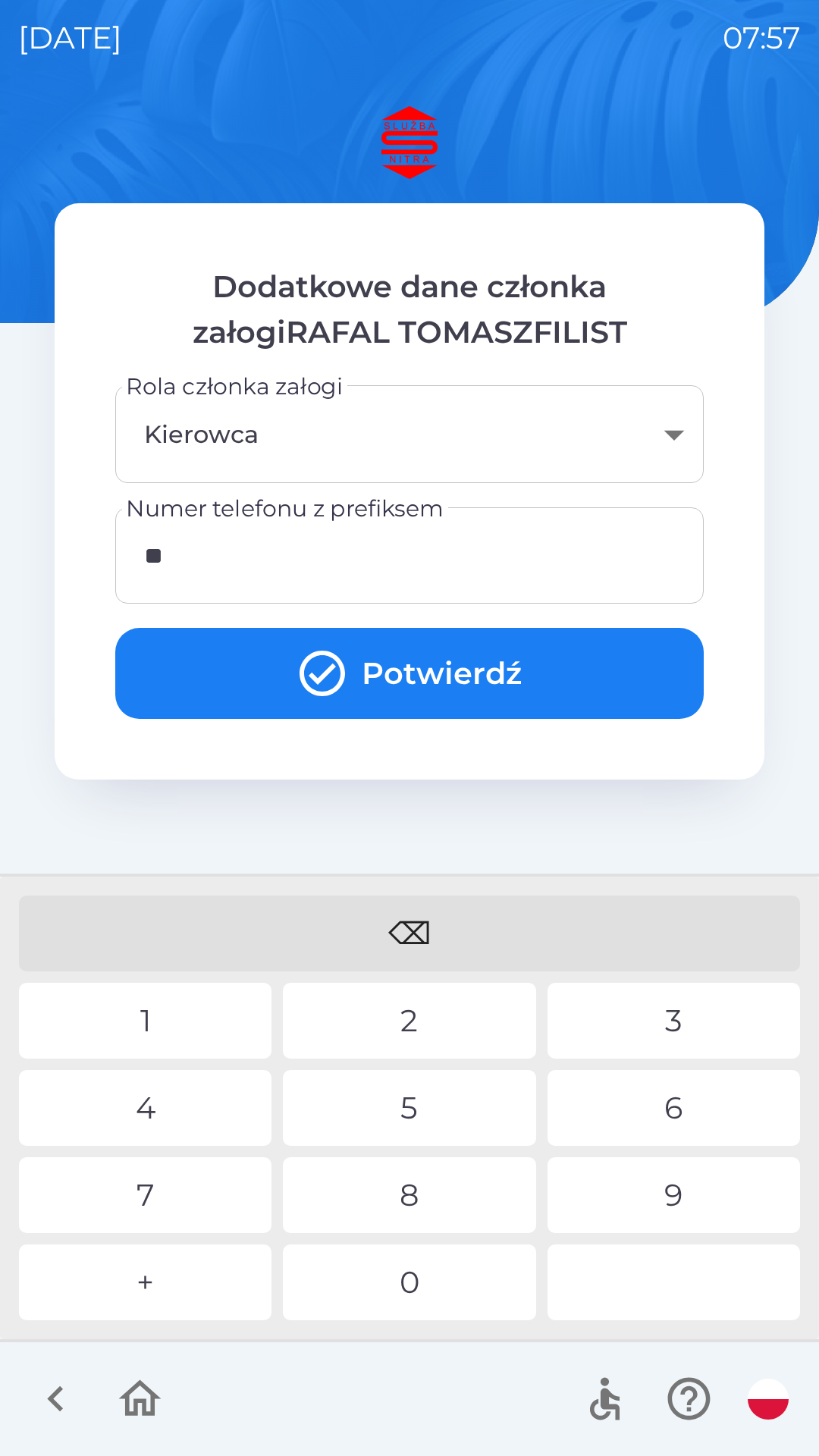
click at [193, 1094] on div "4" at bounding box center [145, 1107] width 253 height 76
click at [445, 1103] on div "5" at bounding box center [409, 1107] width 253 height 76
click at [442, 1015] on div "2" at bounding box center [409, 1021] width 253 height 76
type input "**********"
click at [678, 1013] on div "3" at bounding box center [674, 1021] width 253 height 76
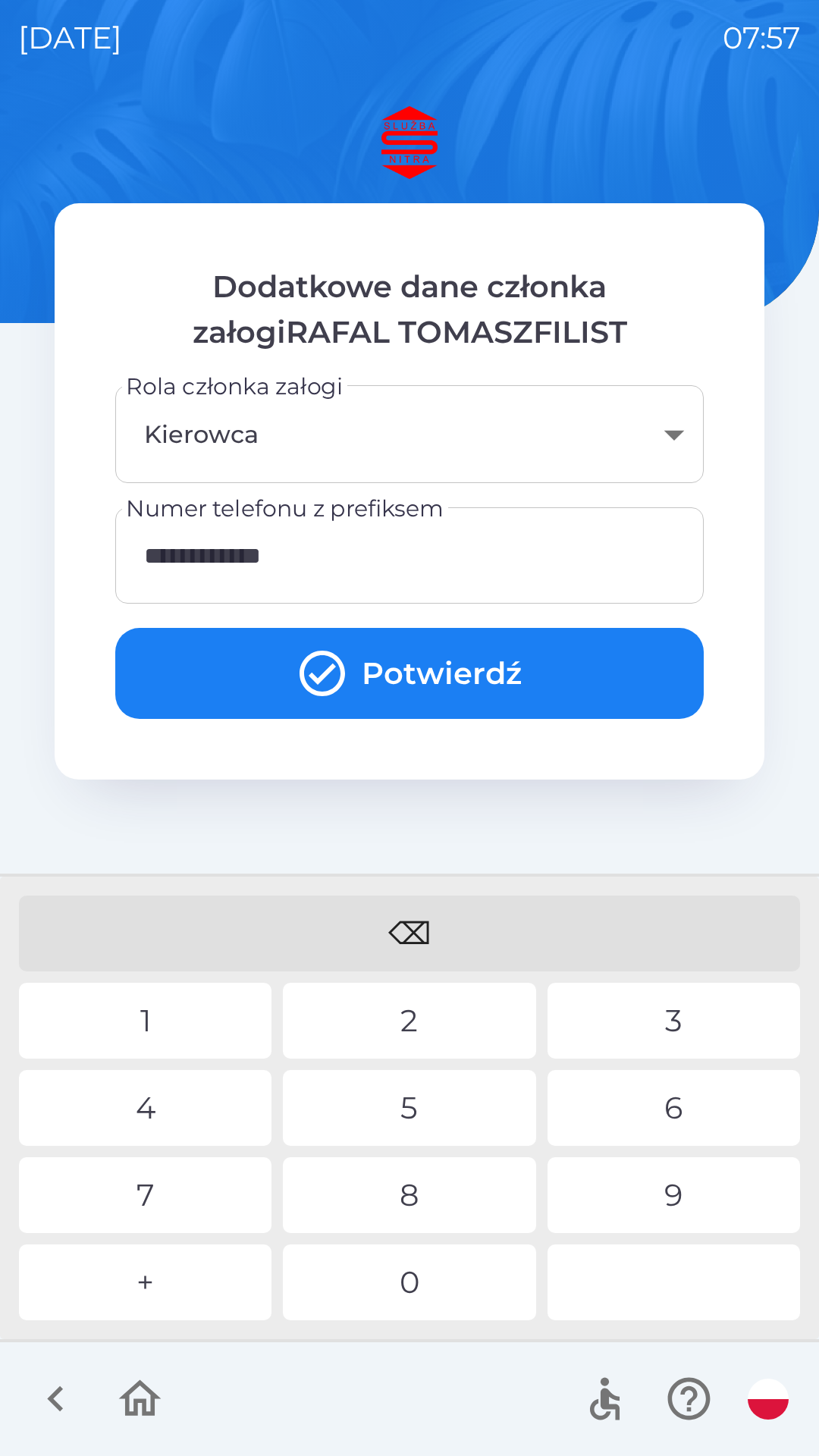
click at [463, 682] on button "Potwierdź" at bounding box center [410, 673] width 589 height 91
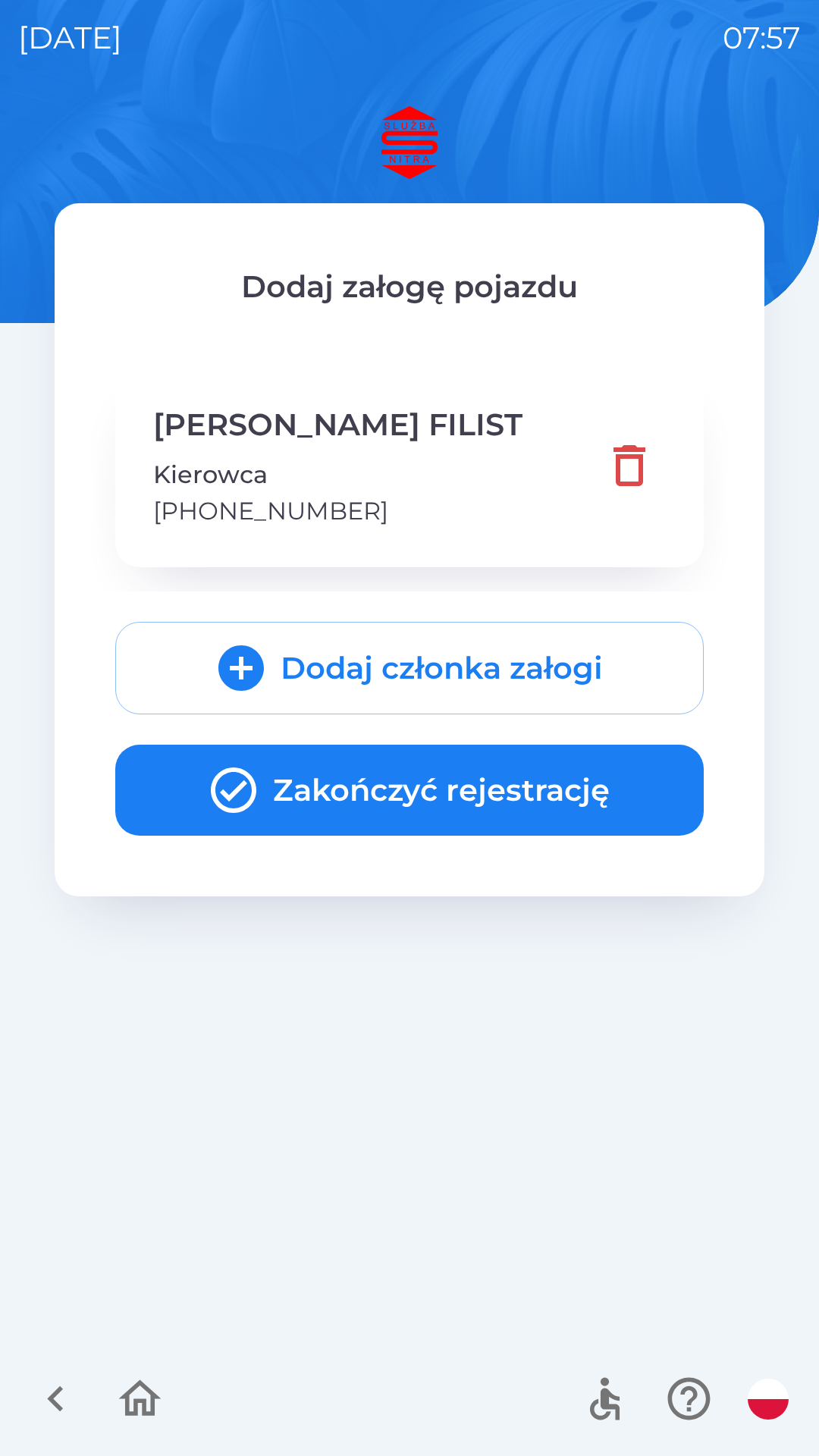
click at [430, 798] on button "Zakończyć rejestrację" at bounding box center [410, 790] width 589 height 91
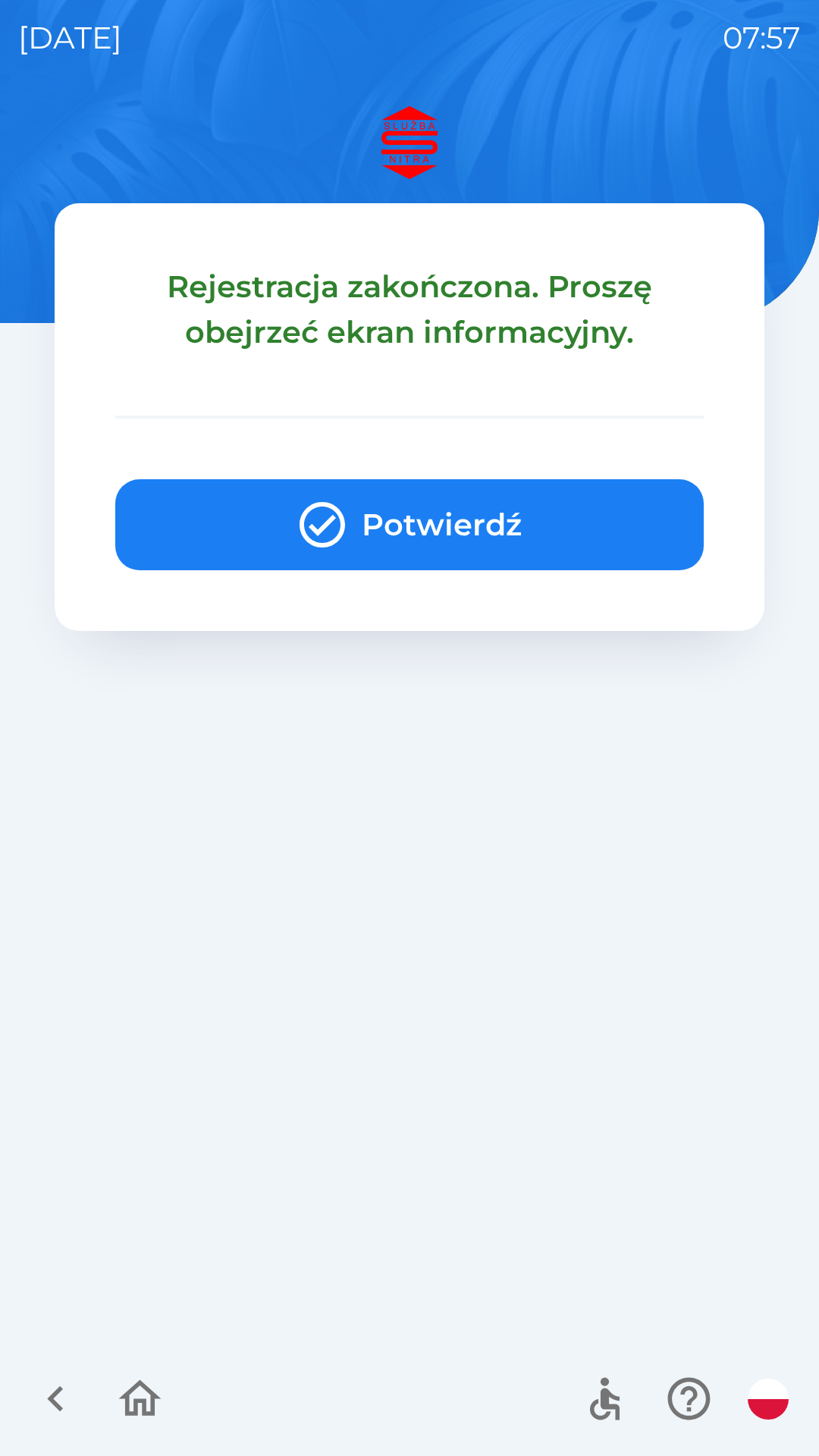
click at [444, 527] on button "Potwierdź" at bounding box center [410, 524] width 589 height 91
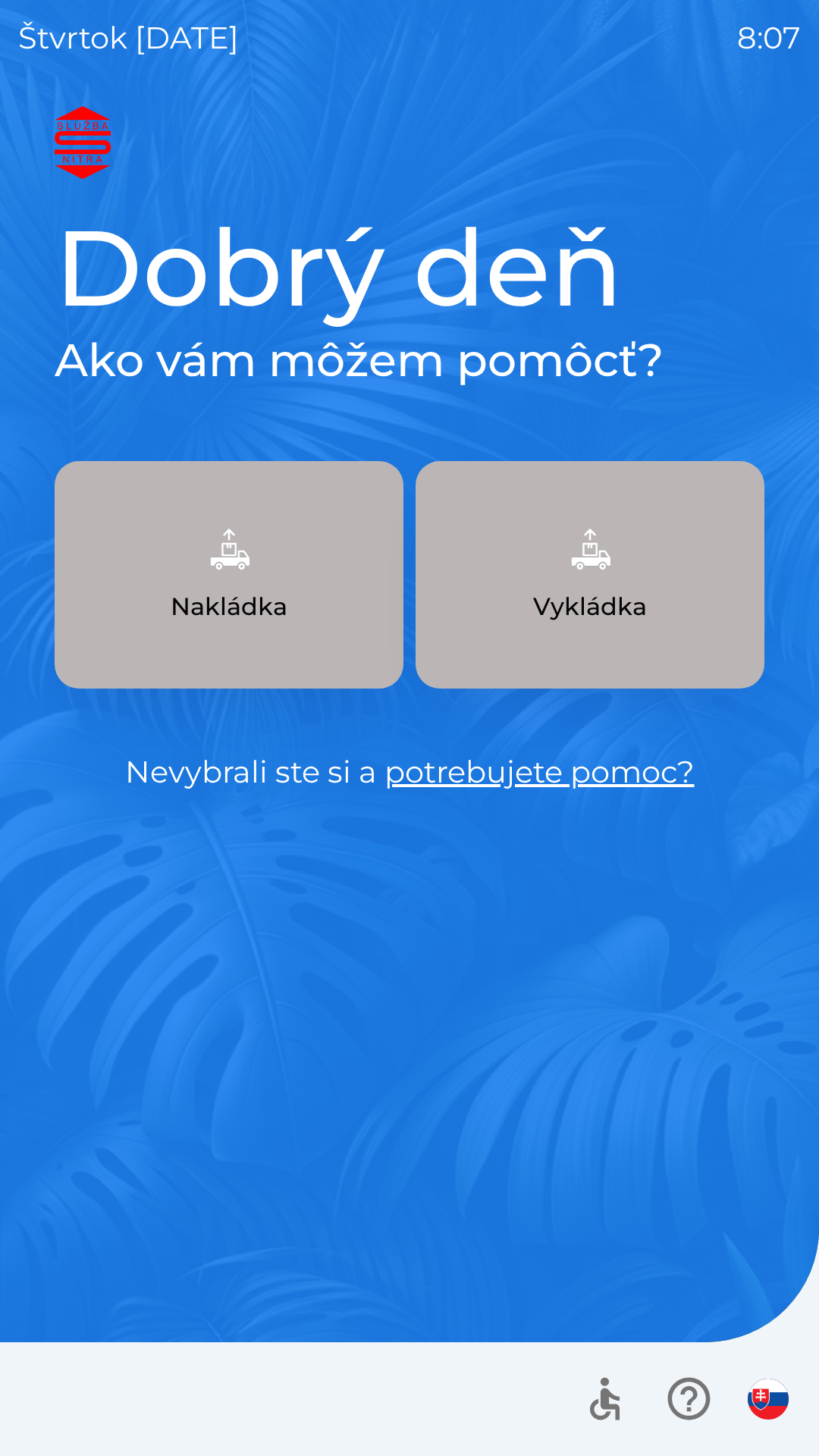
click at [279, 576] on button "Nakládka" at bounding box center [229, 574] width 349 height 227
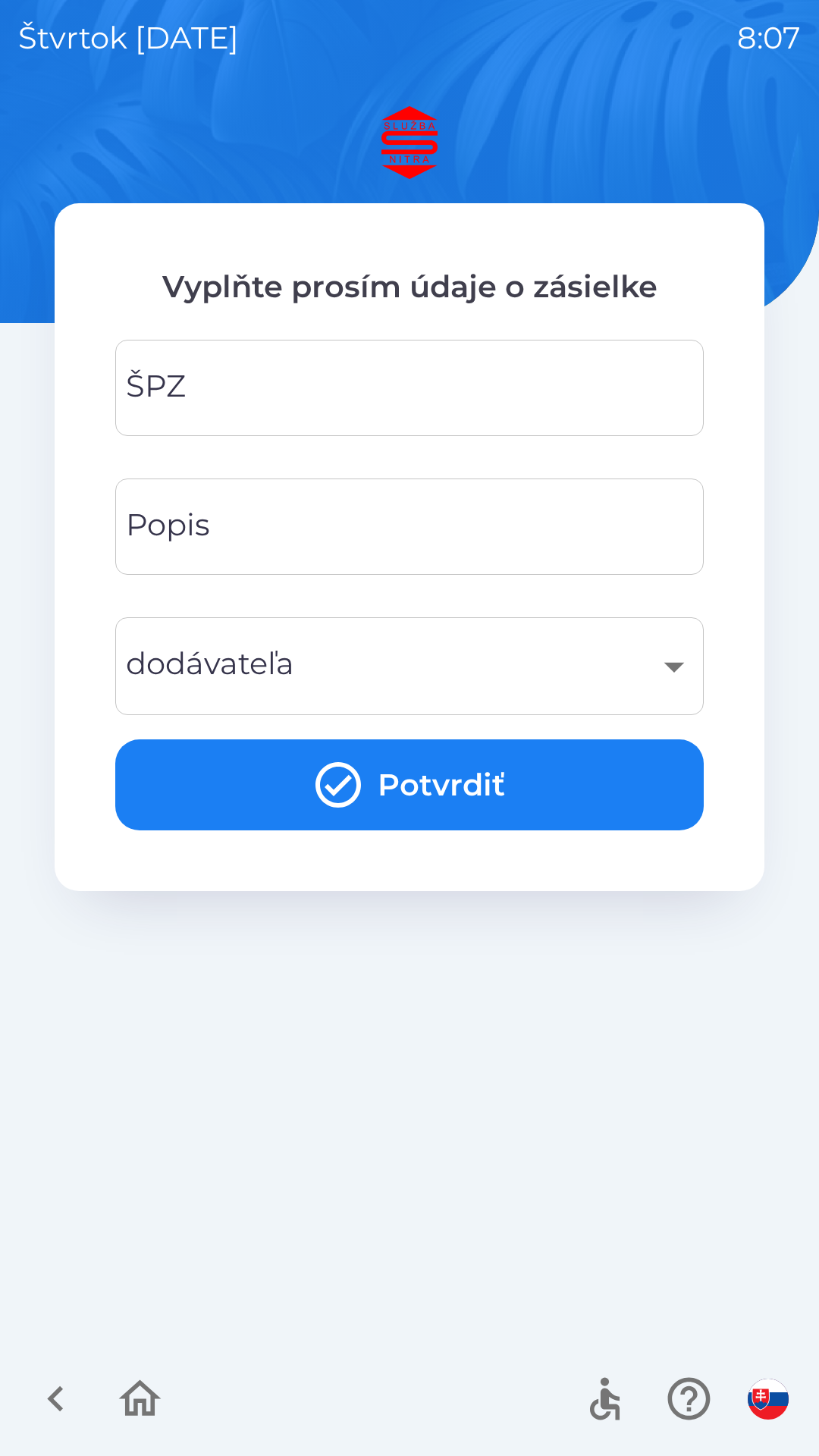
click at [339, 401] on input "ŠPZ" at bounding box center [410, 388] width 552 height 60
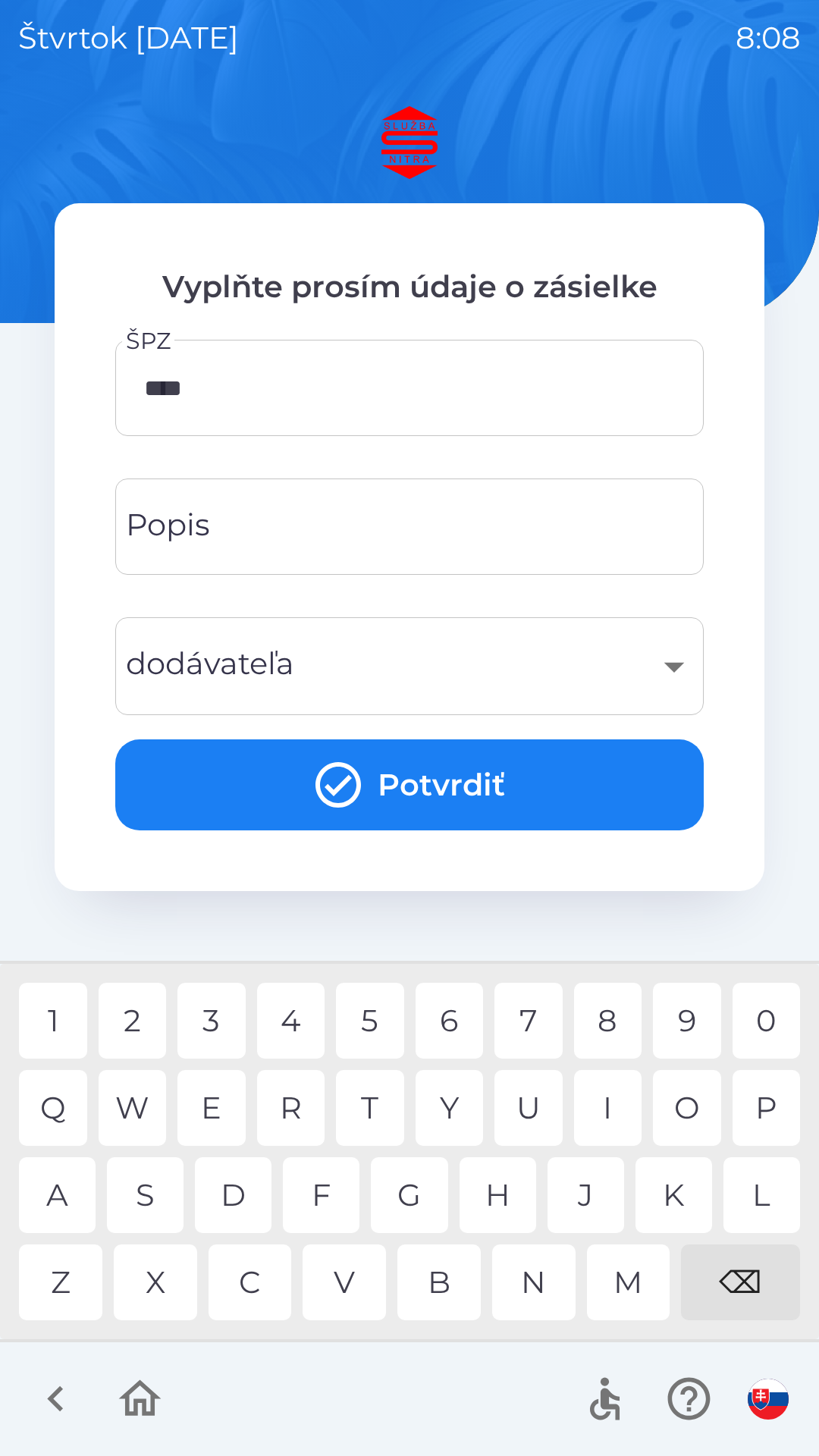
click at [764, 1027] on div "0" at bounding box center [767, 1021] width 68 height 76
type input "*******"
click at [392, 529] on input "Popis" at bounding box center [410, 527] width 552 height 60
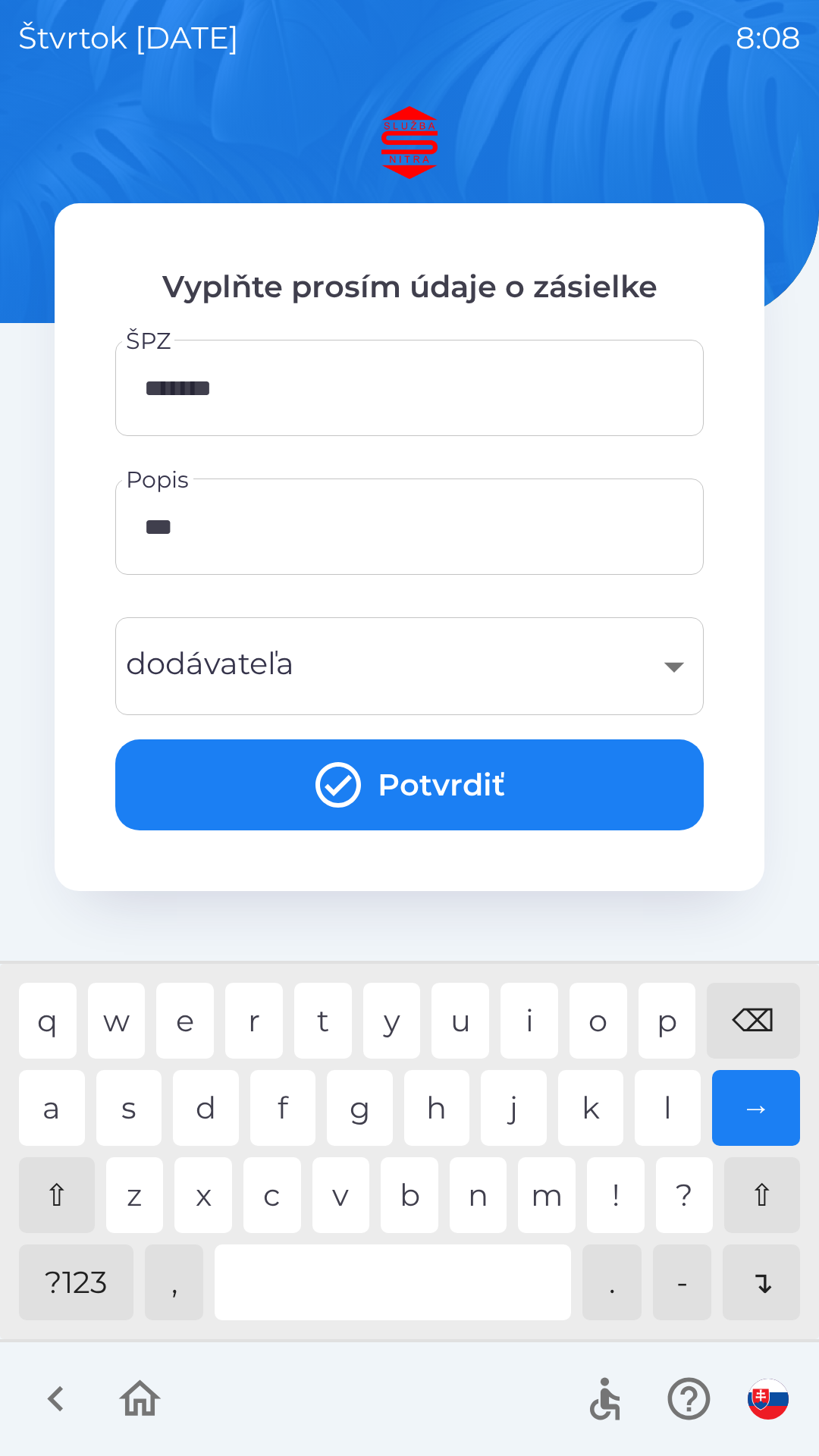
click at [598, 1108] on div "k" at bounding box center [592, 1107] width 66 height 76
click at [60, 1117] on div "a" at bounding box center [52, 1107] width 66 height 76
type input "******"
click at [356, 796] on icon "submit" at bounding box center [338, 784] width 45 height 45
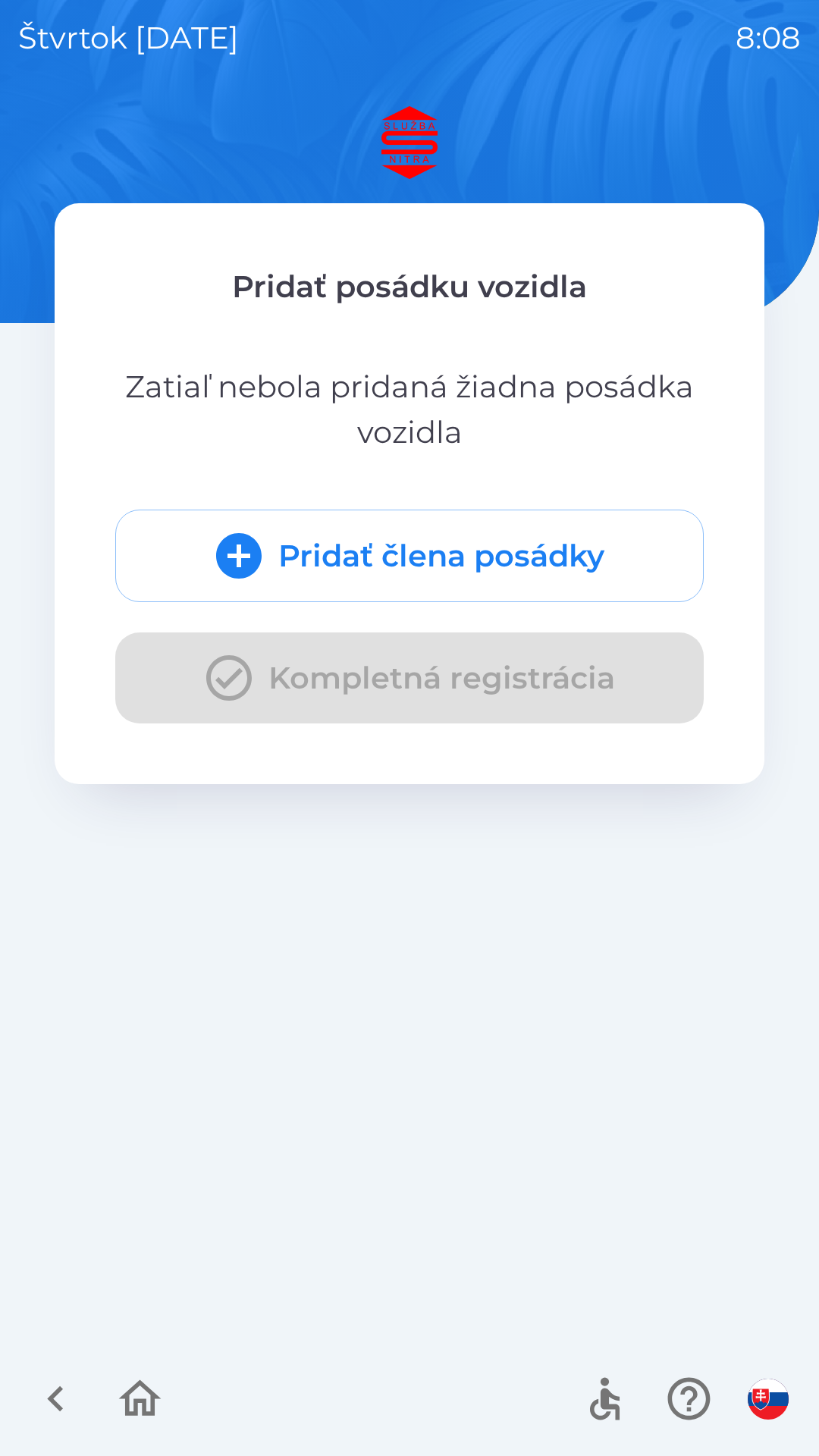
click at [250, 555] on icon "submit" at bounding box center [238, 555] width 45 height 45
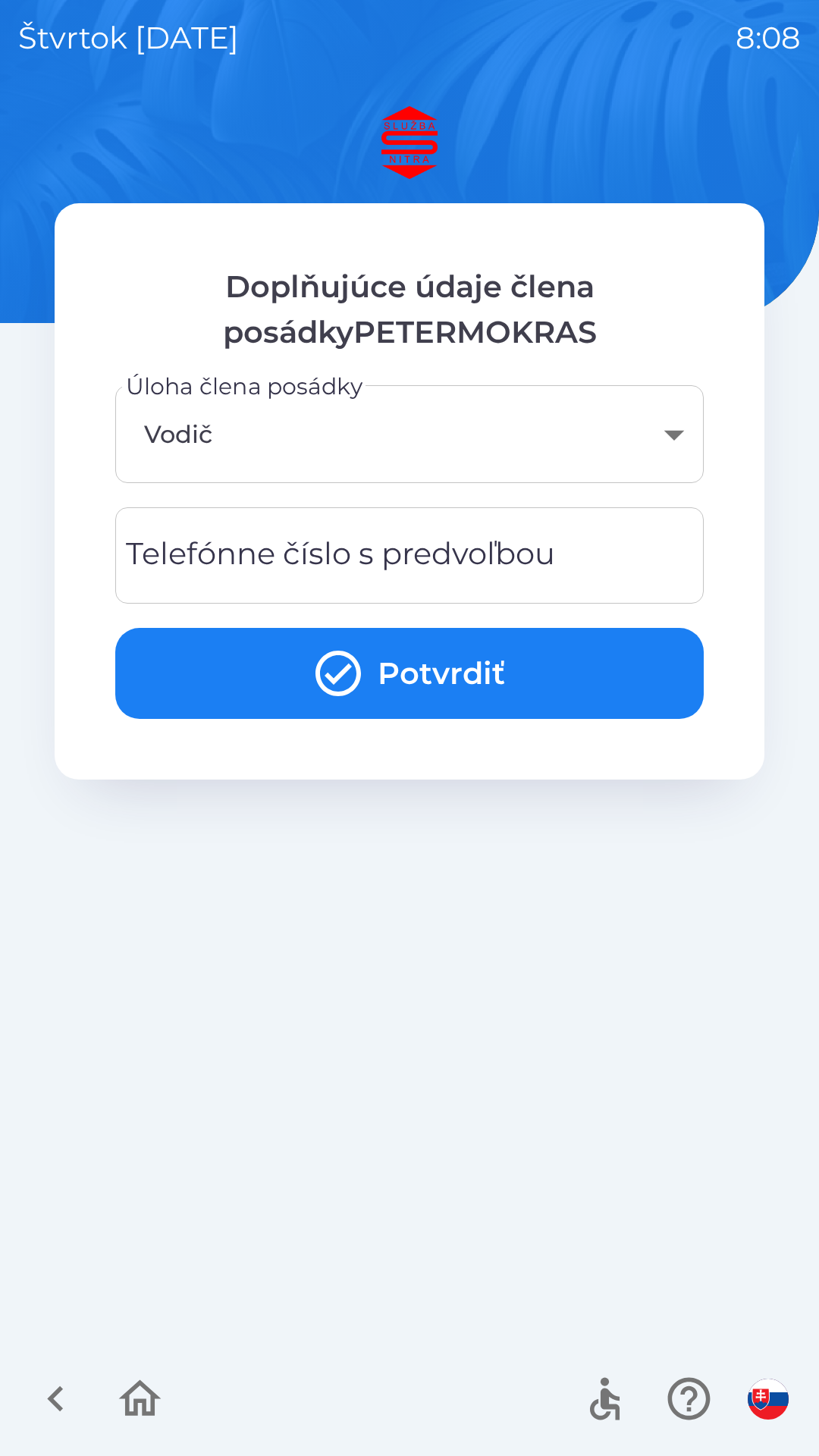
click at [433, 672] on button "Potvrdiť" at bounding box center [410, 673] width 589 height 91
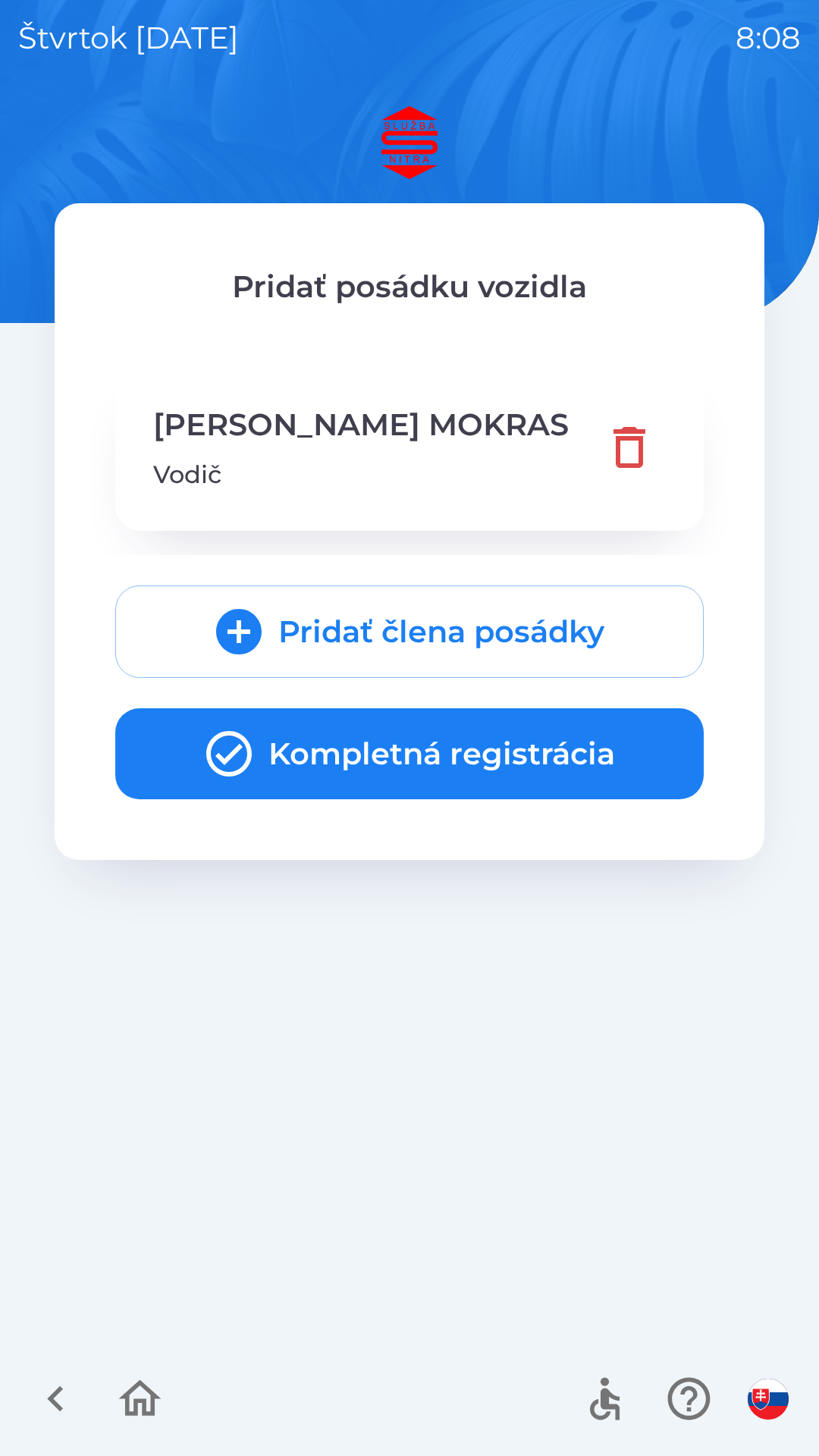
click at [245, 634] on icon "submit" at bounding box center [238, 631] width 45 height 45
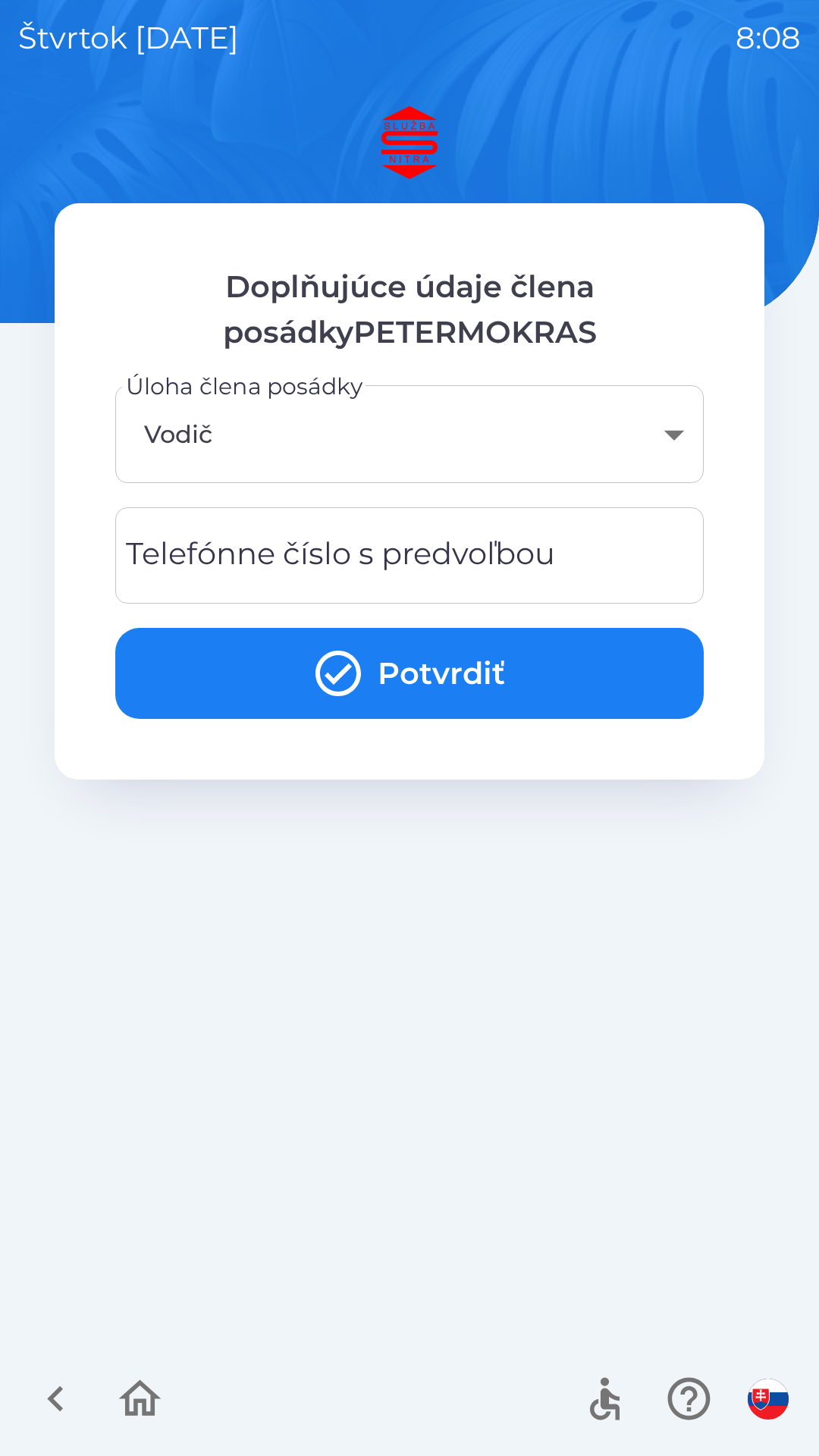
click at [369, 555] on div "Telefónne číslo s predvoľbou Telefónne číslo s predvoľbou" at bounding box center [410, 554] width 589 height 96
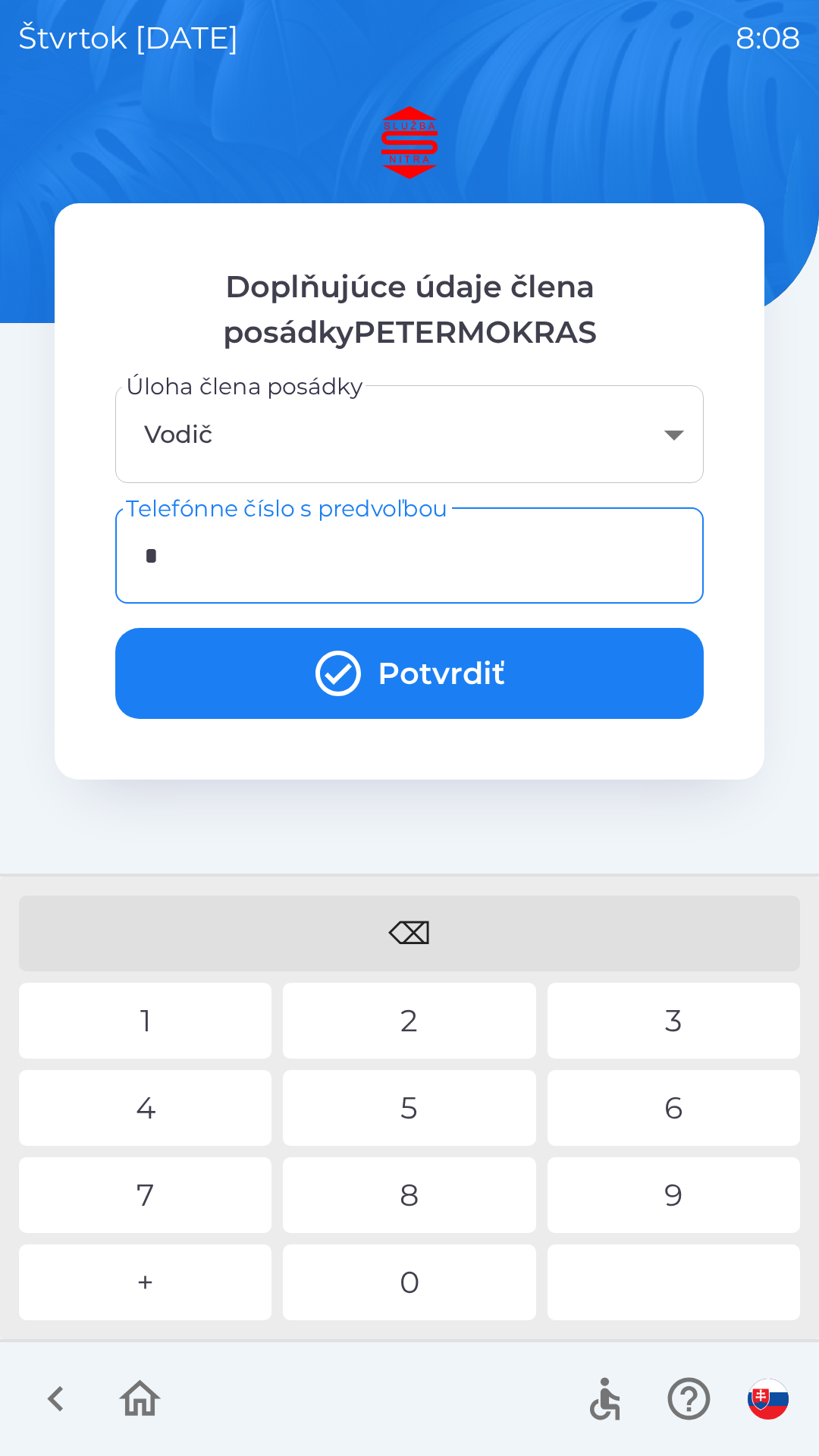
click at [152, 1293] on div "+" at bounding box center [145, 1282] width 253 height 76
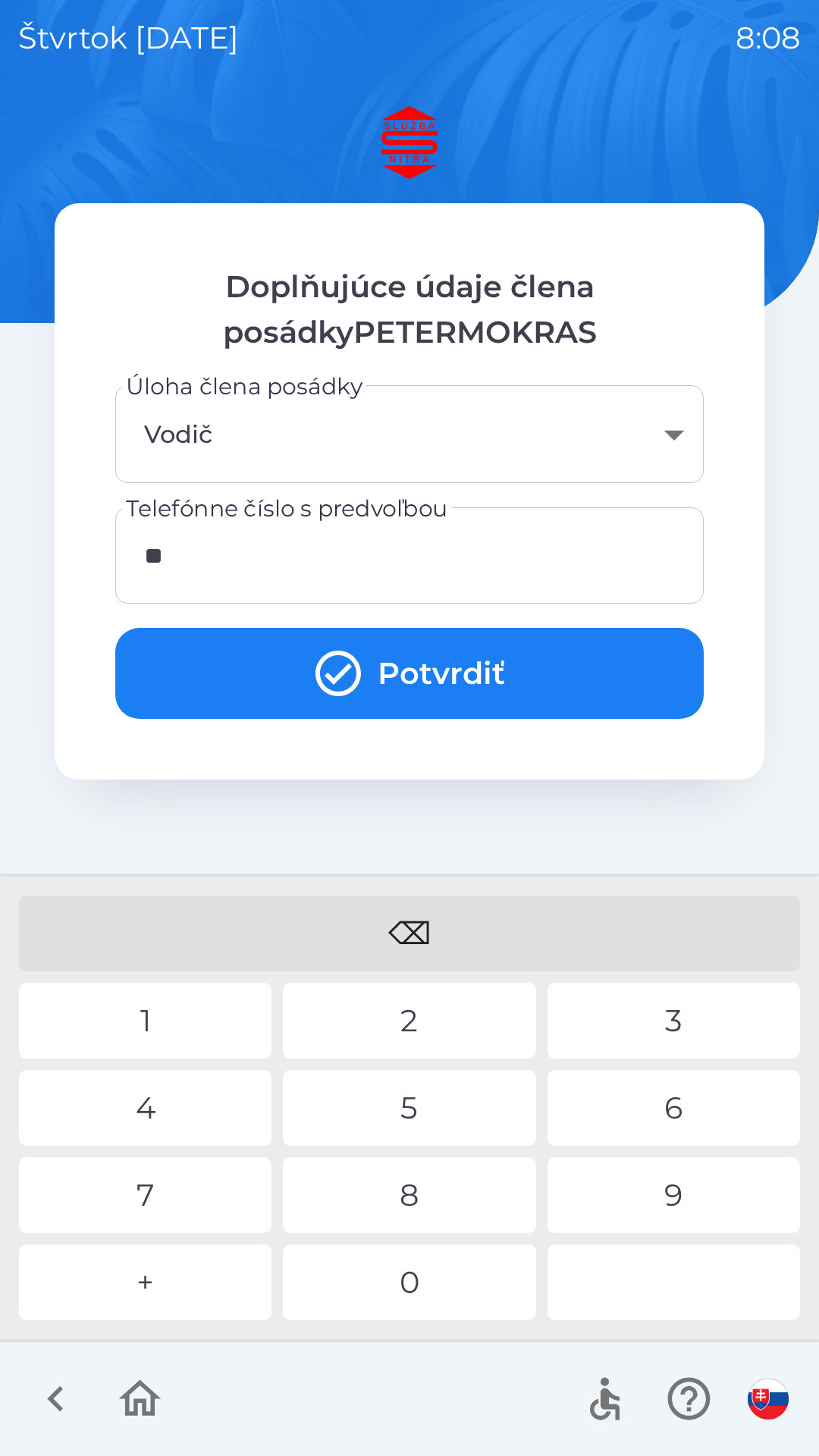
click at [174, 1117] on div "4" at bounding box center [145, 1107] width 253 height 76
click at [438, 1002] on div "2" at bounding box center [409, 1021] width 253 height 76
click at [671, 1183] on div "9" at bounding box center [674, 1195] width 253 height 76
click at [411, 1288] on div "0" at bounding box center [409, 1282] width 253 height 76
type input "**********"
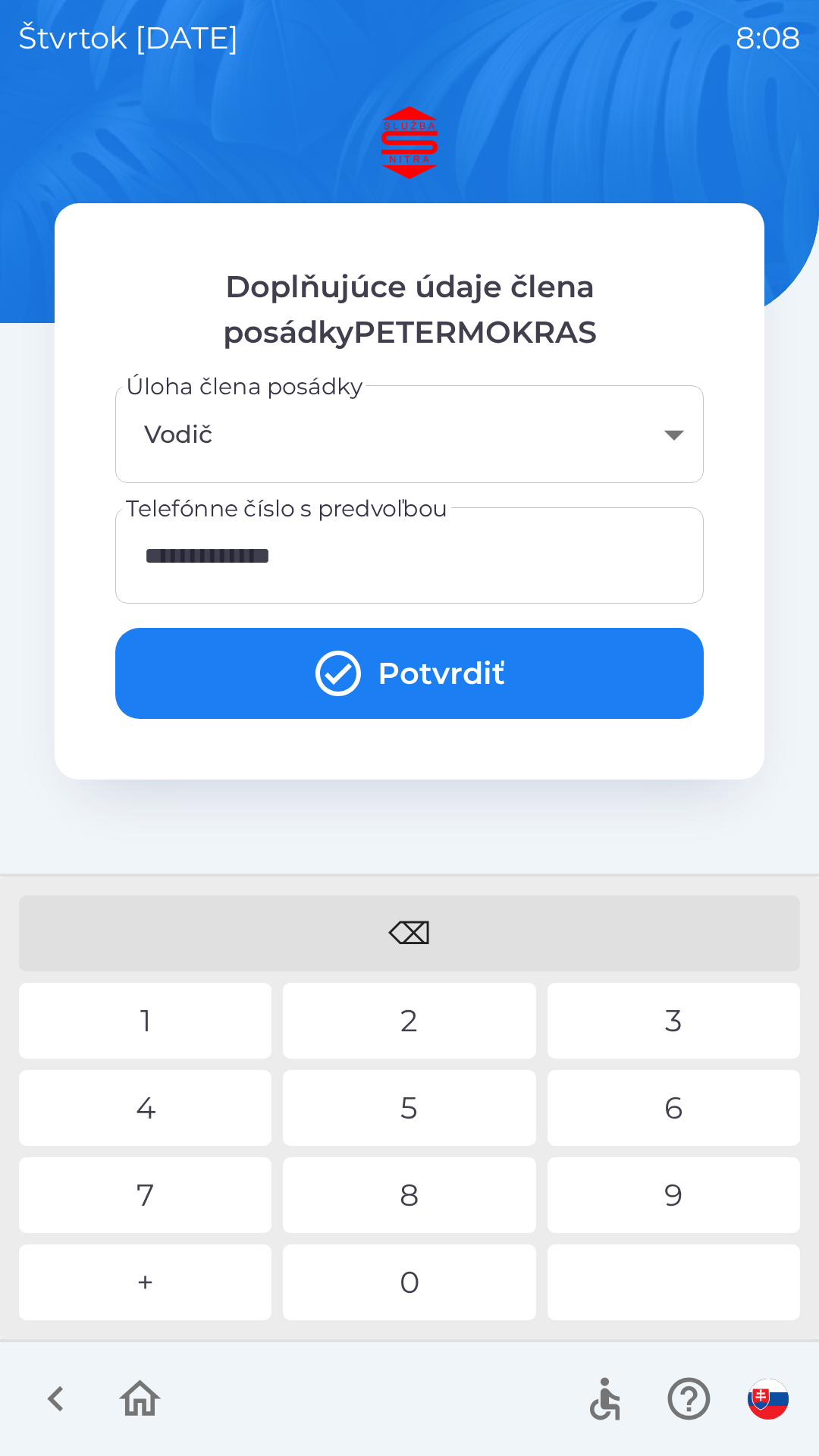
click at [416, 1012] on div "2" at bounding box center [409, 1021] width 253 height 76
click at [410, 675] on button "Potvrdiť" at bounding box center [410, 673] width 589 height 91
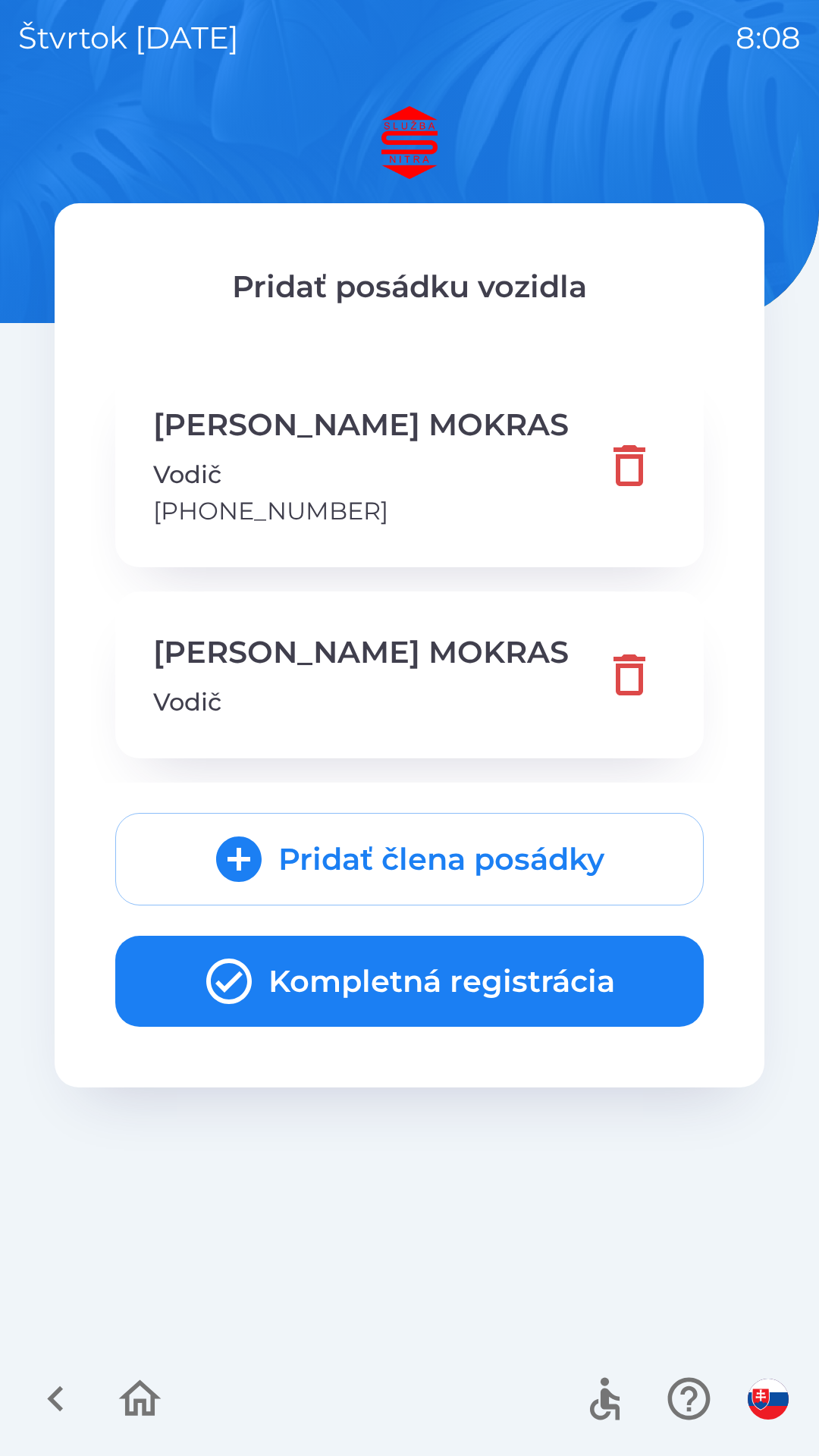
click at [237, 989] on icon "button" at bounding box center [229, 981] width 55 height 55
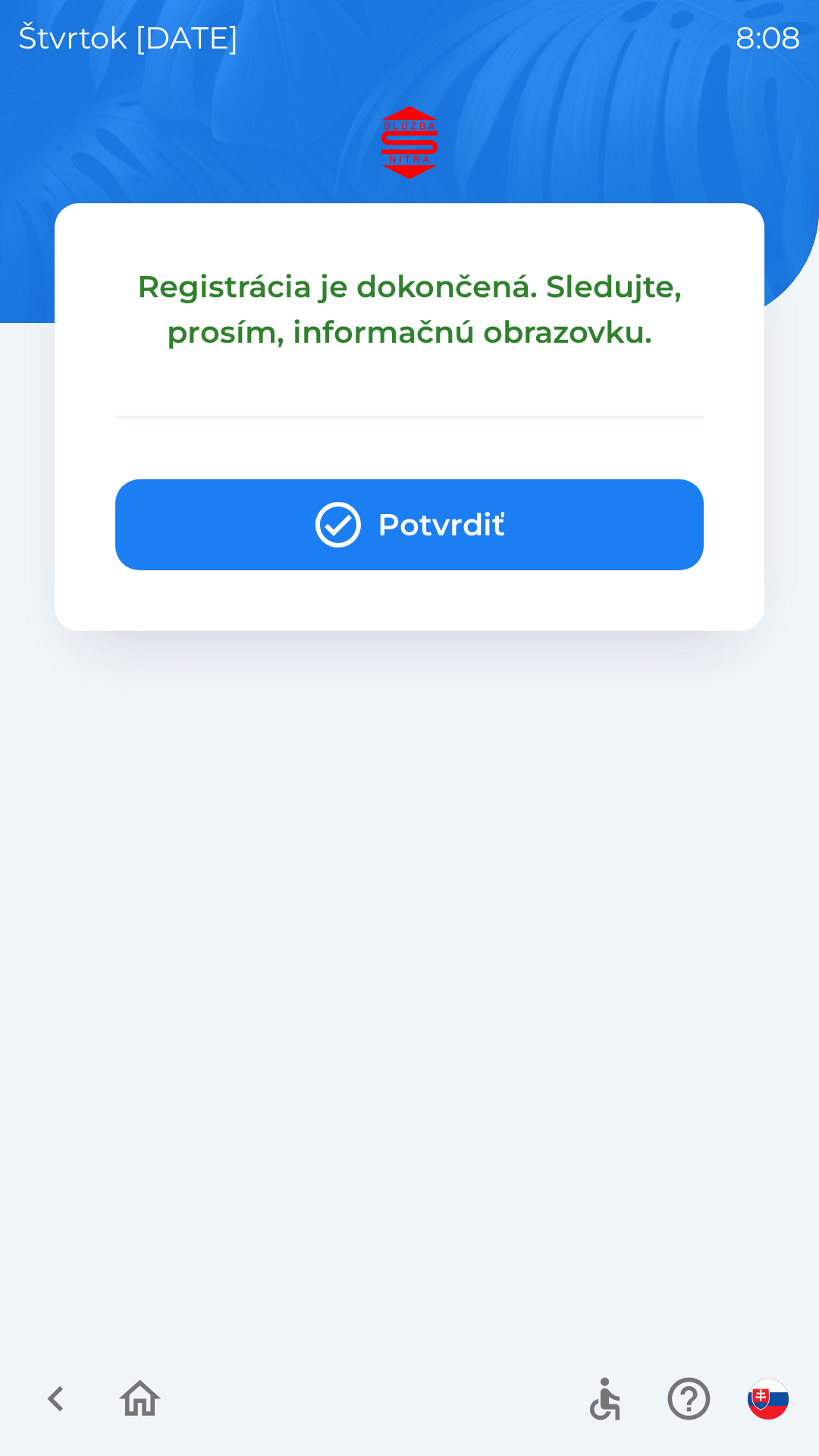
click at [352, 507] on icon "button" at bounding box center [338, 524] width 45 height 45
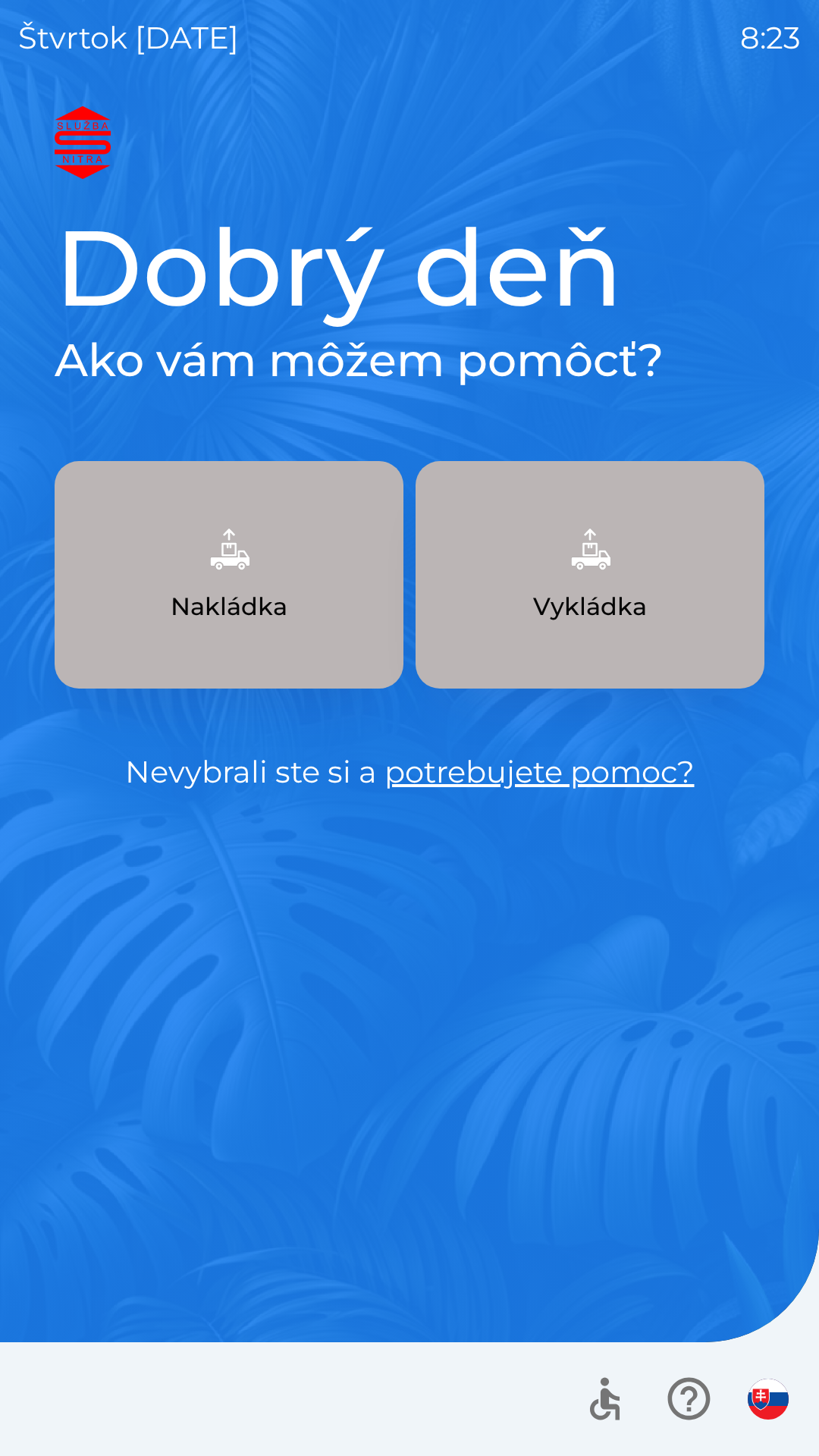
click at [608, 609] on p "Vykládka" at bounding box center [590, 606] width 114 height 36
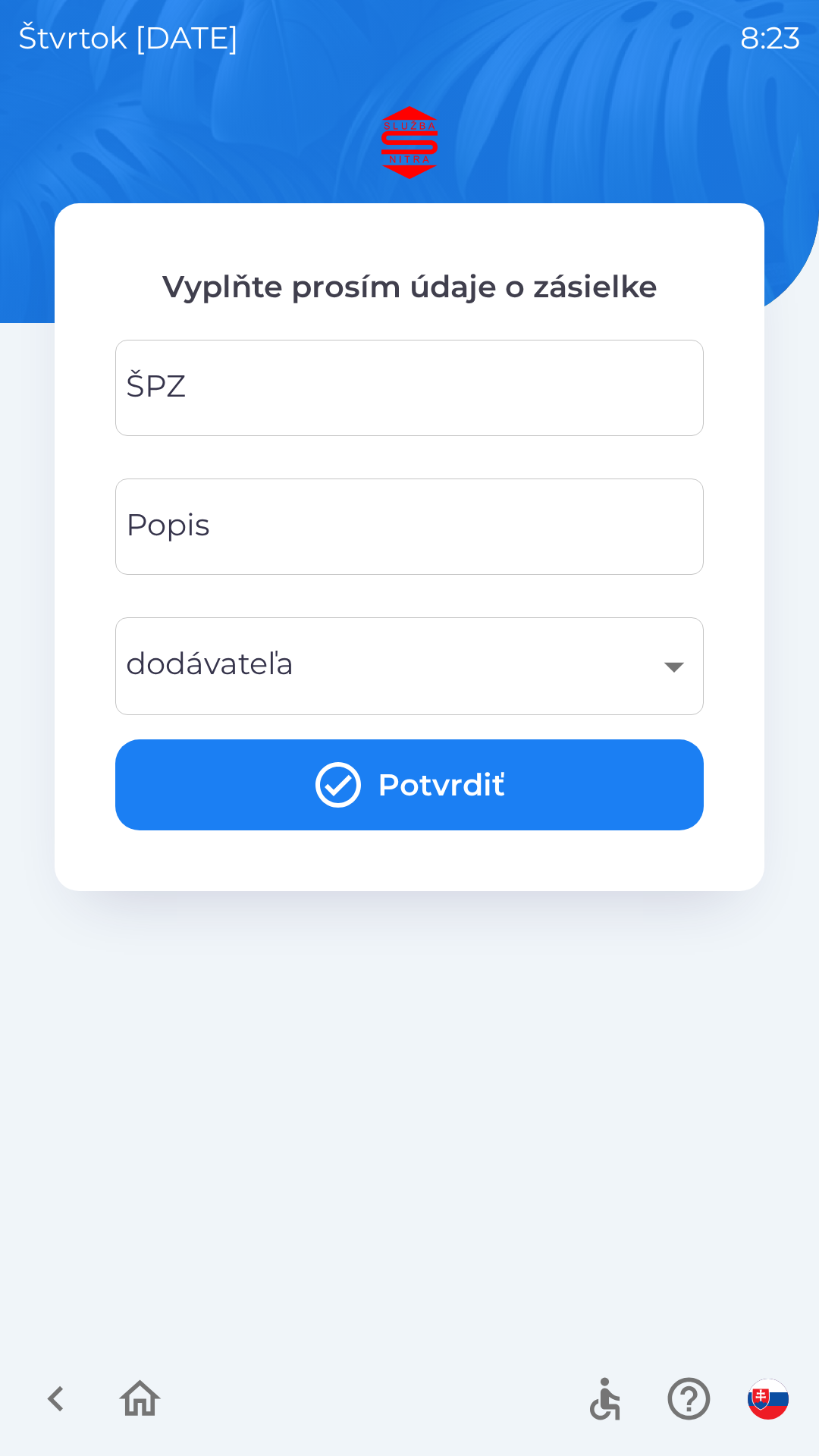
click at [279, 392] on input "ŠPZ" at bounding box center [410, 388] width 552 height 60
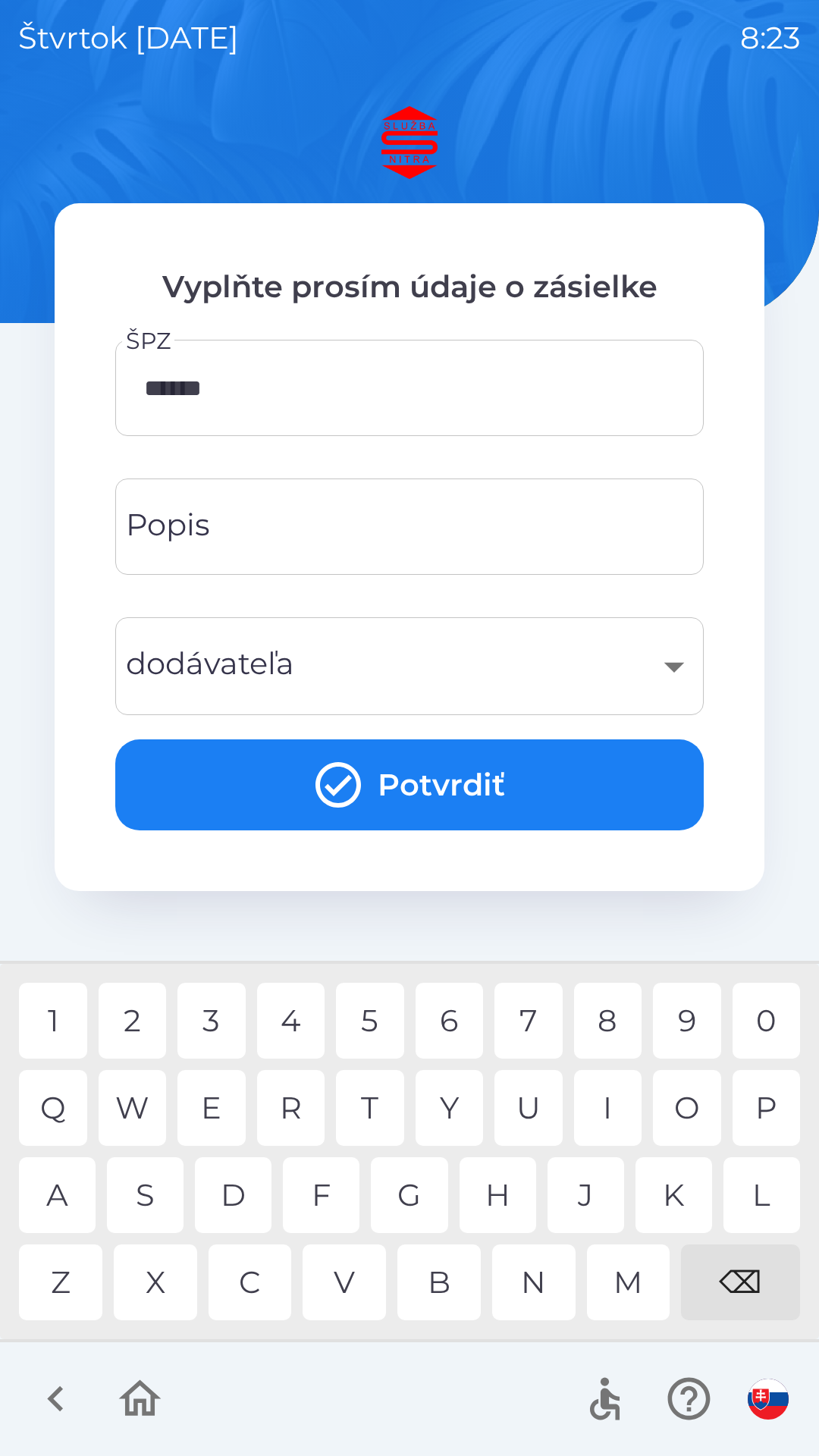
type input "*******"
